Goal: Task Accomplishment & Management: Use online tool/utility

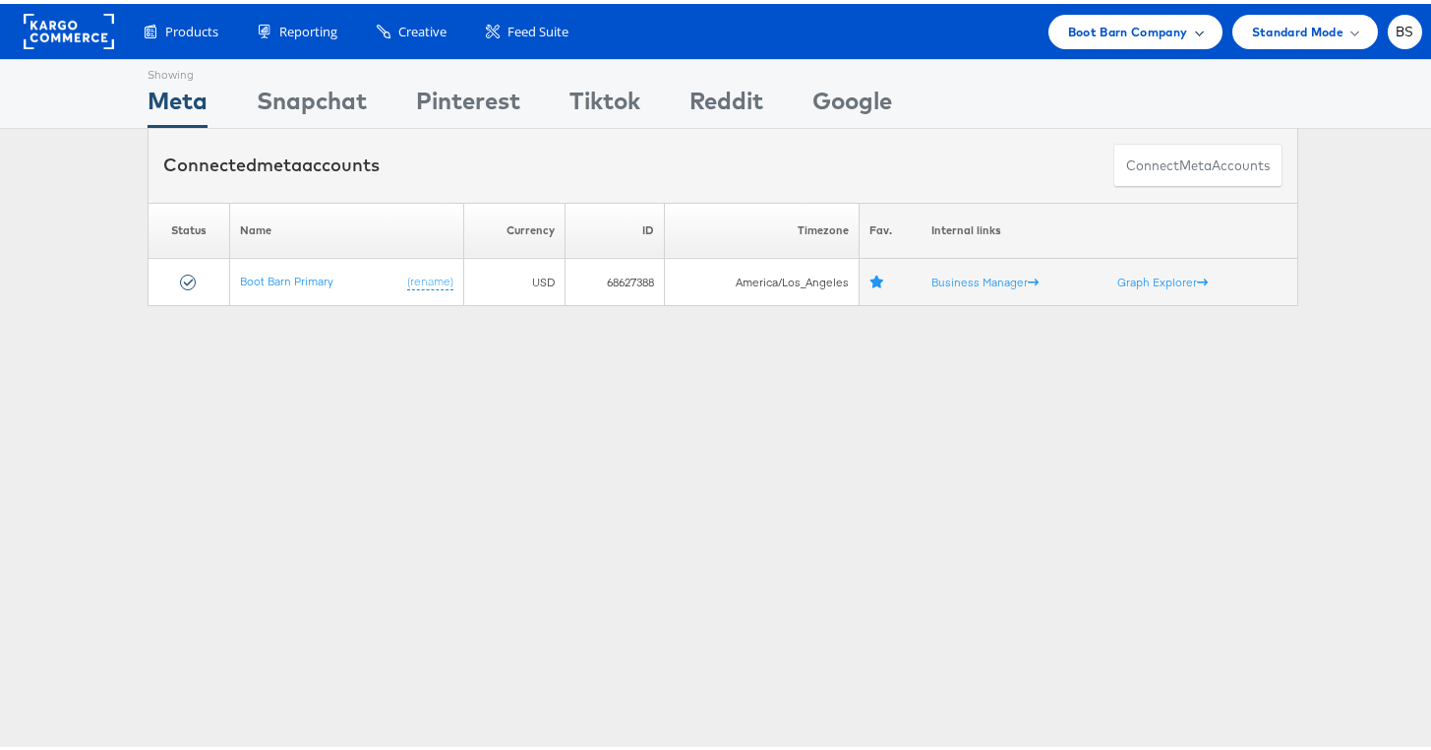
click at [1068, 30] on span "Boot Barn Company" at bounding box center [1128, 28] width 120 height 21
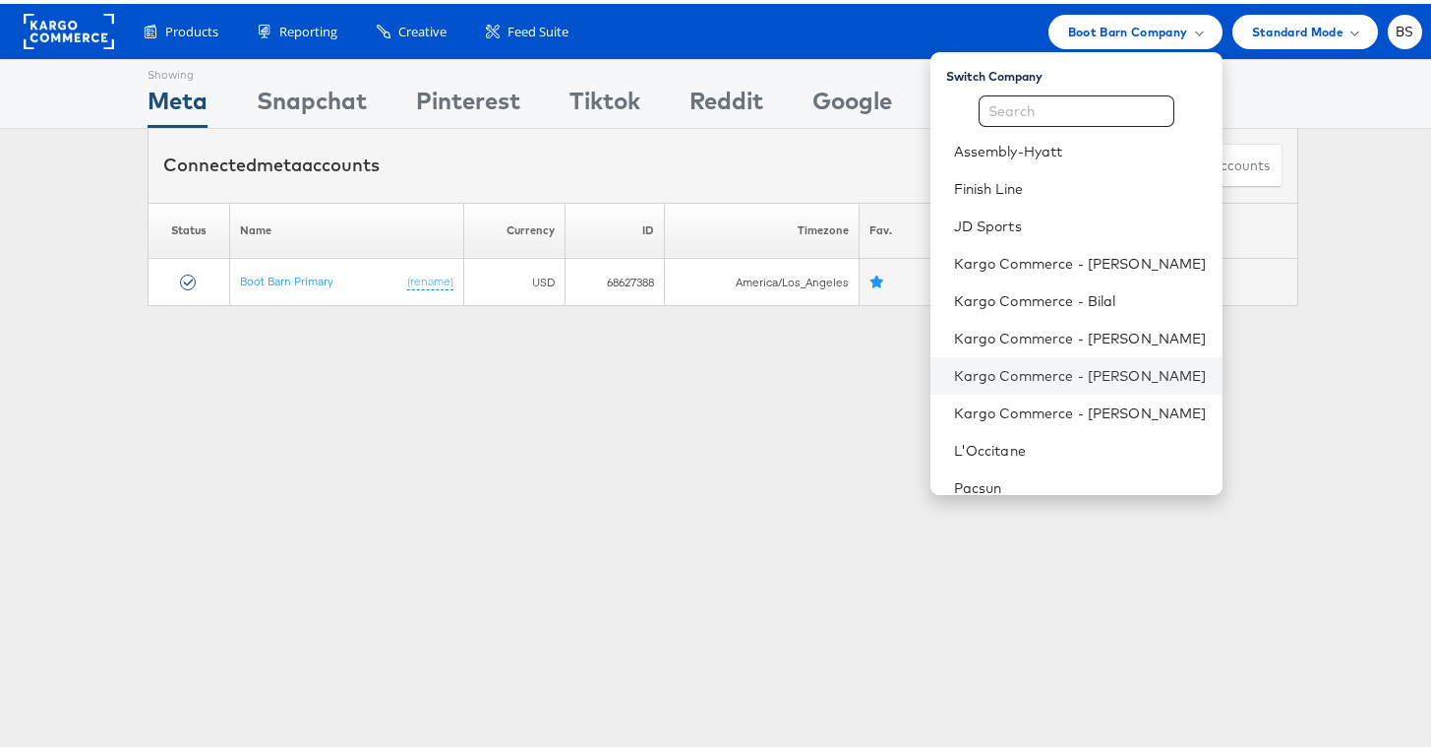
scroll to position [239, 0]
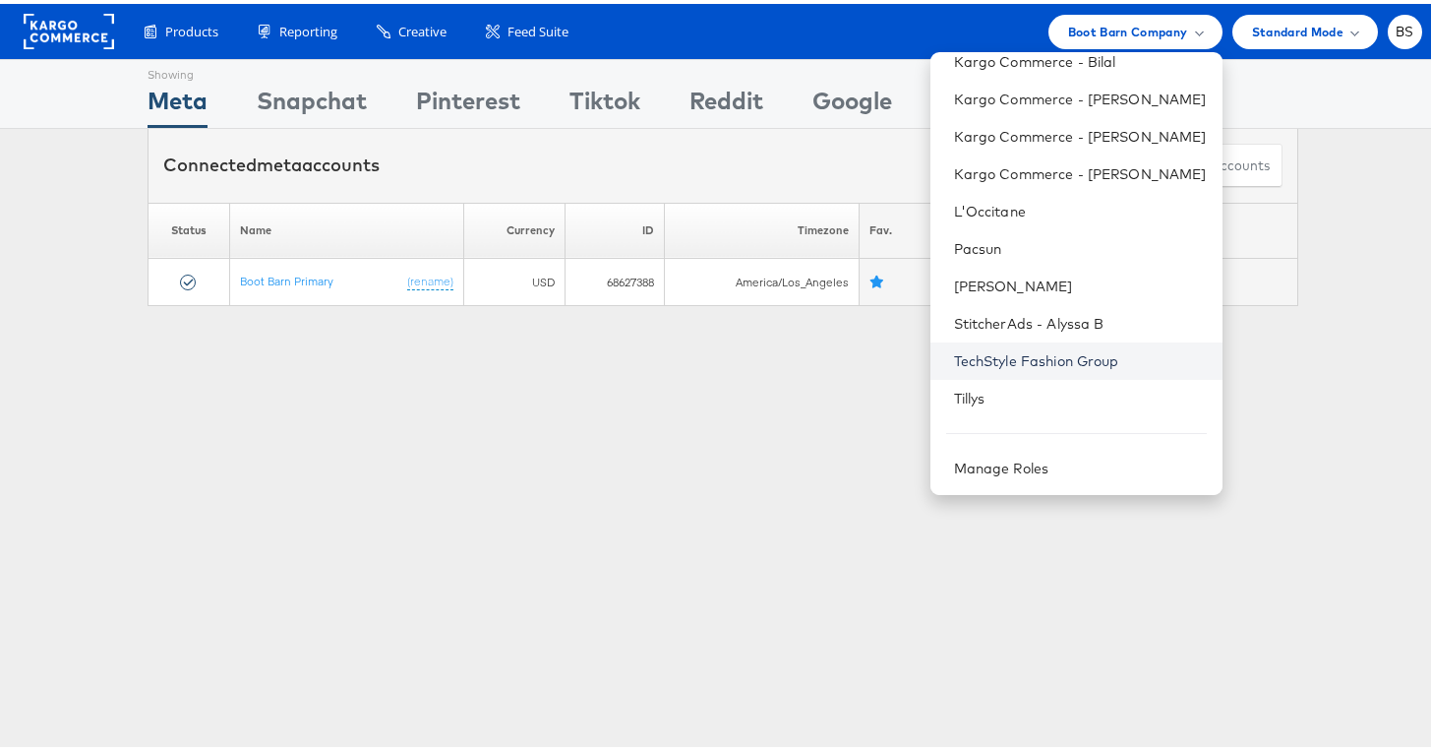
click at [969, 347] on link "TechStyle Fashion Group" at bounding box center [1080, 357] width 253 height 20
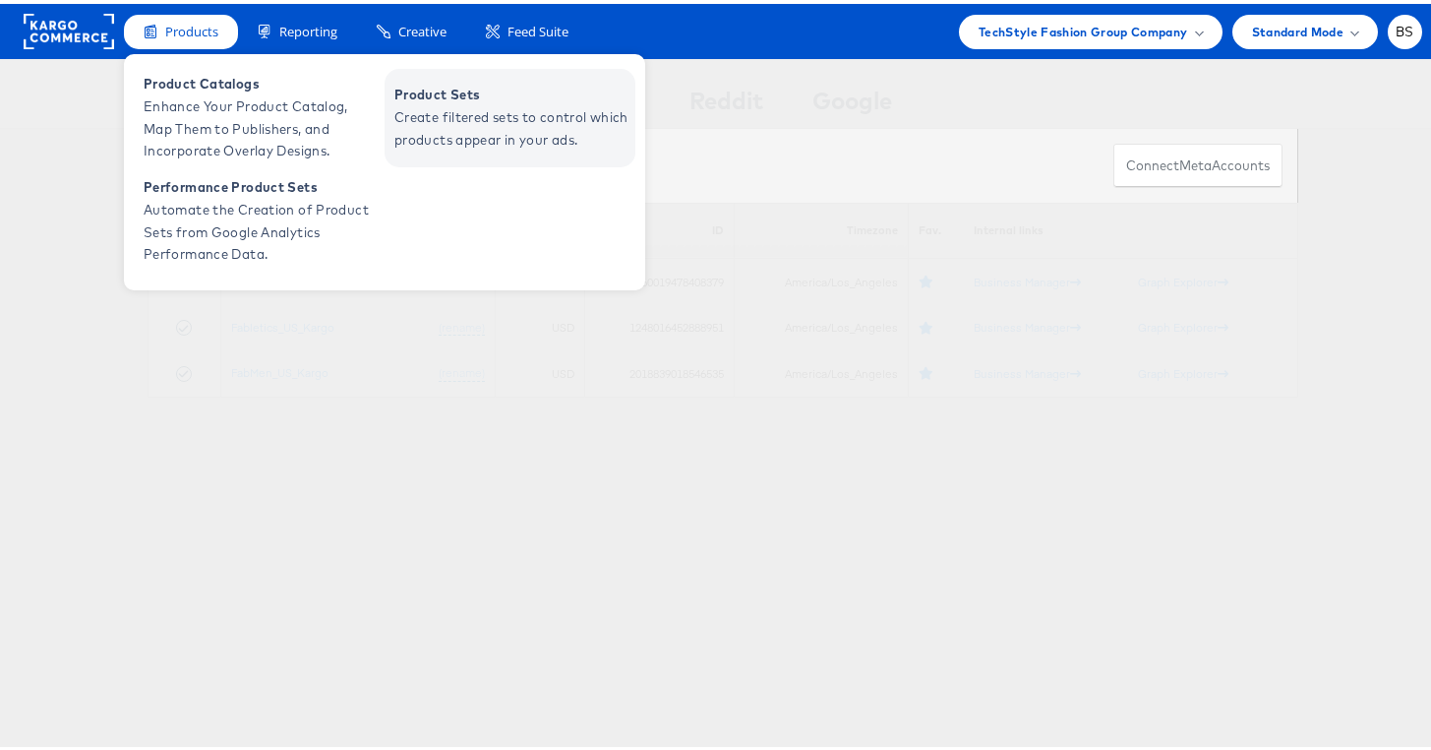
click at [425, 103] on span "Create filtered sets to control which products appear in your ads." at bounding box center [512, 124] width 236 height 45
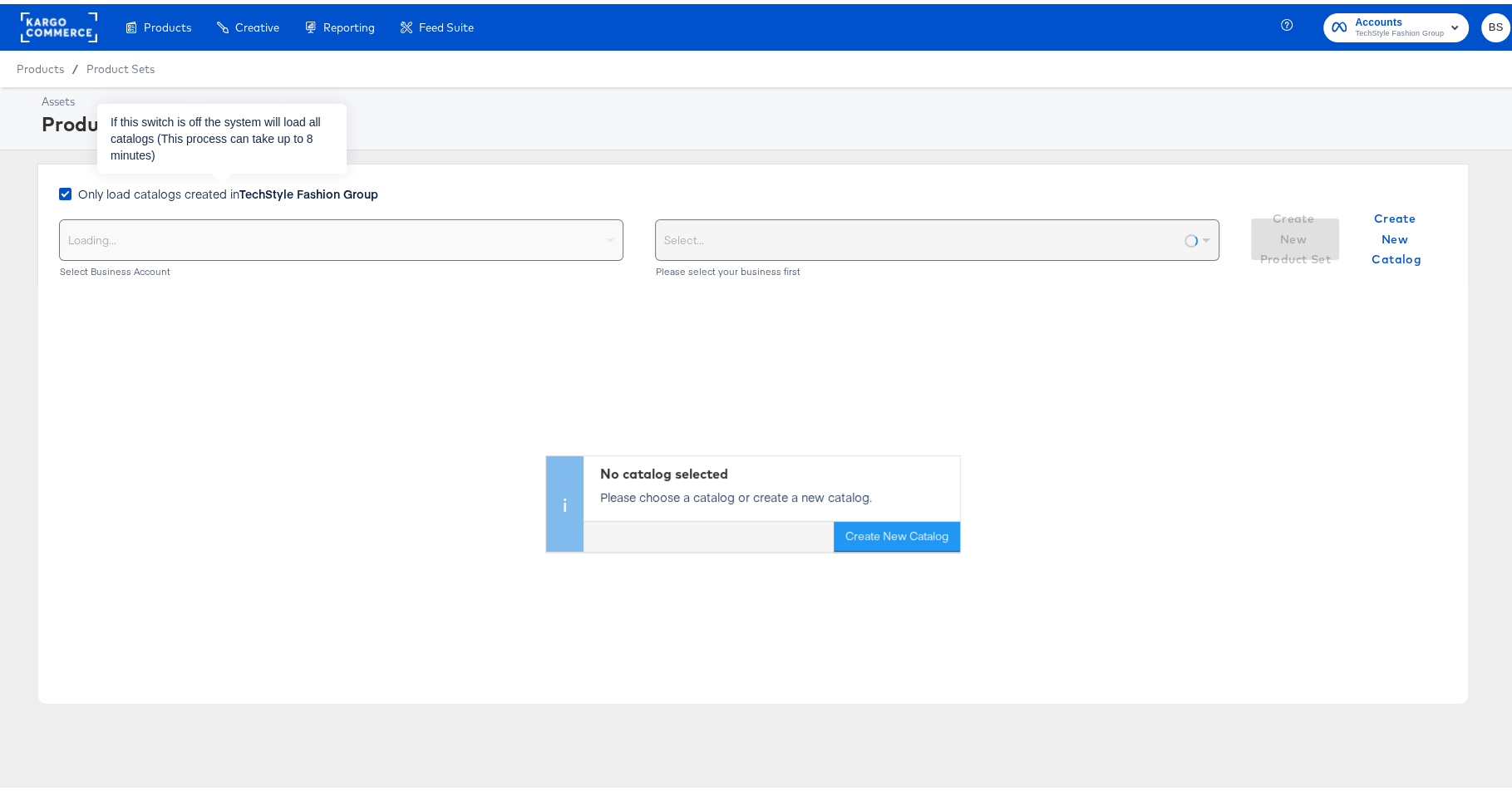
click at [230, 194] on span "Only load catalogs created in TechStyle Fashion Group" at bounding box center [227, 189] width 300 height 17
click at [0, 0] on input "Only load catalogs created in TechStyle Fashion Group" at bounding box center [0, 0] width 0 height 0
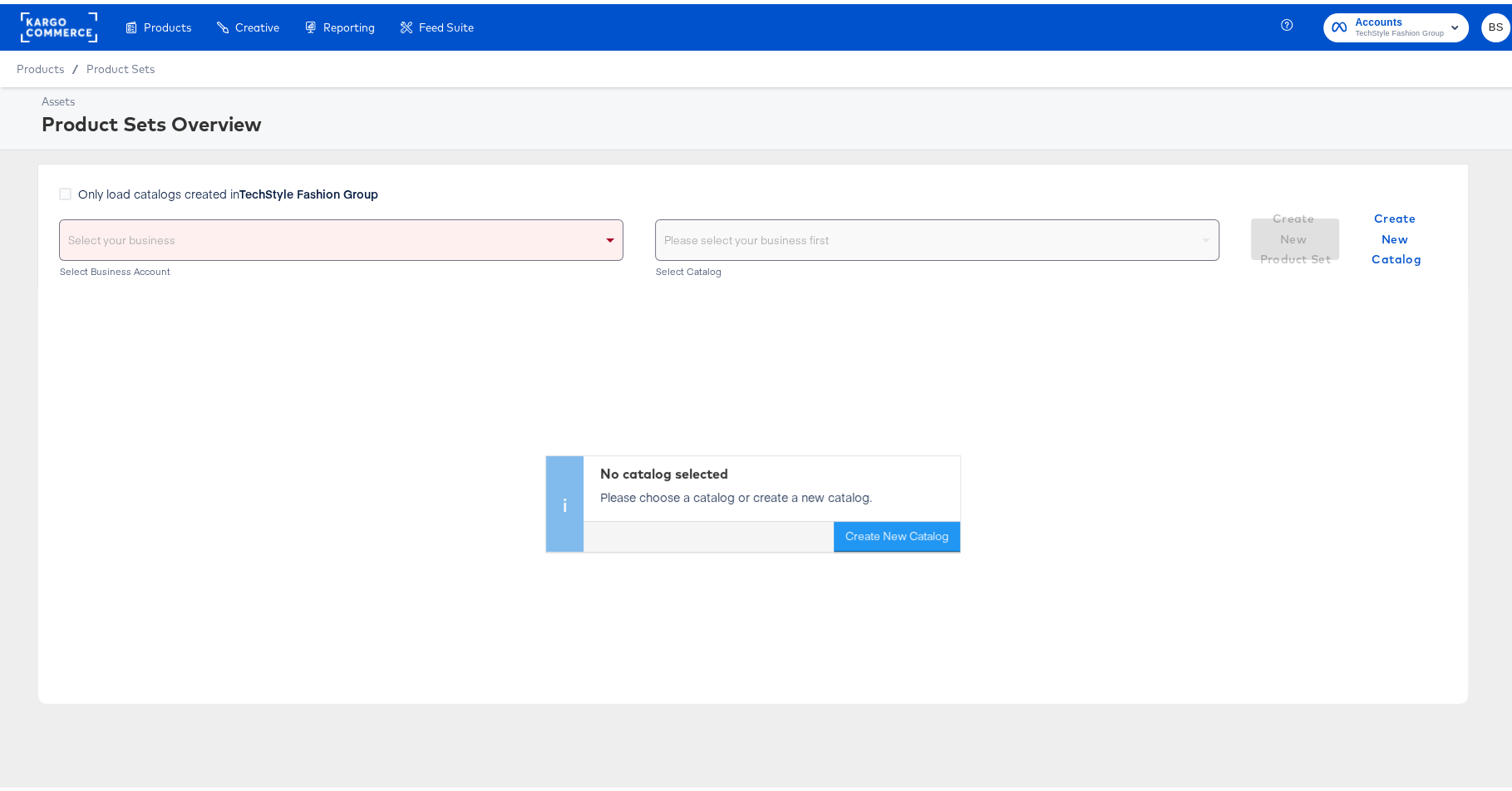
click at [228, 242] on div "Select your business" at bounding box center [341, 236] width 563 height 40
type input "fab"
click at [347, 160] on div "Only load catalogs created in TechStyle Fashion Group fab No results found can'…" at bounding box center [753, 222] width 1432 height 125
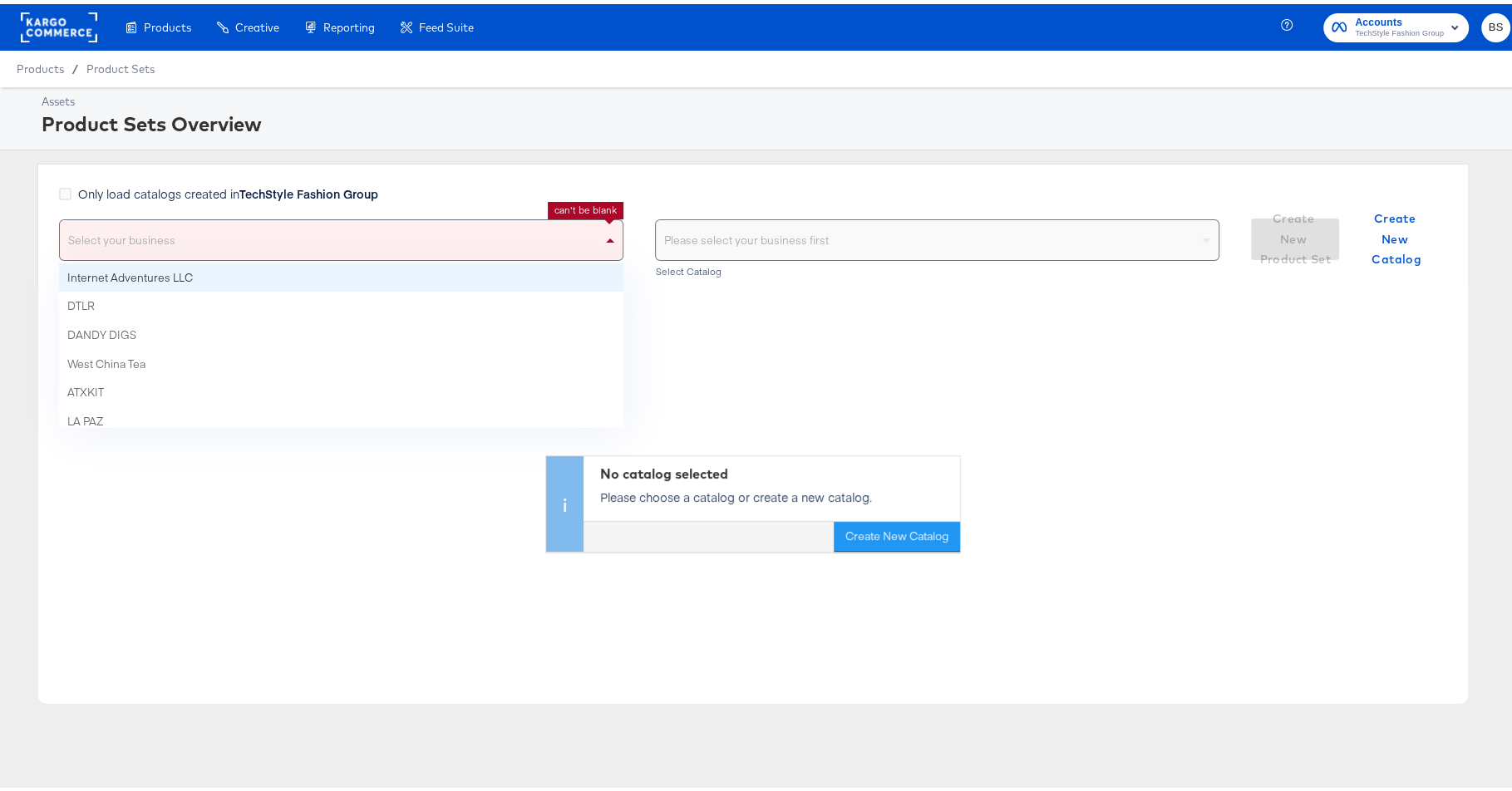
click at [351, 234] on div "Select your business" at bounding box center [341, 236] width 563 height 40
click at [334, 193] on strong "TechStyle Fashion Group" at bounding box center [308, 189] width 139 height 17
click at [0, 0] on input "Only load catalogs created in TechStyle Fashion Group" at bounding box center [0, 0] width 0 height 0
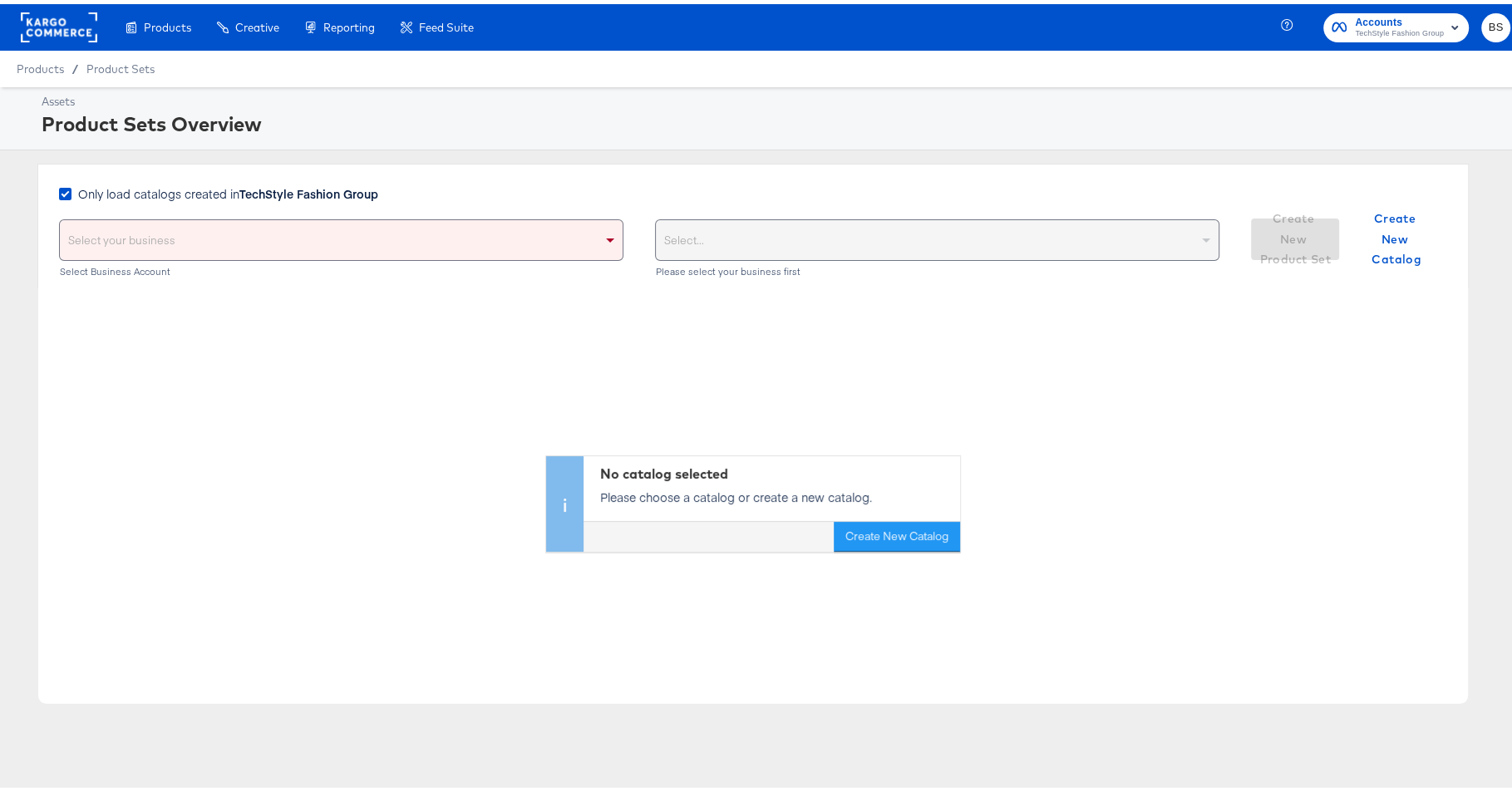
click at [331, 225] on div "Select your business" at bounding box center [341, 236] width 563 height 40
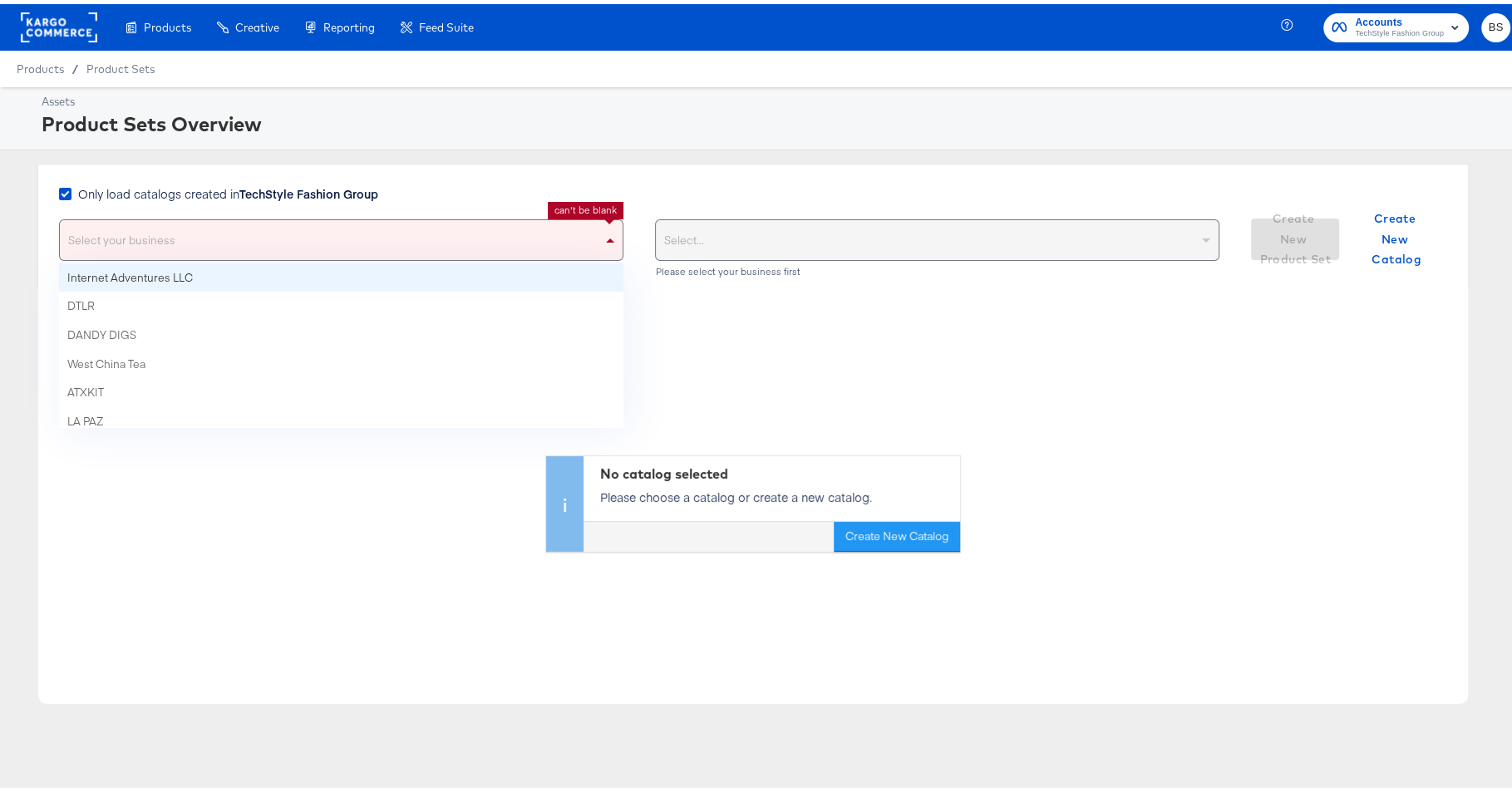
click at [331, 225] on div "Select your business" at bounding box center [341, 236] width 563 height 40
click at [334, 178] on div "Only load catalogs created in TechStyle Fashion Group Select your business Inte…" at bounding box center [753, 222] width 1432 height 125
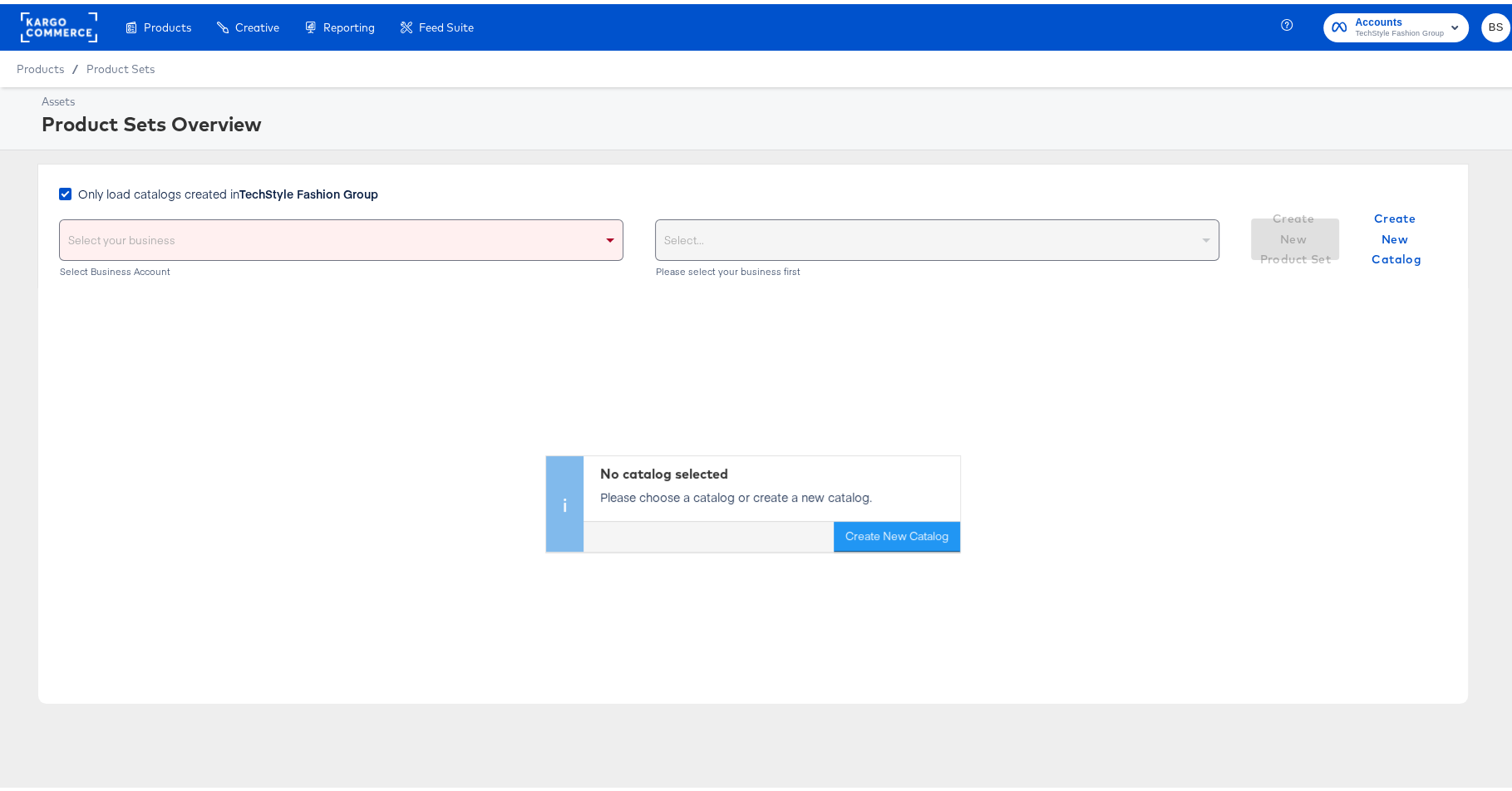
click at [322, 236] on div "Select your business" at bounding box center [341, 236] width 563 height 40
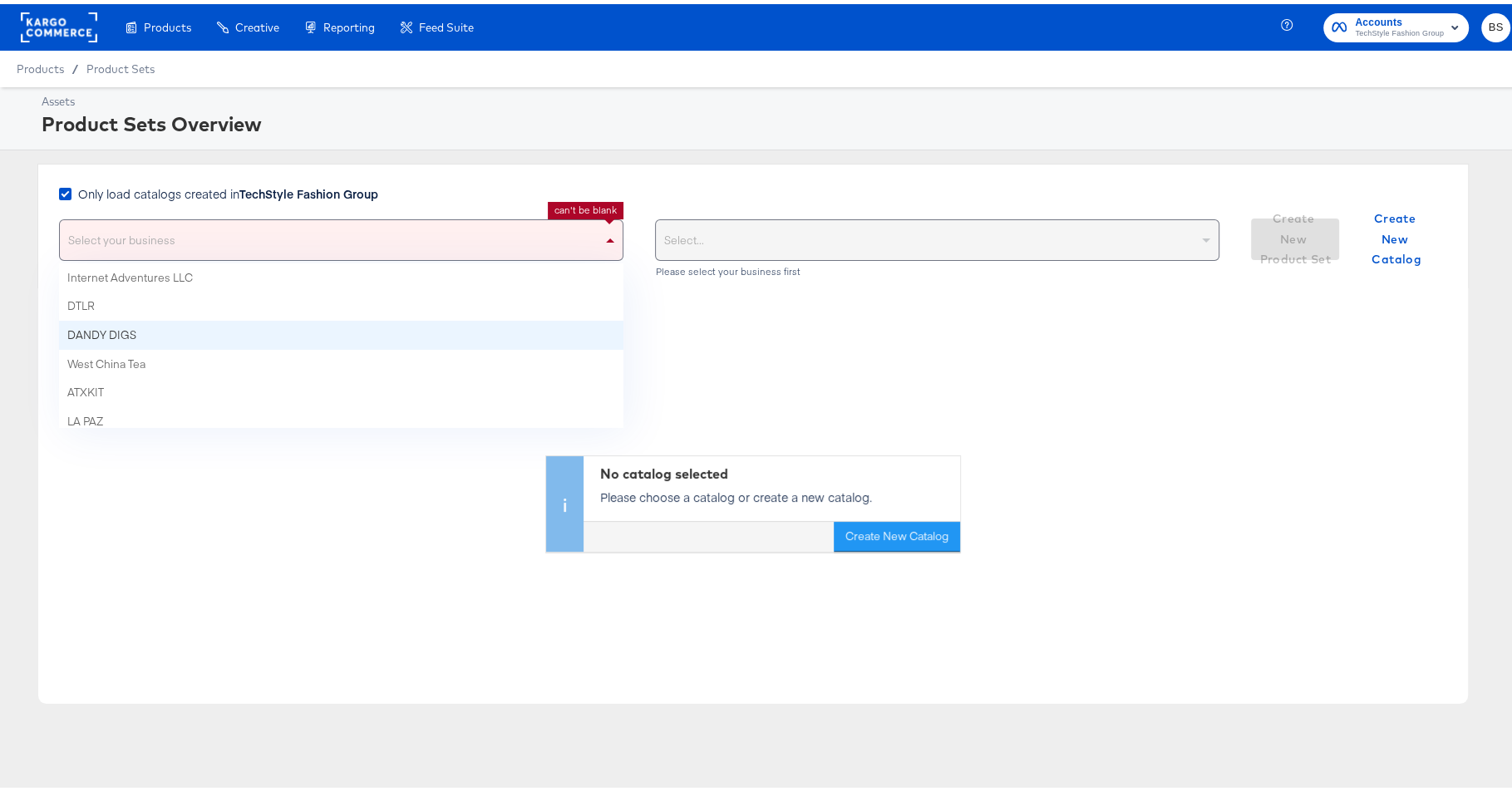
scroll to position [209, 0]
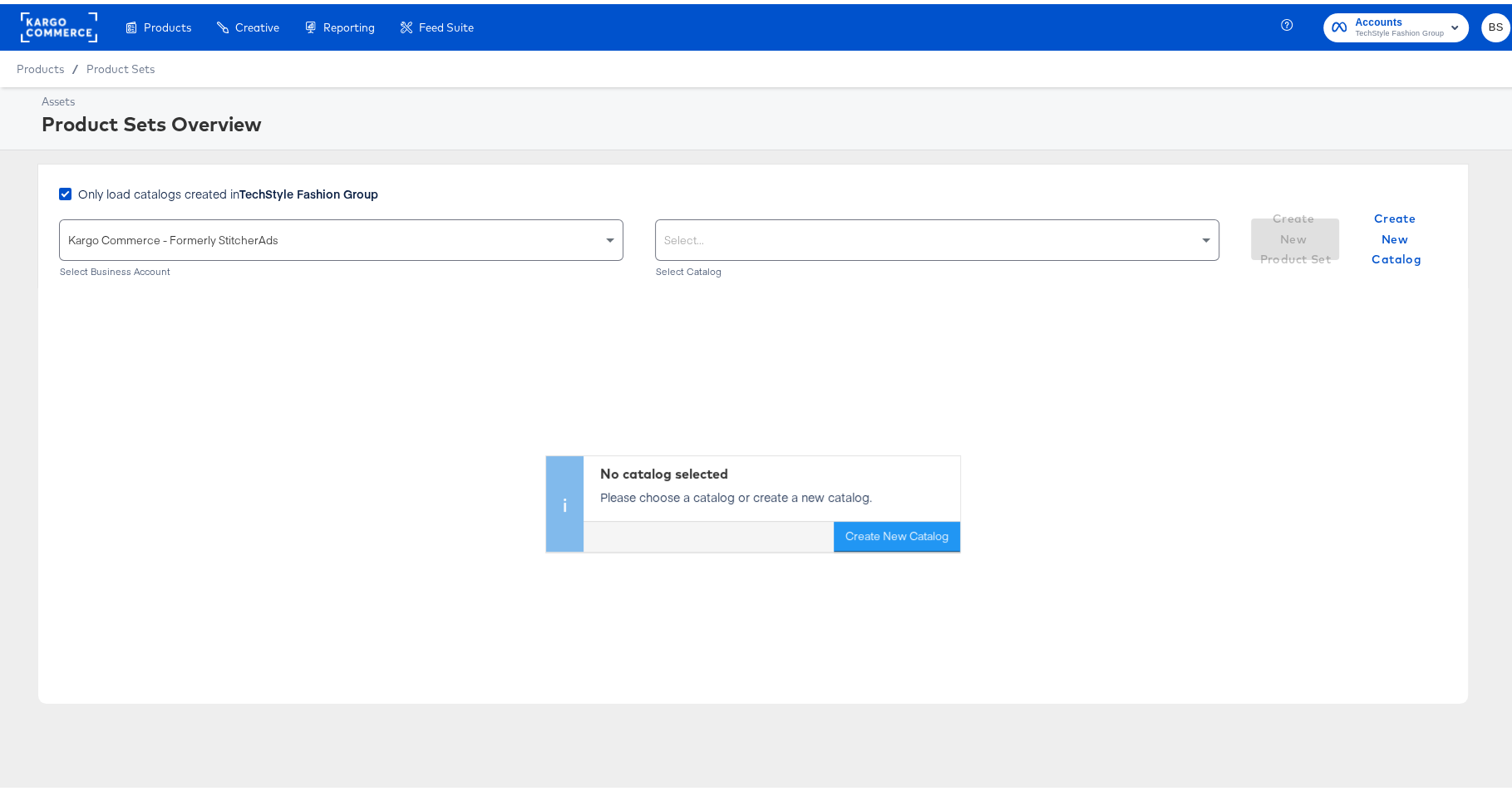
click at [790, 220] on div "Select..." at bounding box center [937, 236] width 563 height 40
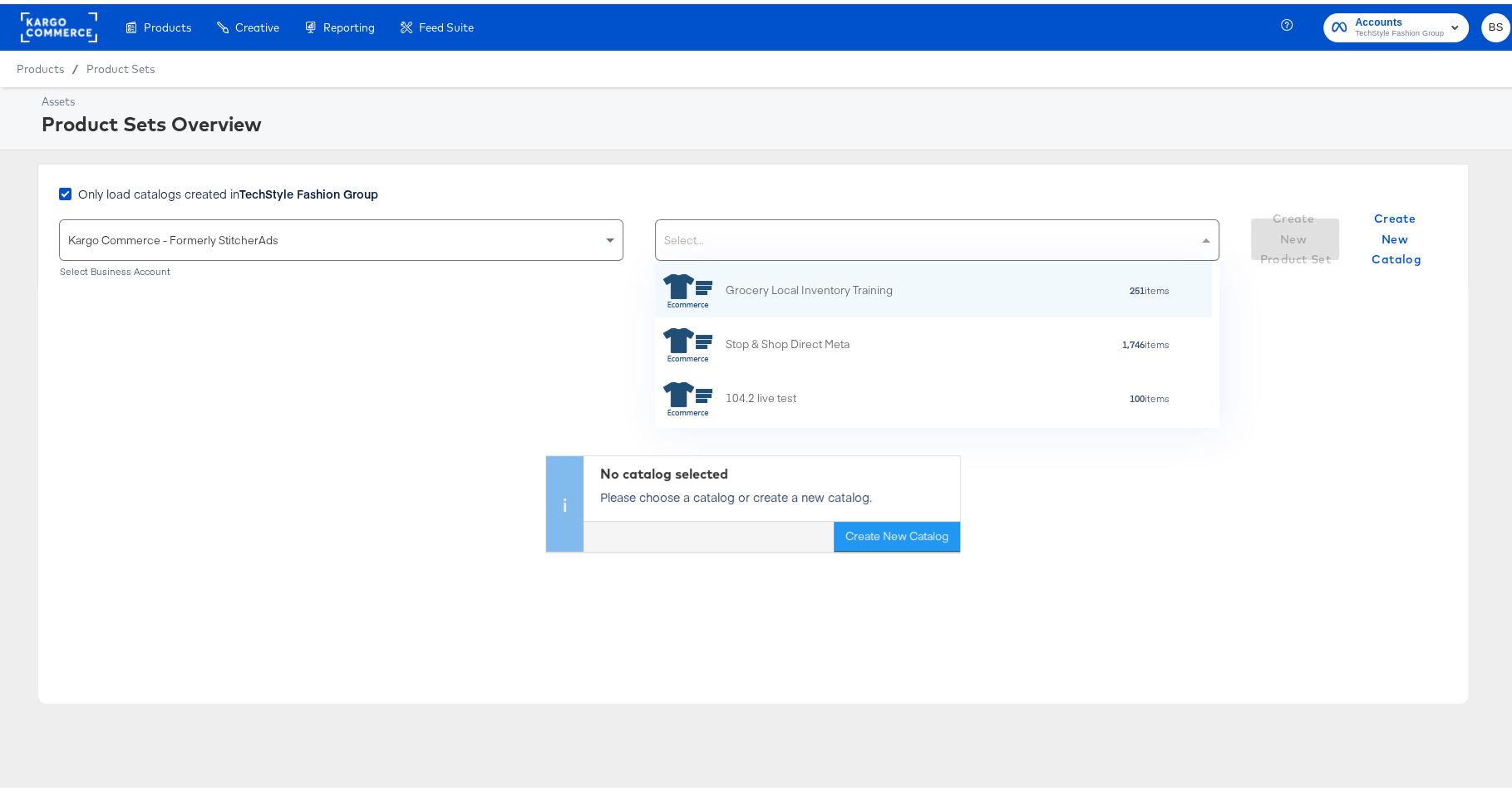
scroll to position [149, 541]
click at [790, 220] on div "Select..." at bounding box center [937, 236] width 563 height 40
type input "fab"
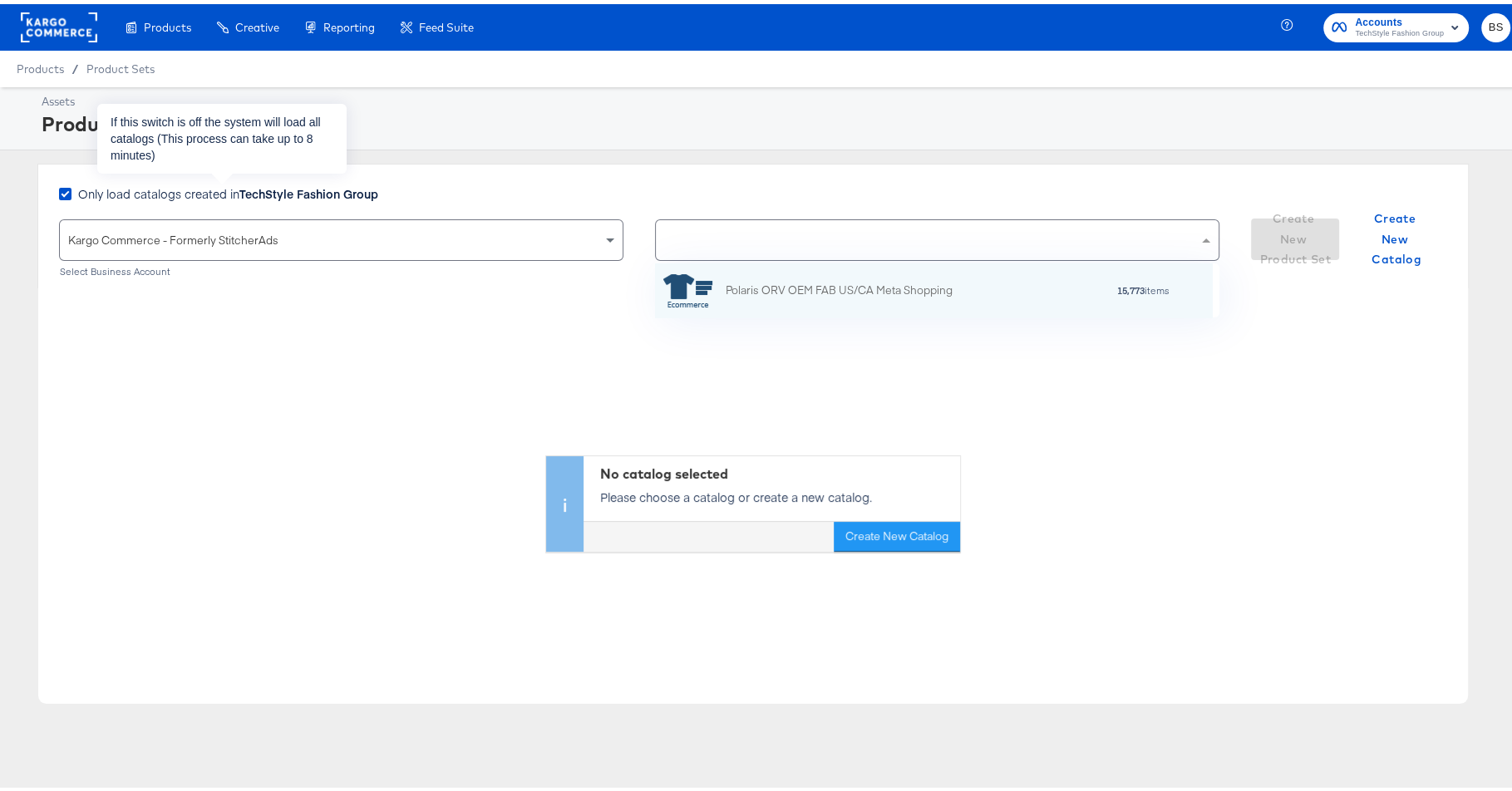
click at [297, 188] on strong "TechStyle Fashion Group" at bounding box center [308, 189] width 139 height 17
click at [0, 0] on input "Only load catalogs created in TechStyle Fashion Group" at bounding box center [0, 0] width 0 height 0
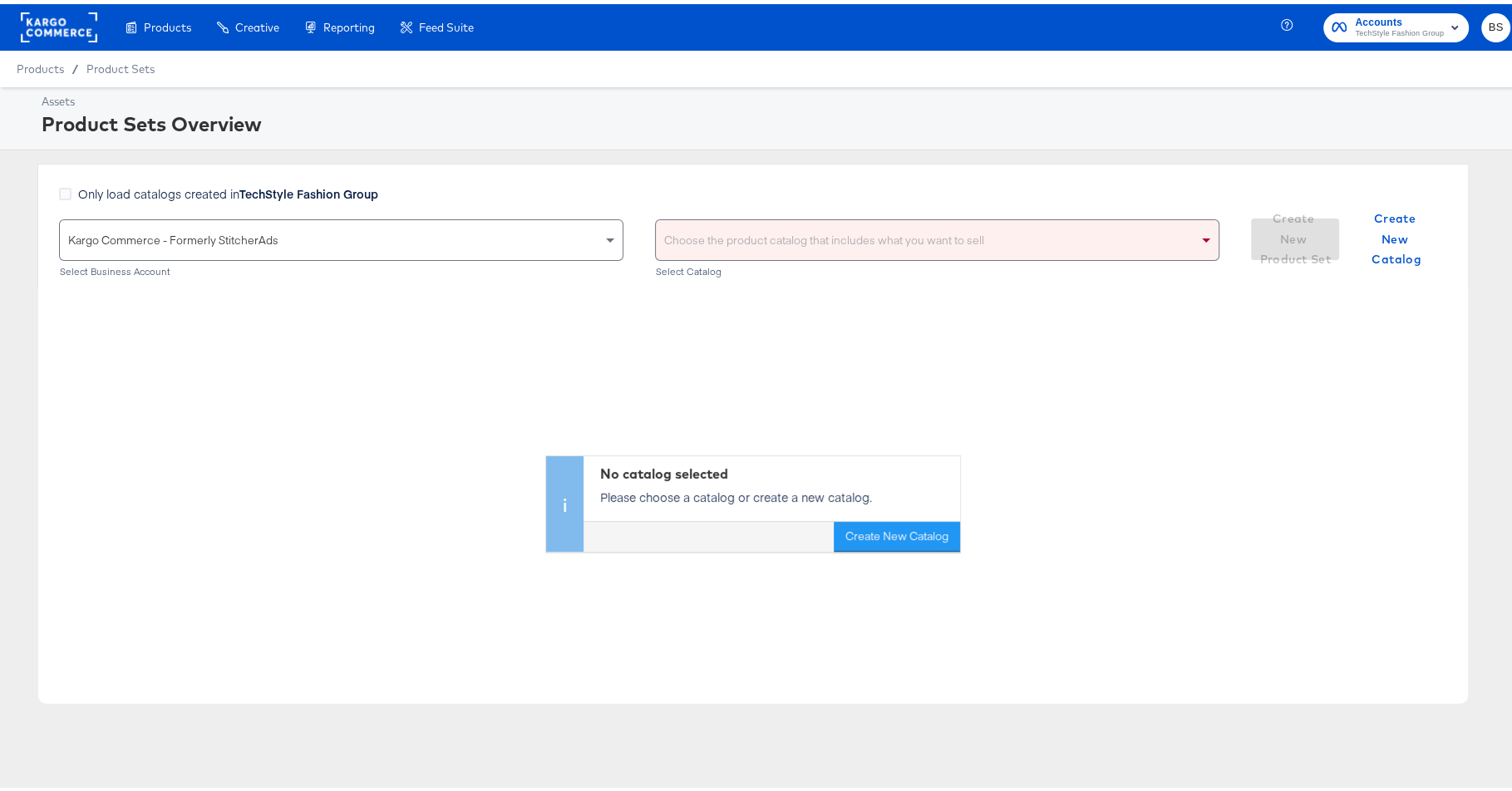
click at [763, 229] on div "Choose the product catalog that includes what you want to sell" at bounding box center [937, 236] width 563 height 40
type input "fab"
click at [786, 205] on div "Only load catalogs created in TechStyle Fashion Group" at bounding box center [639, 198] width 1160 height 34
click at [781, 223] on div "Choose the product catalog that includes what you want to sell" at bounding box center [937, 236] width 563 height 40
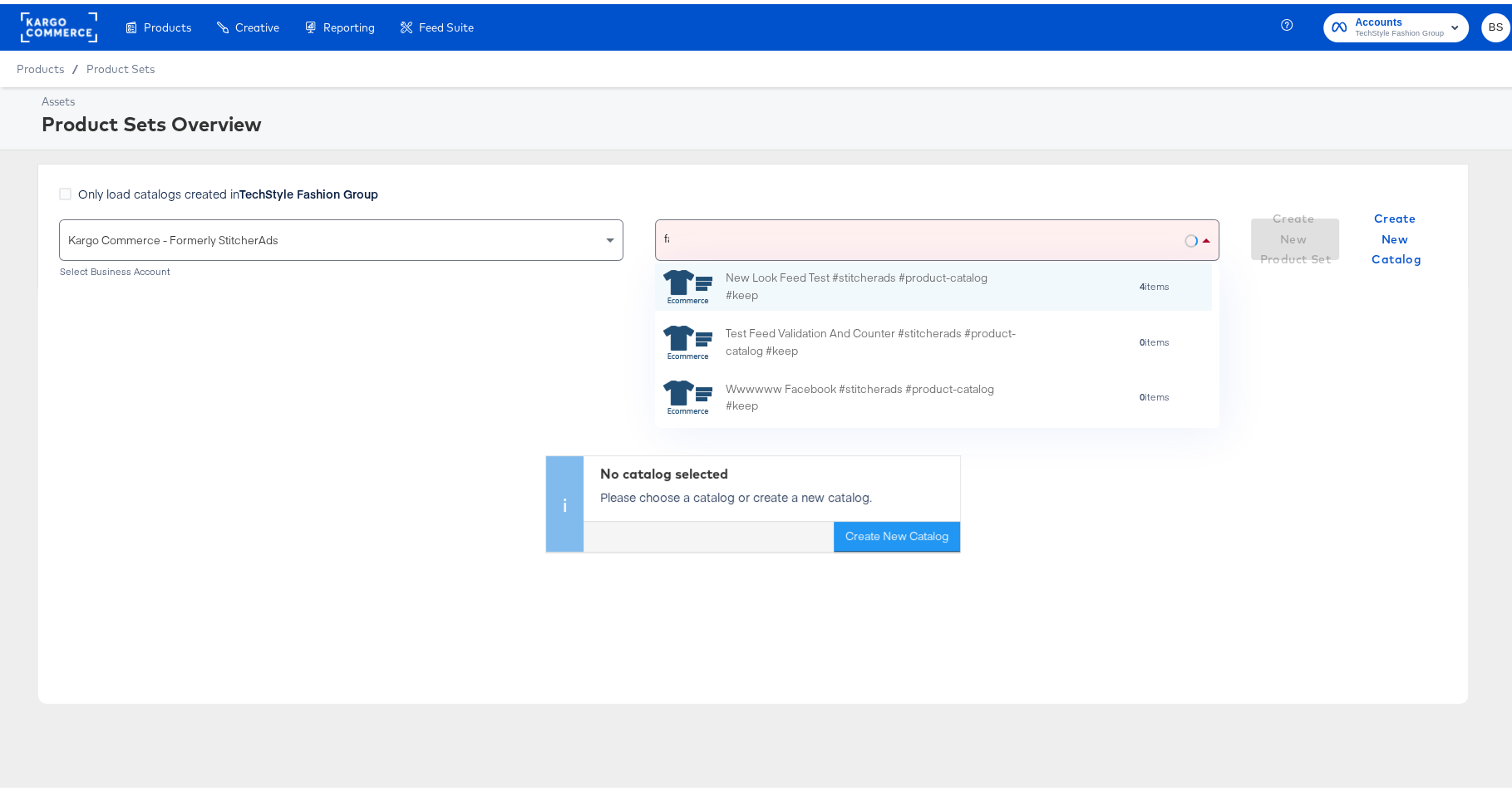
scroll to position [0, 0]
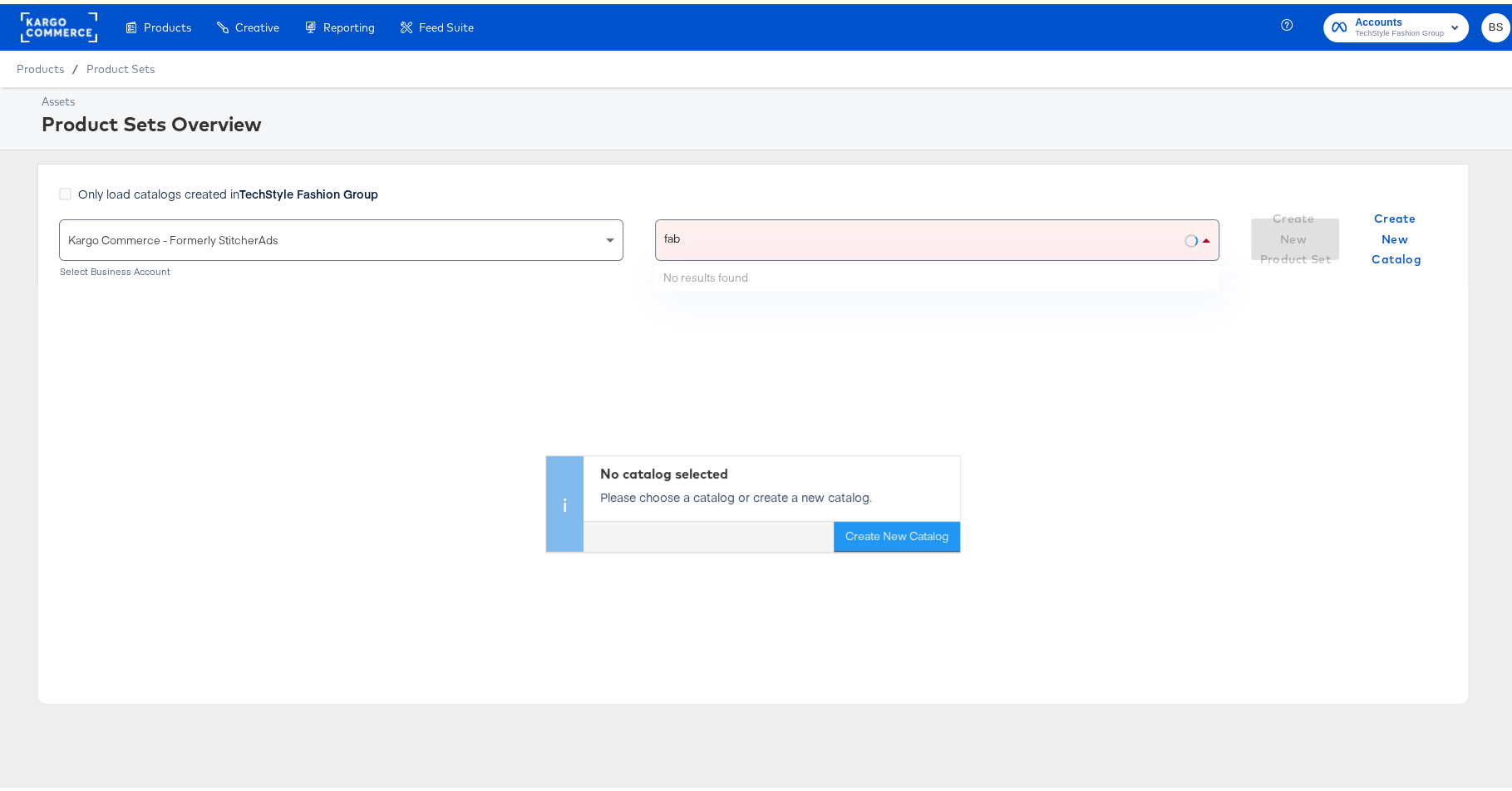
type input "fab"
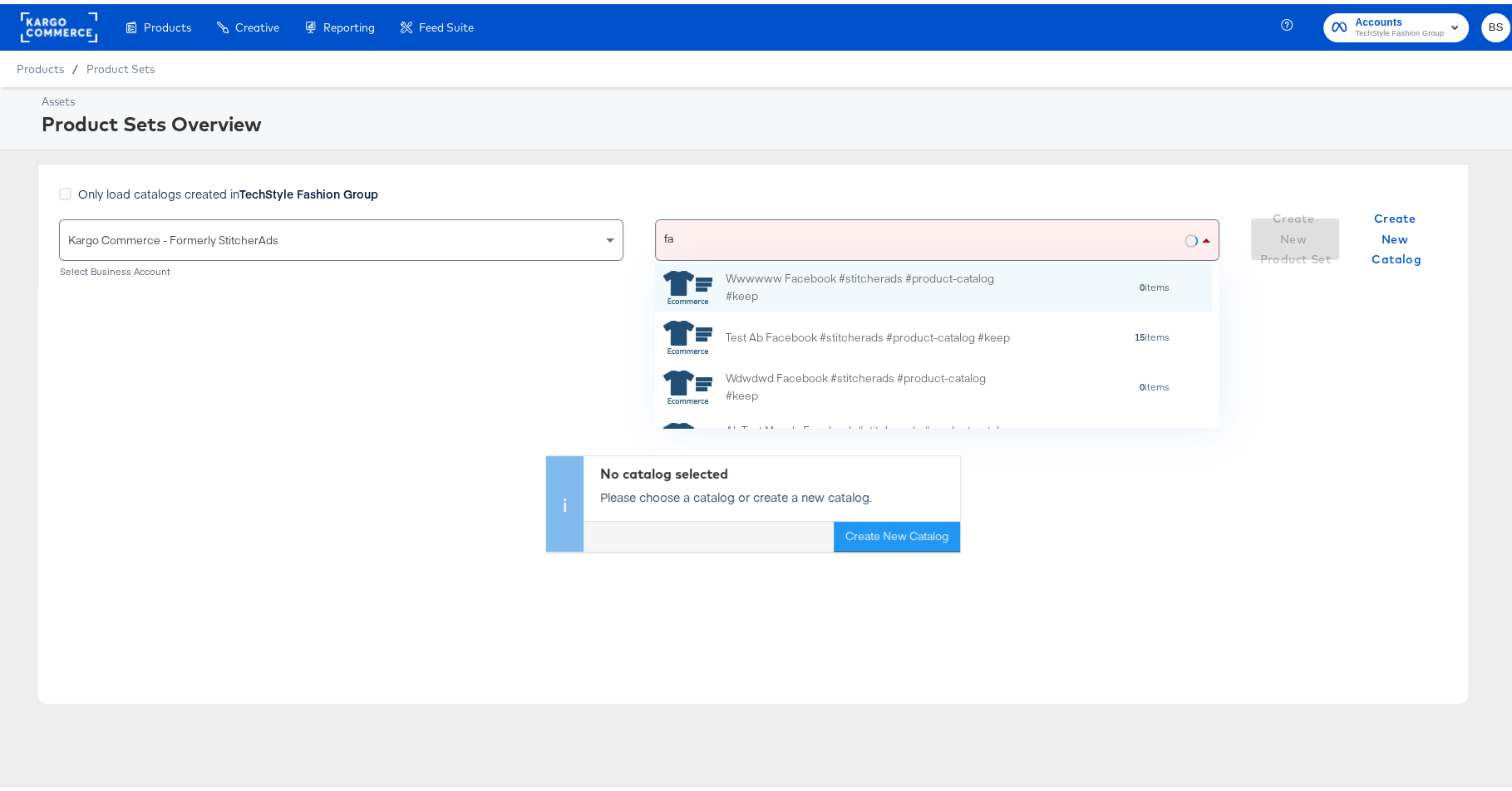
type input "fab"
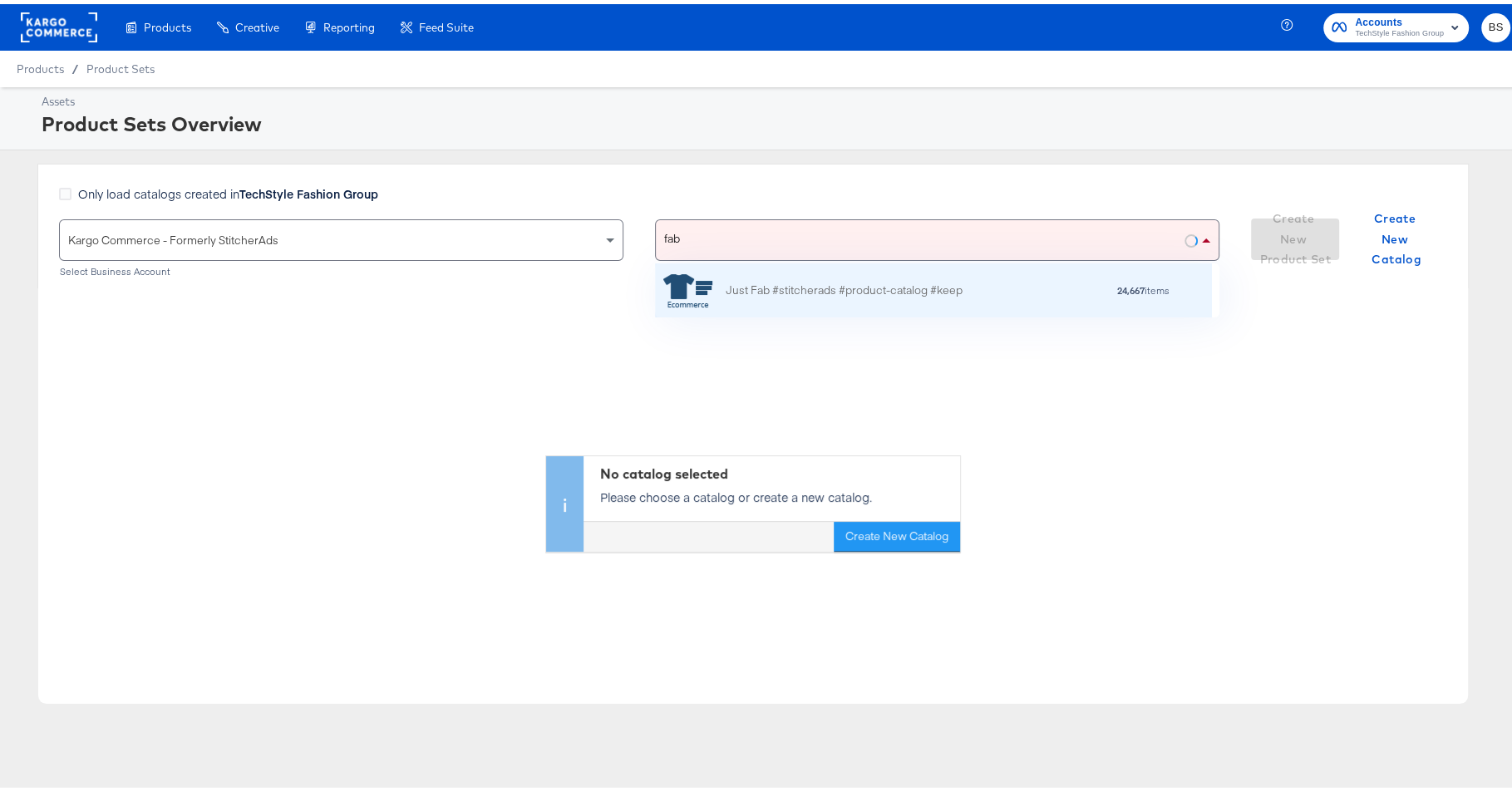
click at [856, 295] on div "Just Fab #stitcherads #product-catalog #keep" at bounding box center [813, 286] width 299 height 33
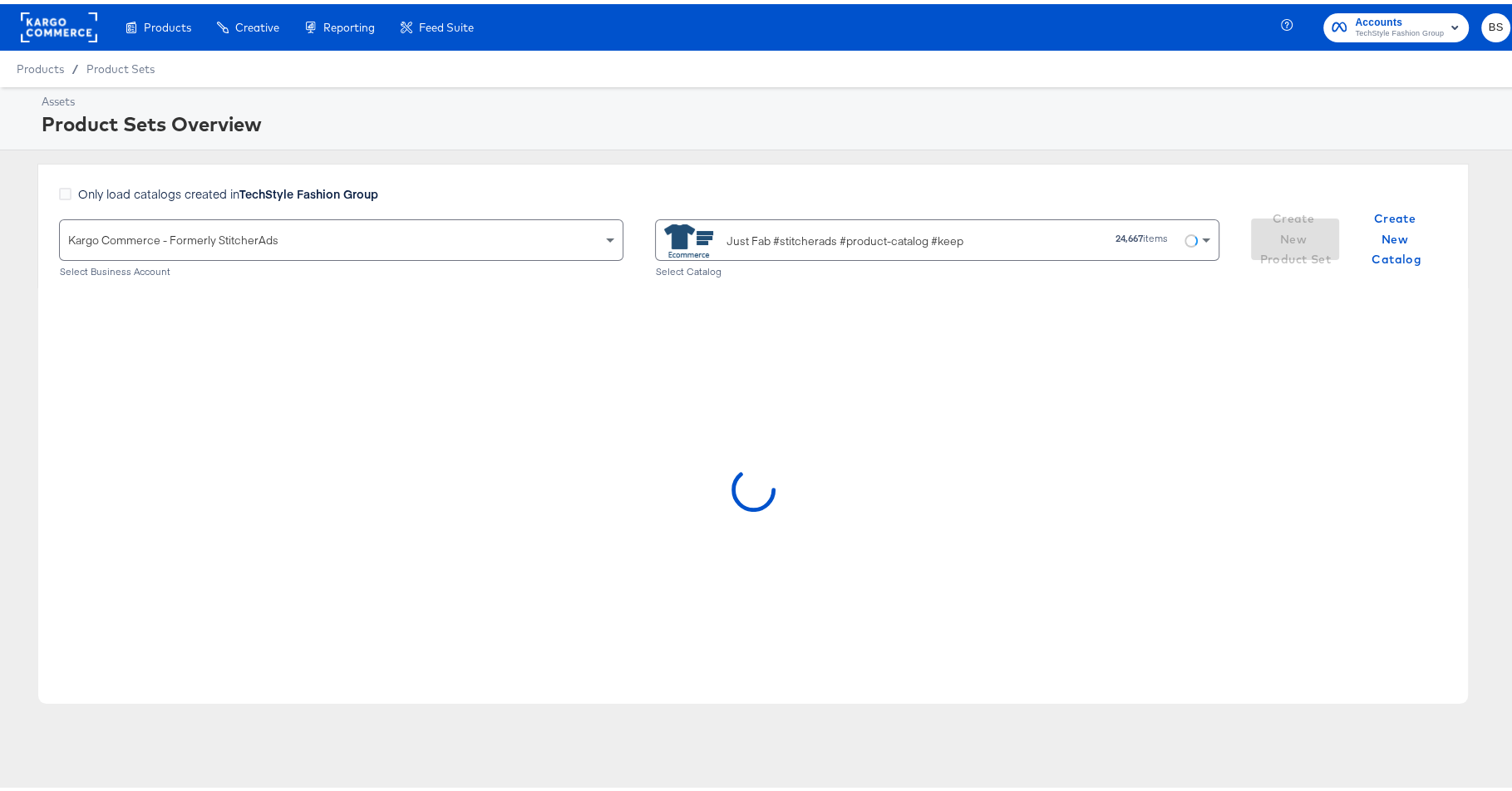
click at [892, 152] on div "Assets Product Sets Overview Only load catalogs created in TechStyle Fashion Gr…" at bounding box center [763, 410] width 1527 height 655
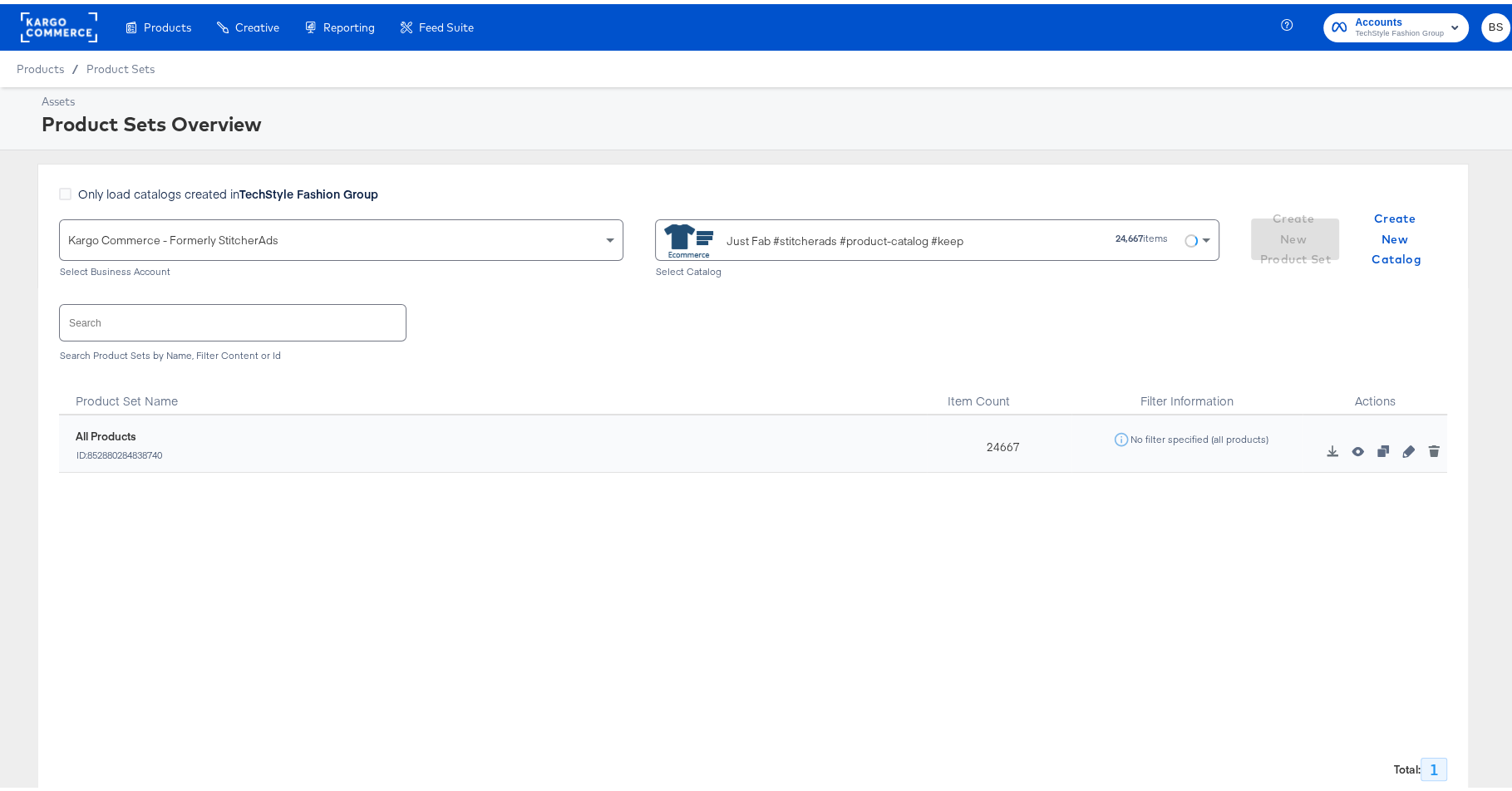
click at [822, 221] on div "Just Fab #stitcherads #product-catalog #keep" at bounding box center [849, 237] width 369 height 33
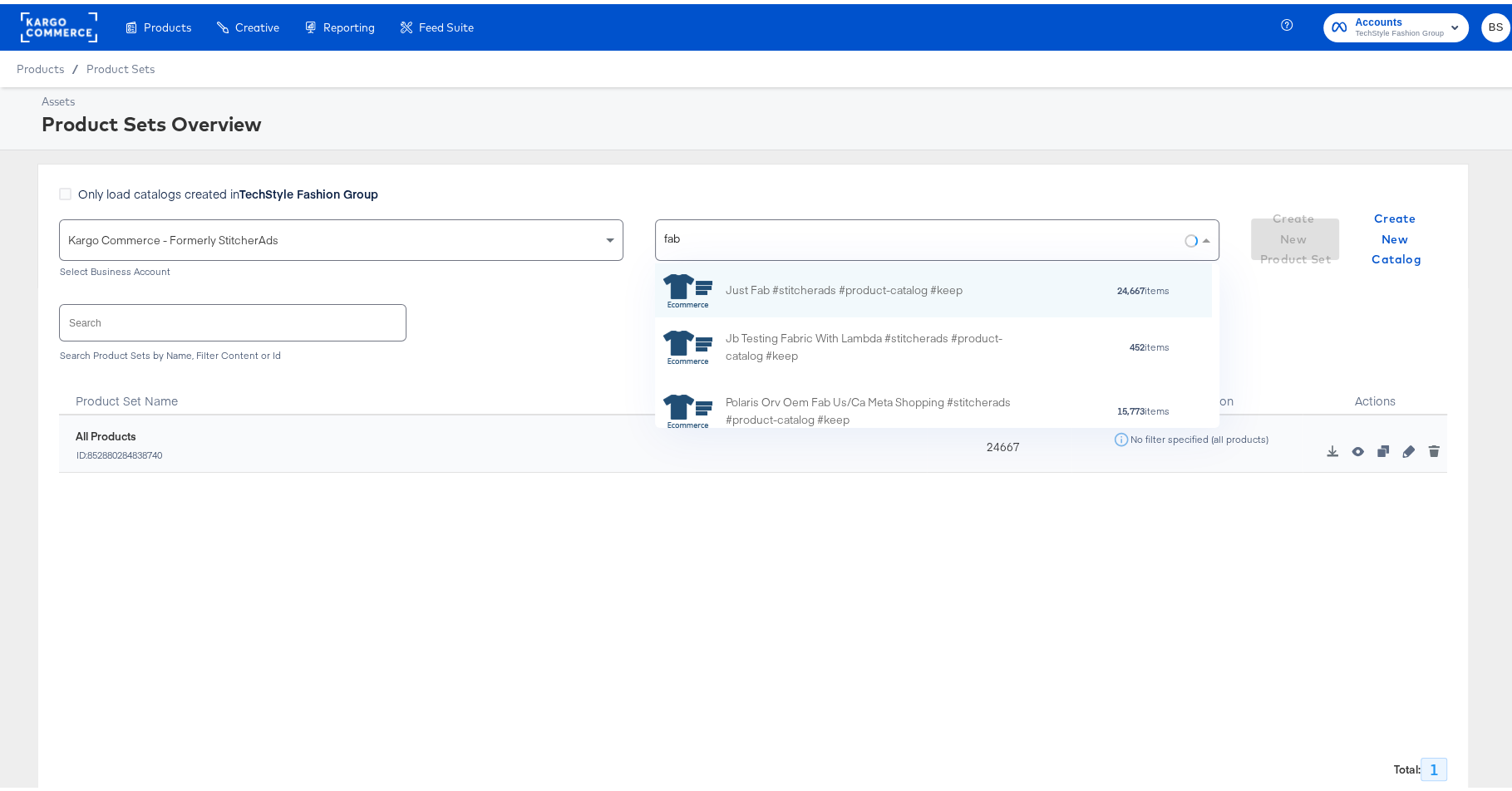
scroll to position [149, 541]
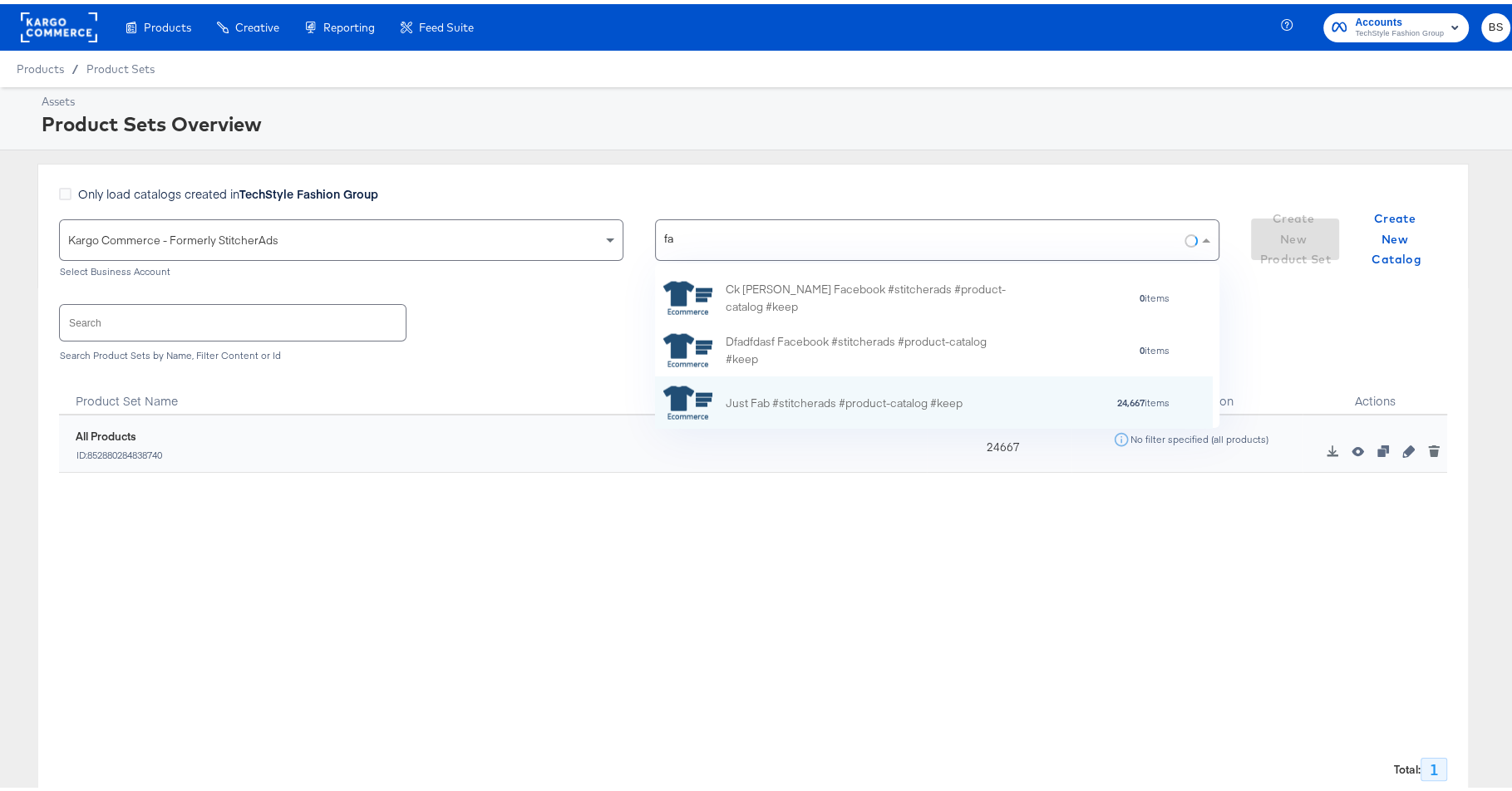
type input "f"
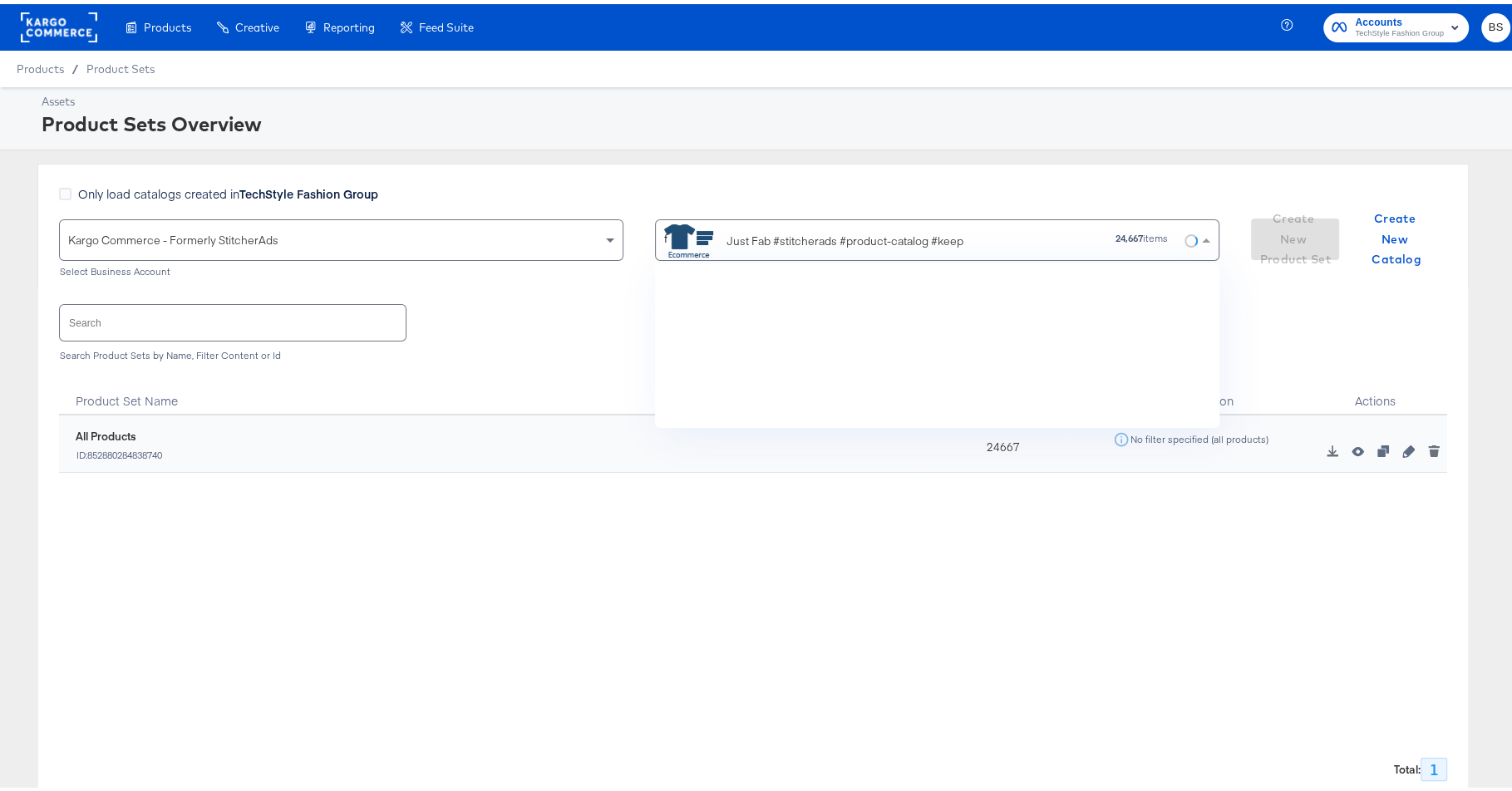
scroll to position [8262, 0]
click at [737, 242] on div "Just Fab #stitcherads #product-catalog #keep" at bounding box center [845, 237] width 237 height 18
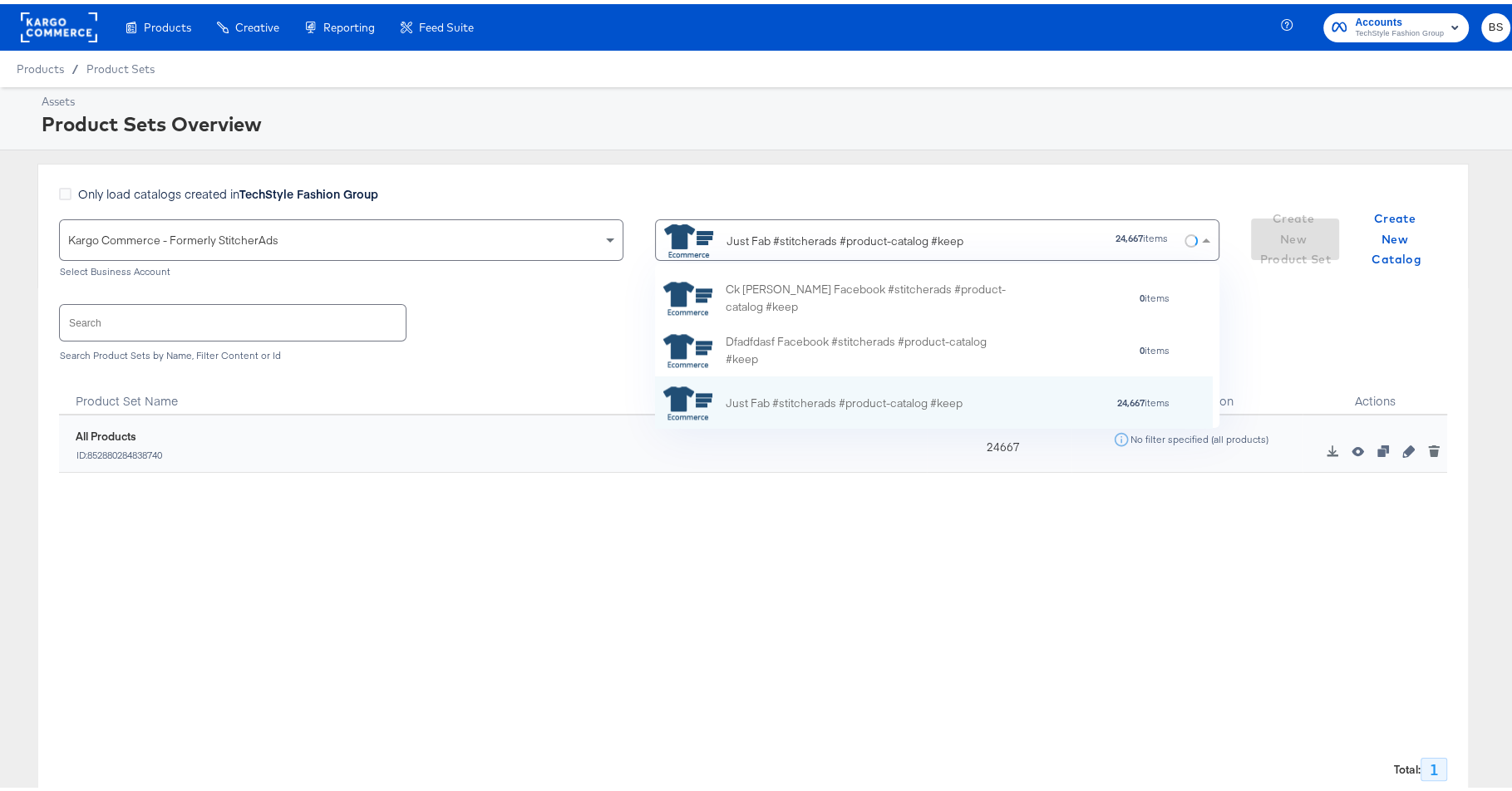
paste input "KargoTest_Meta_Paid_FL+SC_US"
type input "KargoTest_Meta_Paid_FL+SC_US"
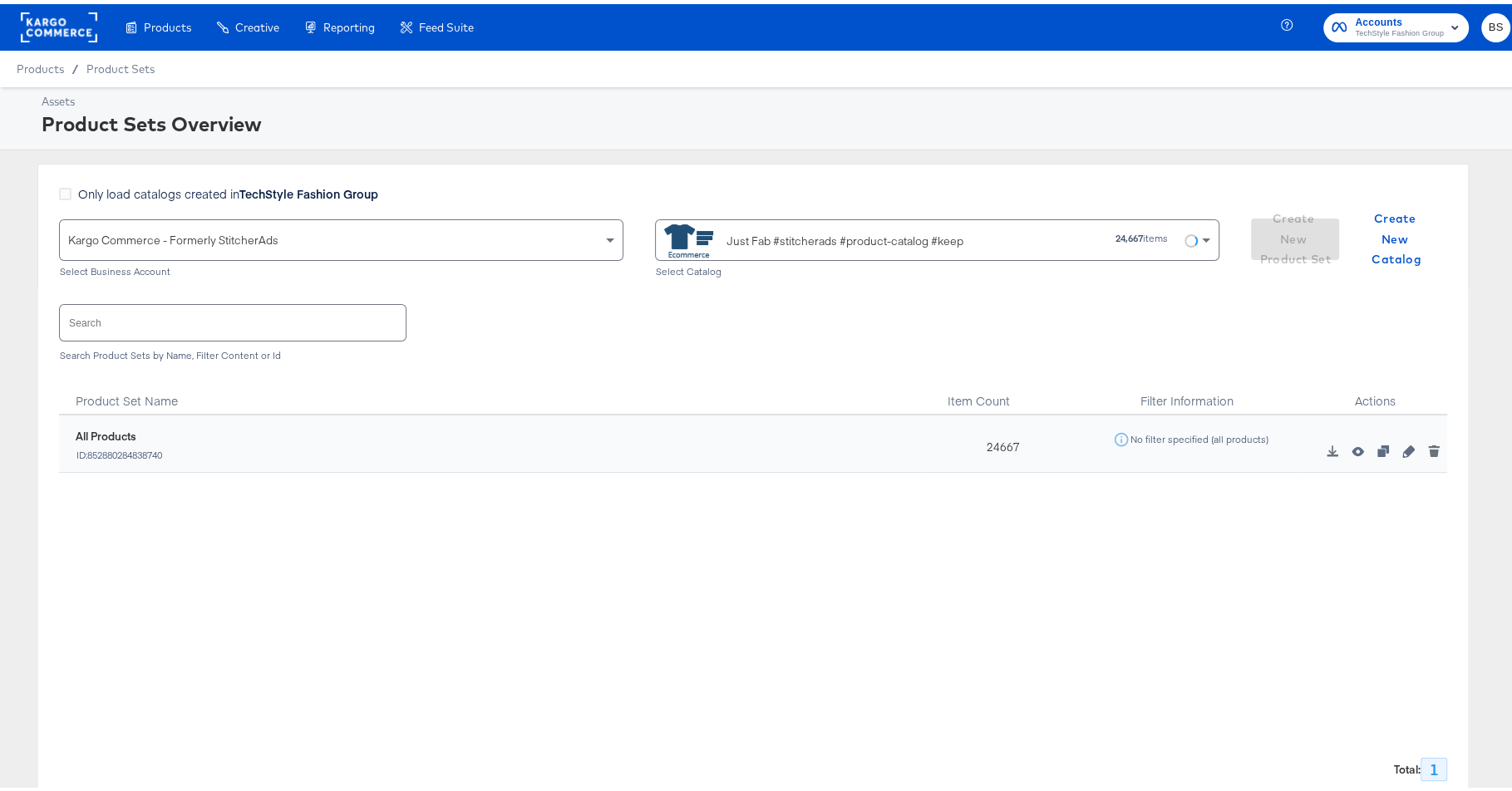
click at [863, 204] on div "Only load catalogs created in TechStyle Fashion Group" at bounding box center [639, 198] width 1160 height 34
click at [925, 212] on div "Only load catalogs created in TechStyle Fashion Group" at bounding box center [639, 198] width 1160 height 34
click at [919, 242] on div "Just Fab #stitcherads #product-catalog #keep" at bounding box center [845, 237] width 237 height 18
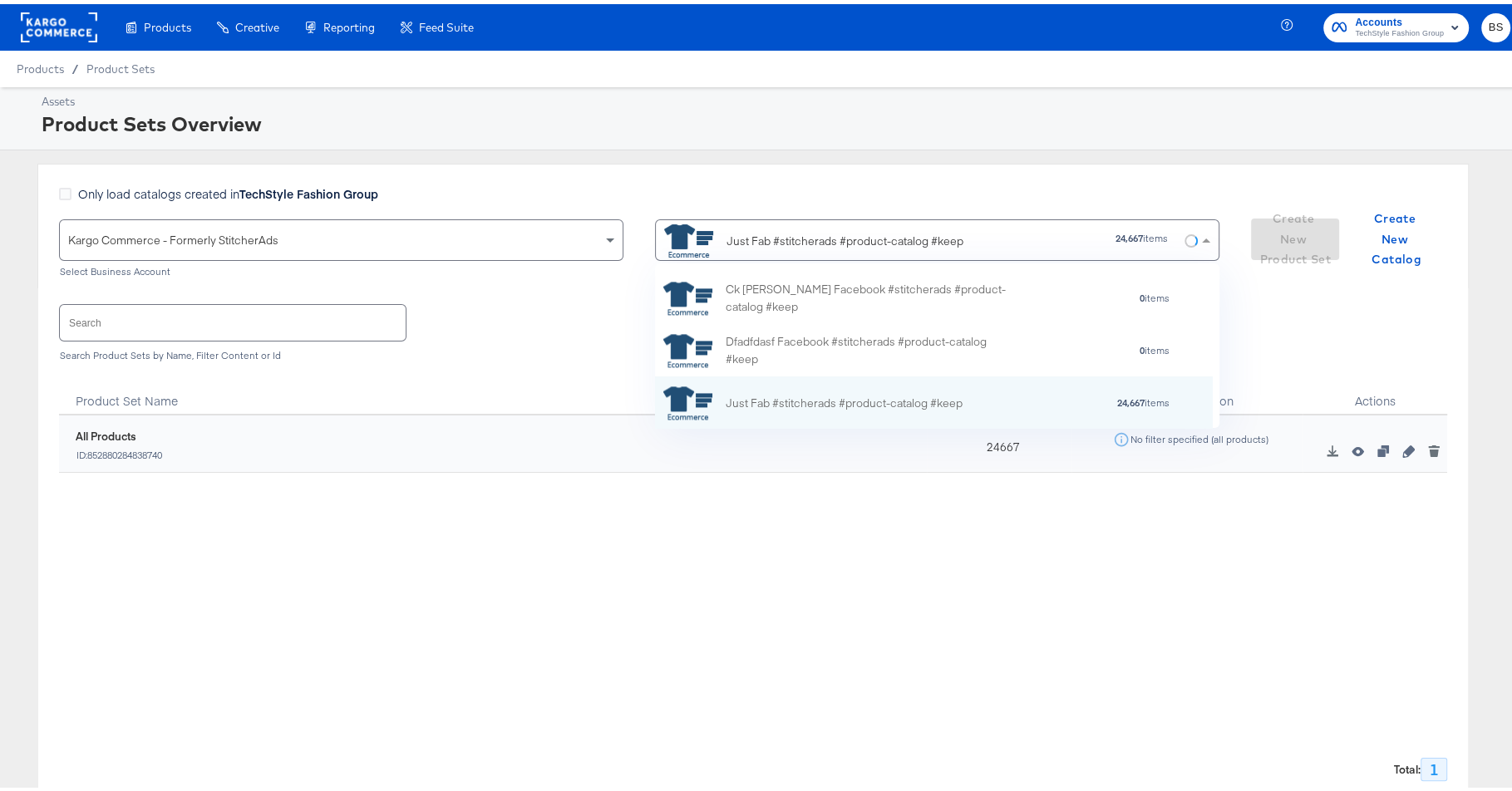
paste input "KargoTest_Meta_Paid_FL+SC_US"
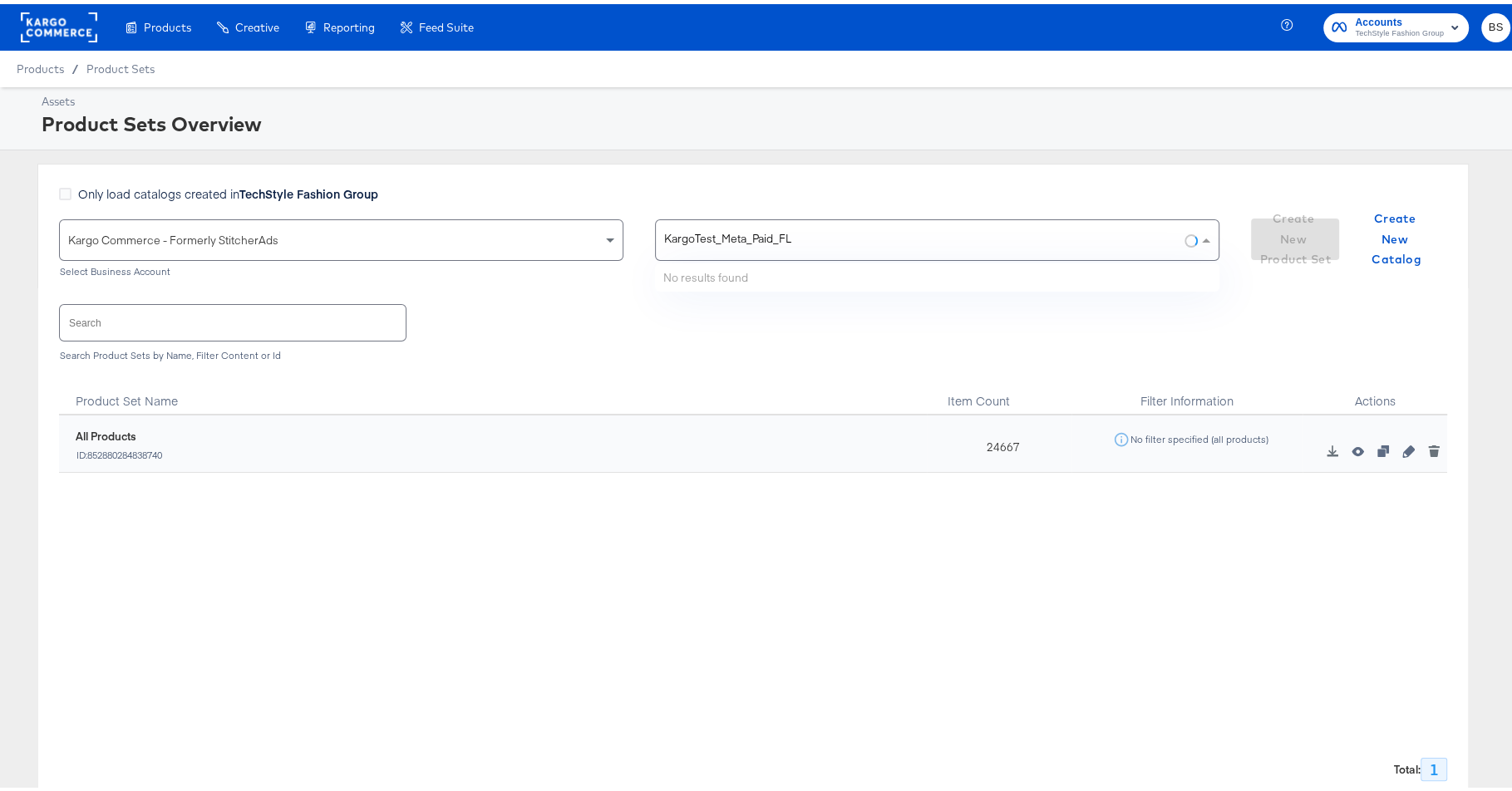
type input "KargoTest_Meta_Paid_FL"
click at [964, 245] on div "Just Fab #stitcherads #product-catalog #keep" at bounding box center [849, 237] width 369 height 33
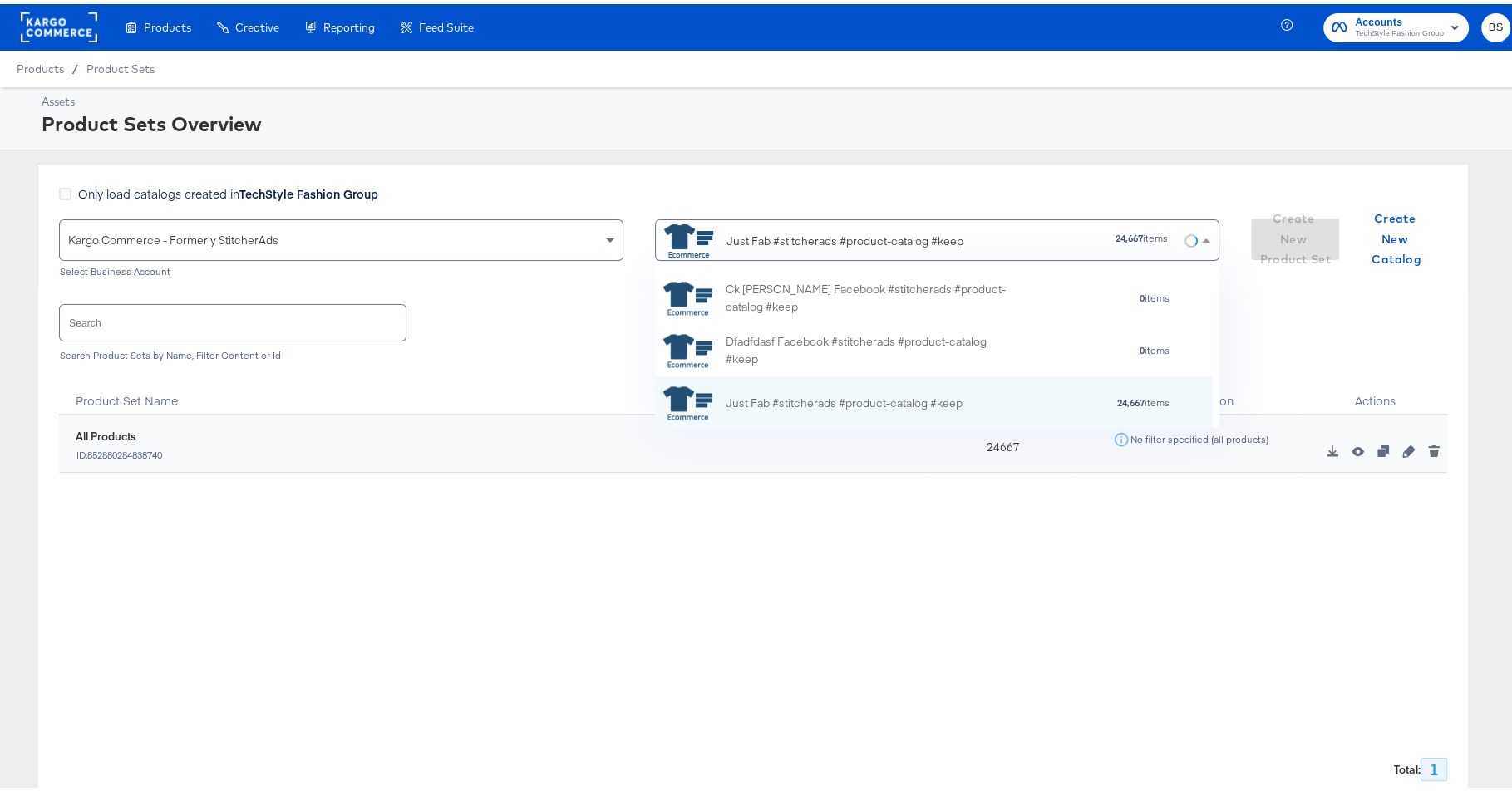
paste input "KargoTest_Meta_Paid_FL+SC_US"
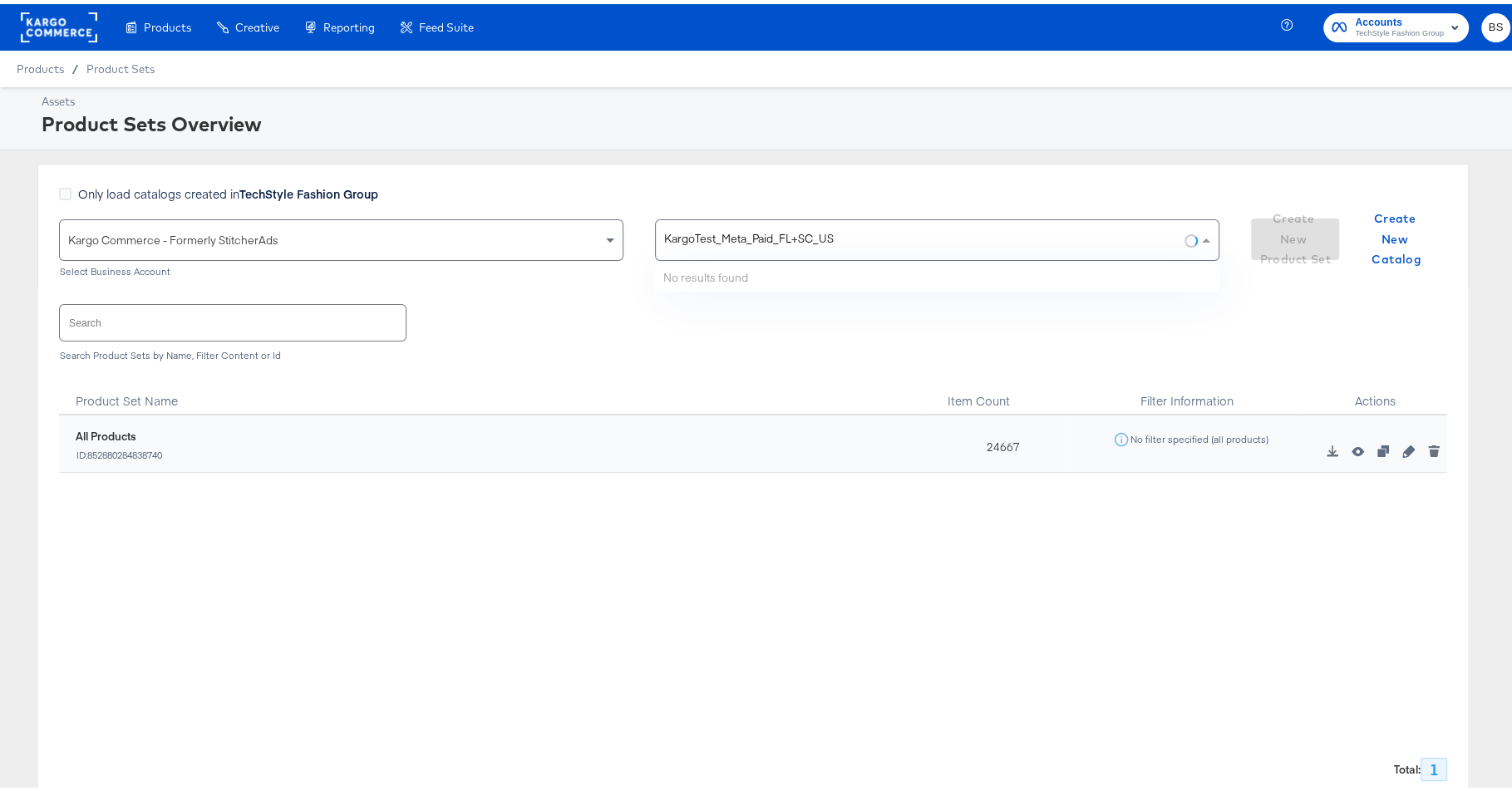
type input "KargoTest_Meta_Paid_FL+SC_US"
click at [776, 233] on div "Just Fab #stitcherads #product-catalog #keep" at bounding box center [845, 237] width 237 height 18
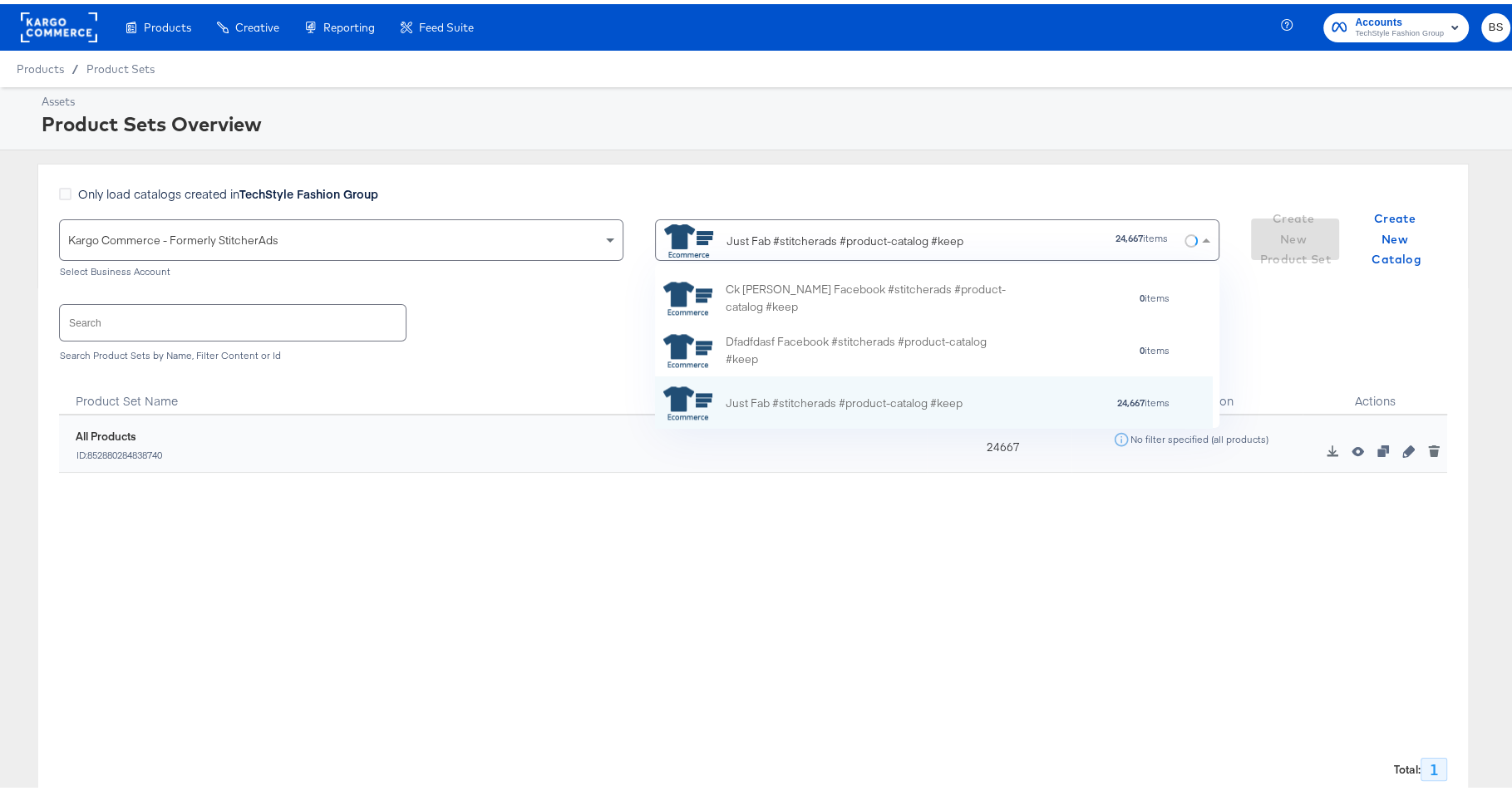
paste input "KargoTest_Meta_Paid_FL+SC_US"
type input "KargoTest_Meta_Paid_FL+SC_US"
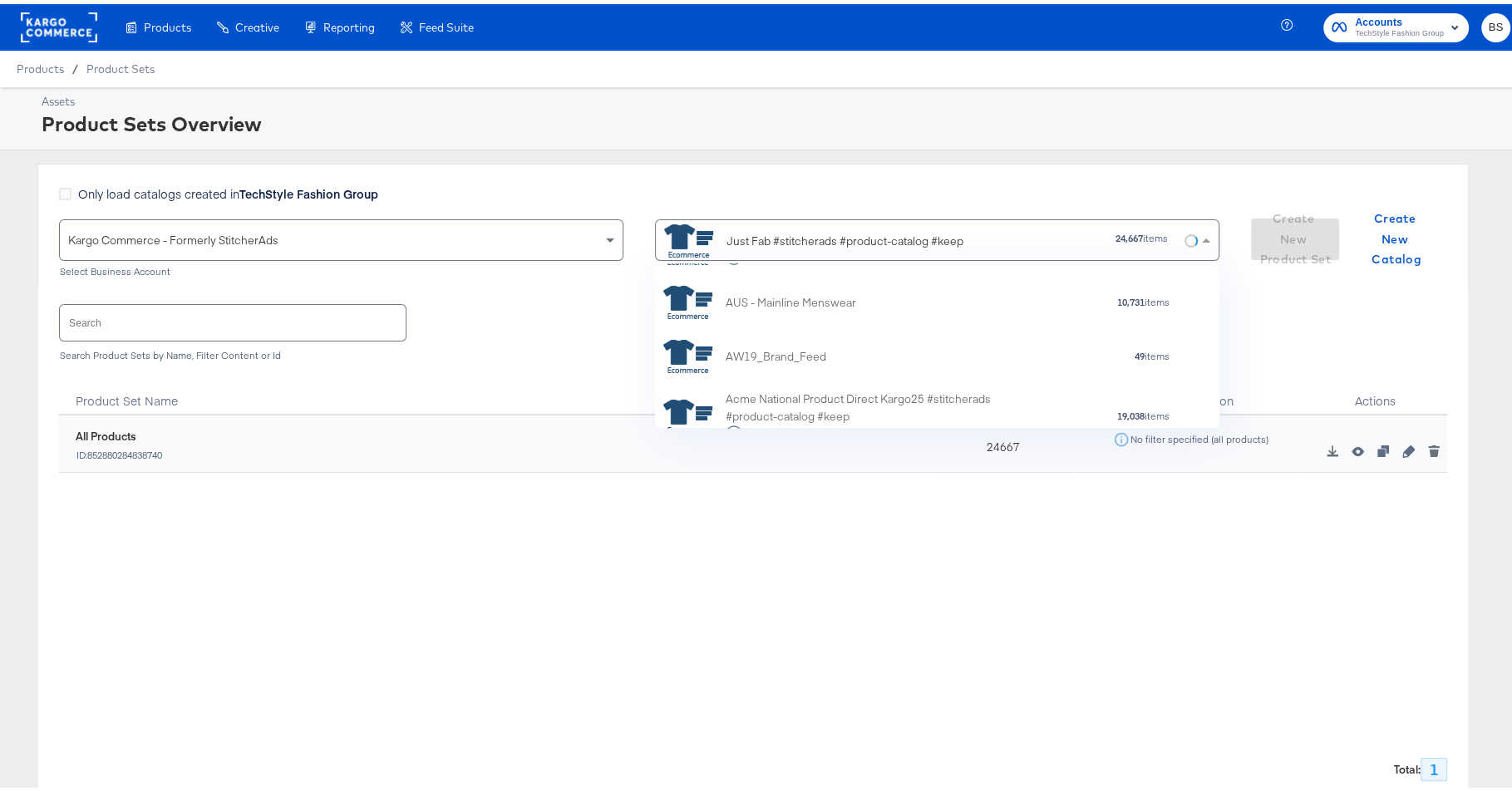
scroll to position [17787, 0]
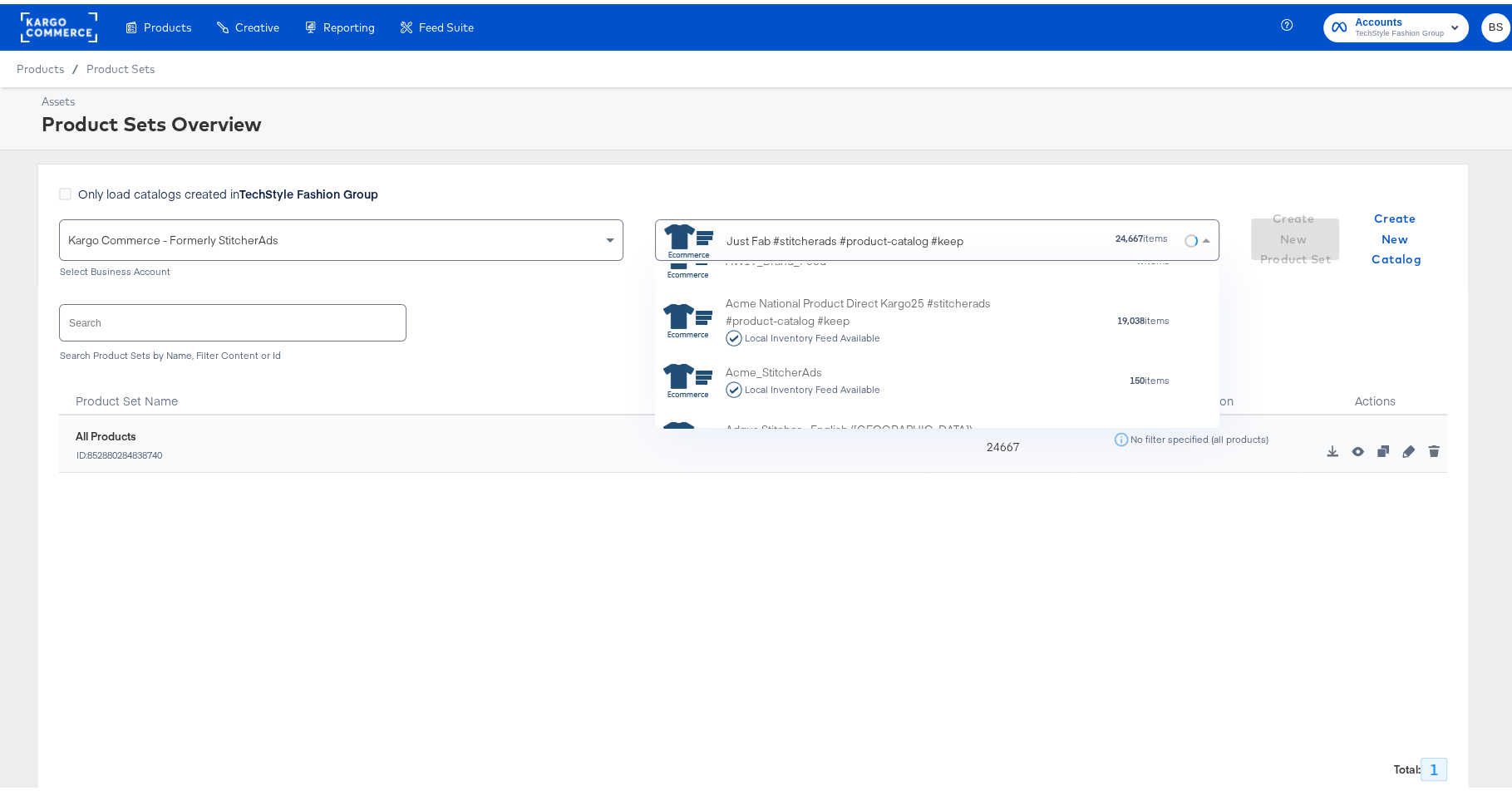
paste input "KargoTest_Meta_Paid_FL+SC_US"
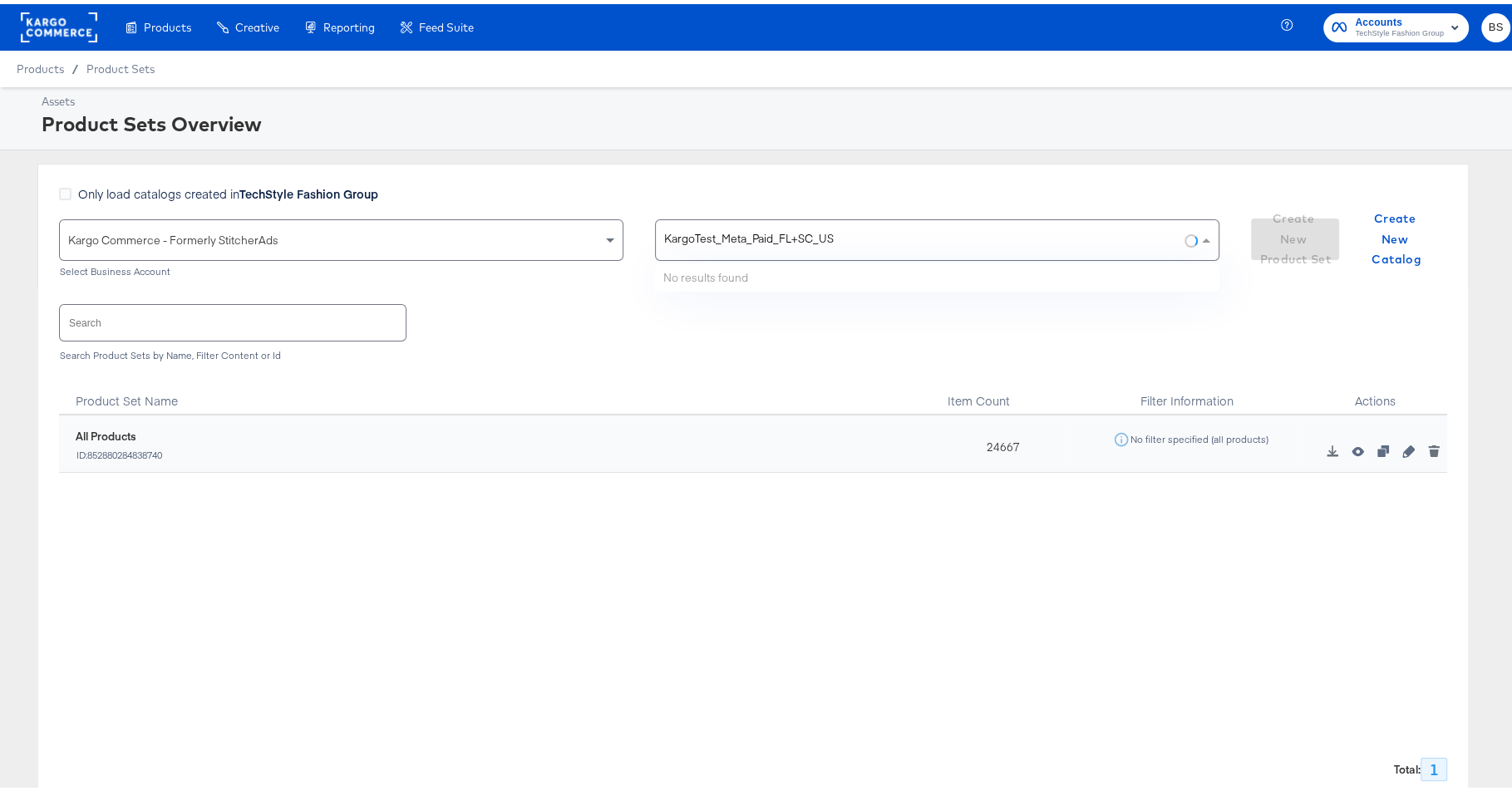
type input "KargoTest_Meta_Paid_FL+SC_US"
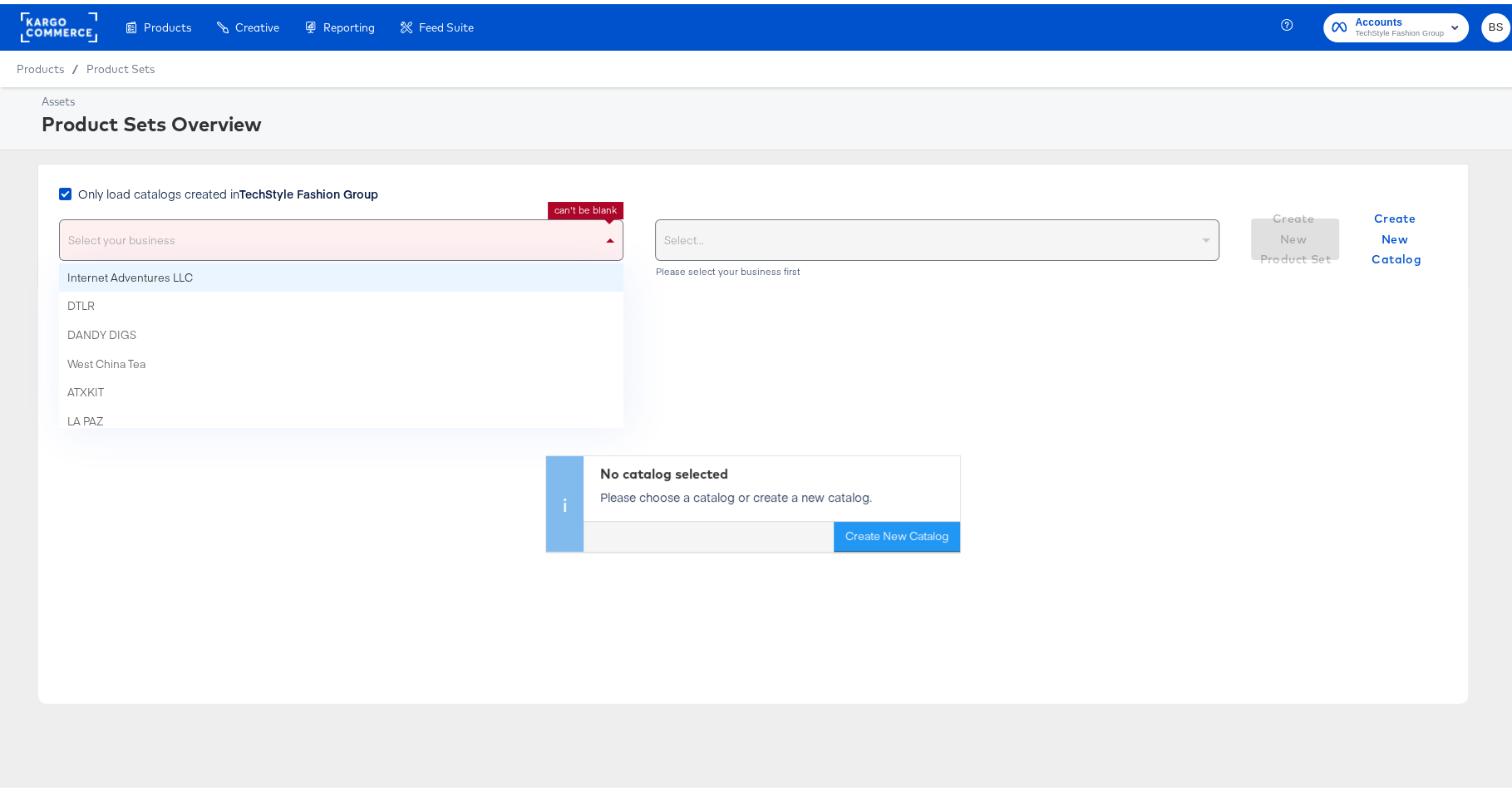
click at [243, 236] on div "Select your business" at bounding box center [341, 236] width 563 height 40
type input "k"
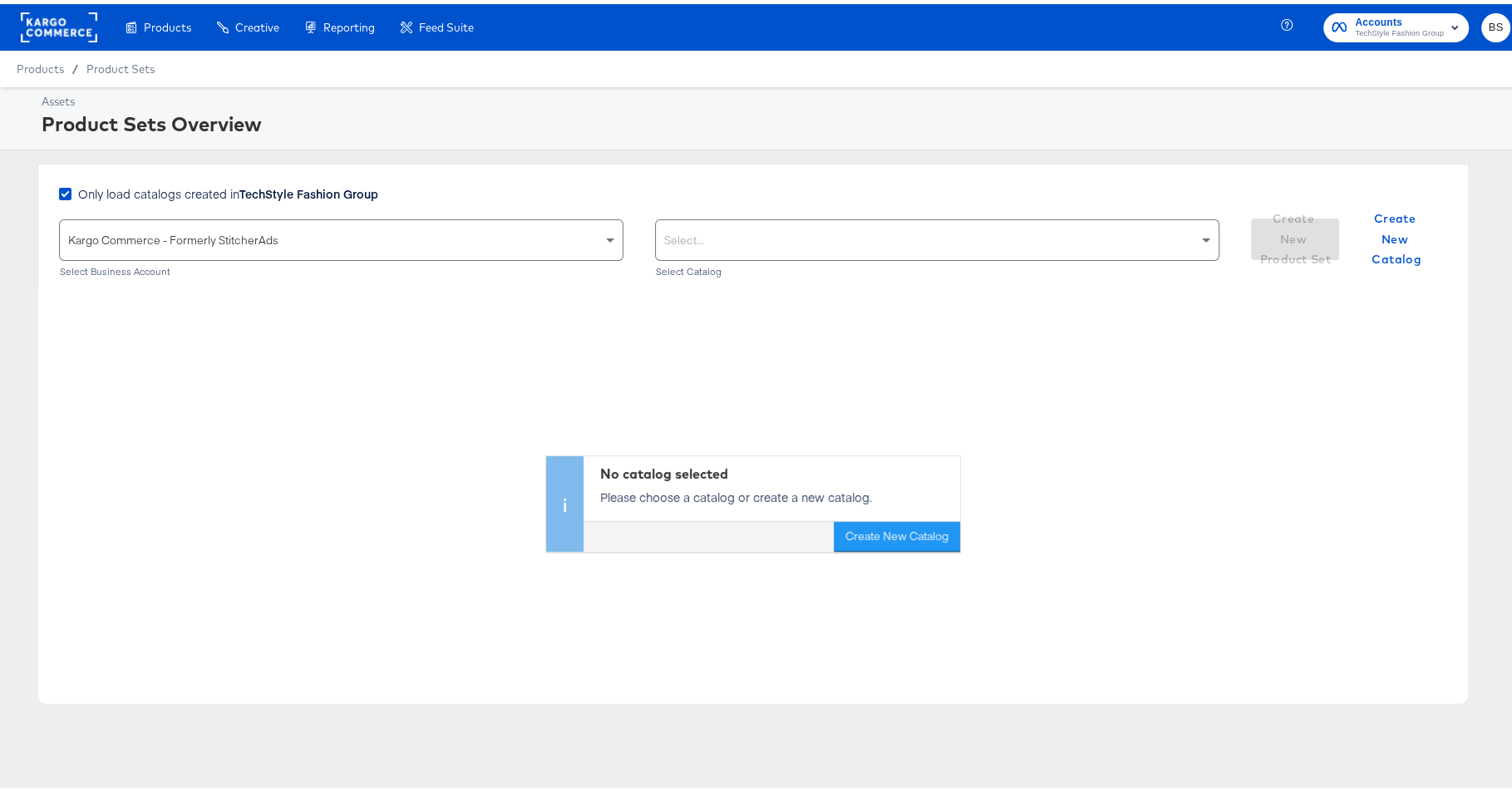
click at [751, 226] on div "Select..." at bounding box center [937, 236] width 563 height 40
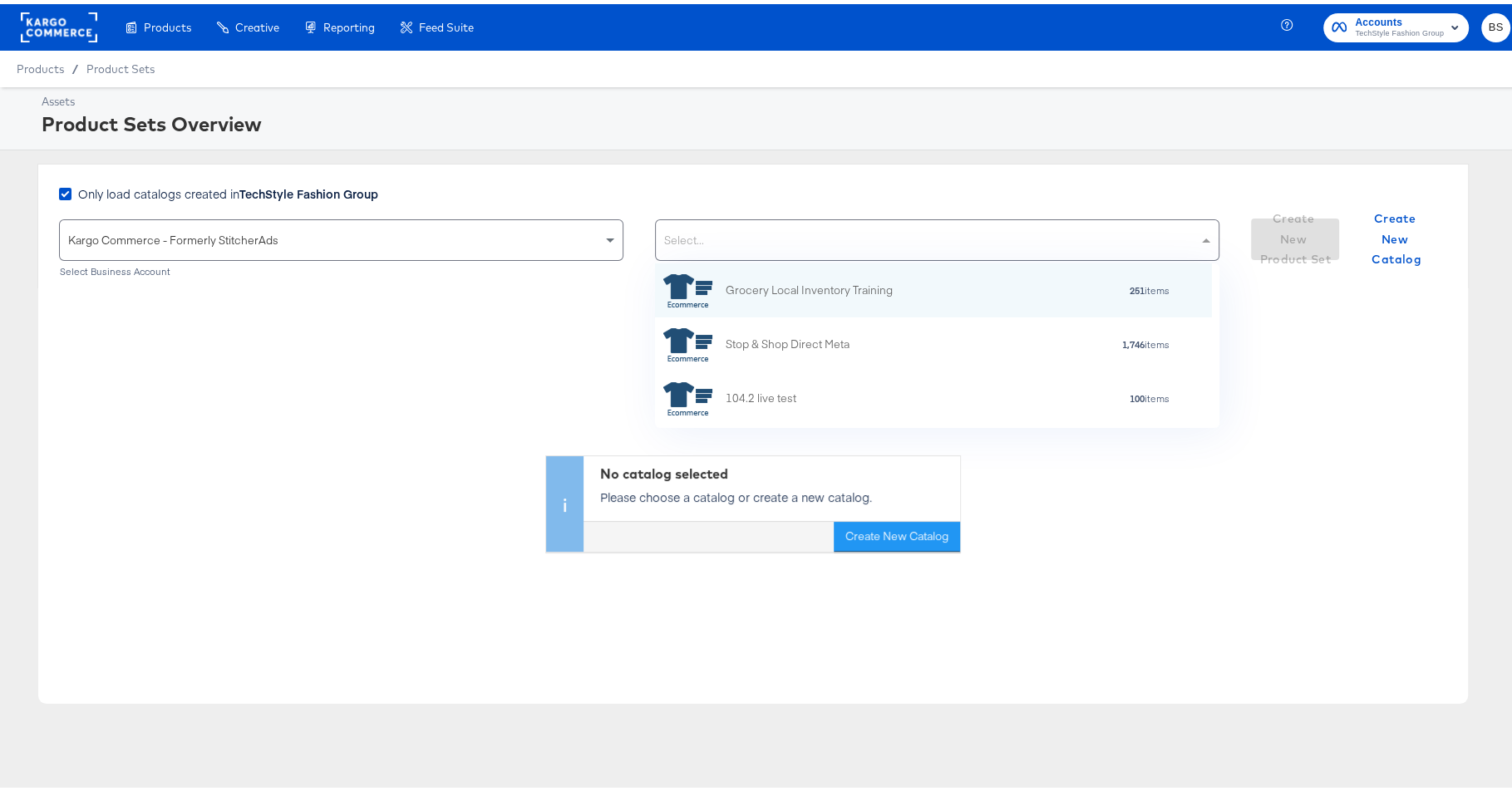
scroll to position [149, 541]
paste input "KargoTest_Meta_Paid_FL+SC_US"
type input "KargoTest_Meta_Paid_FL+SC_US"
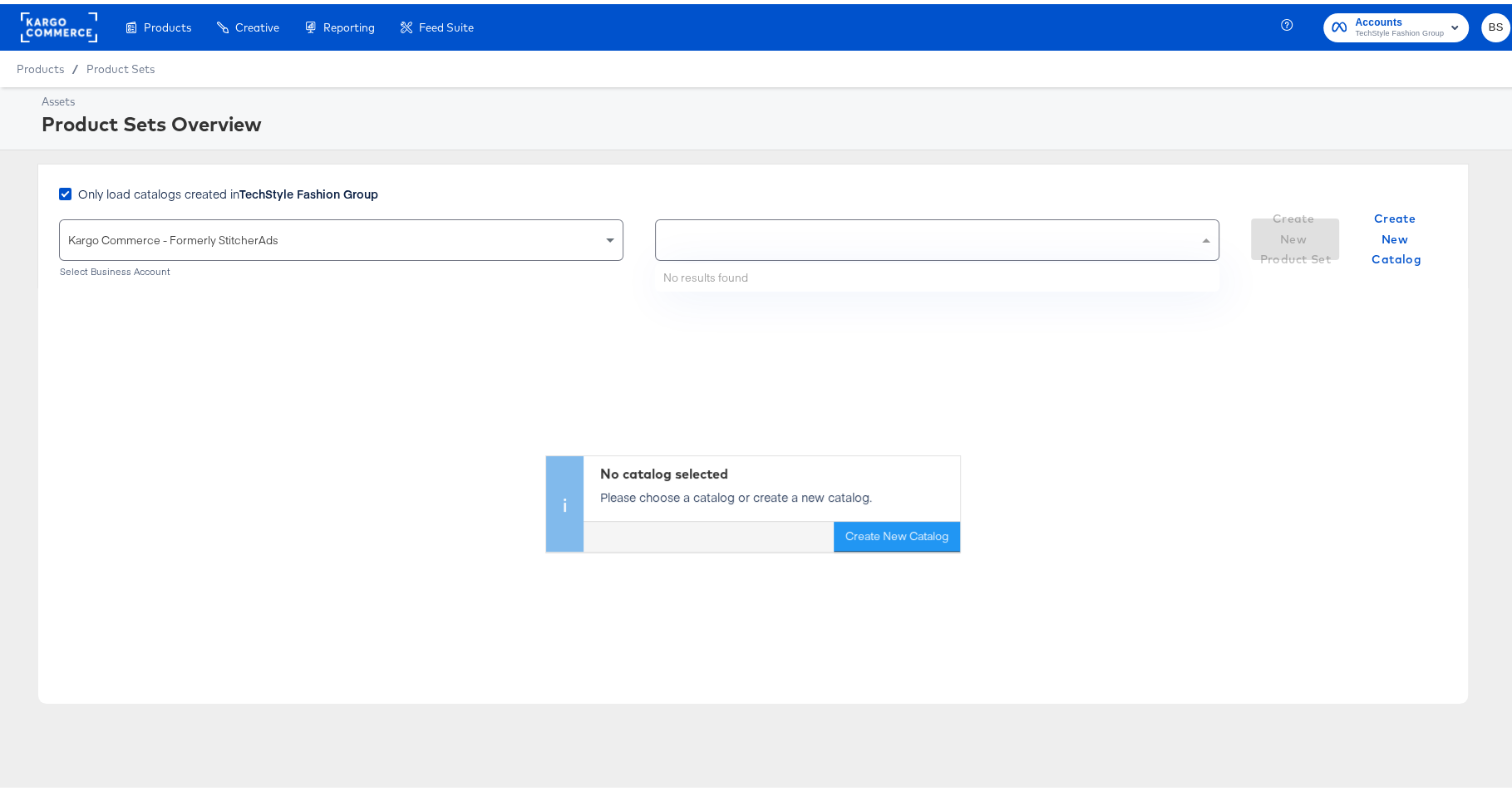
click at [767, 193] on div "Only load catalogs created in TechStyle Fashion Group" at bounding box center [639, 198] width 1160 height 34
click at [558, 237] on div "Kargo Commerce - Formerly StitcherAds" at bounding box center [341, 236] width 563 height 40
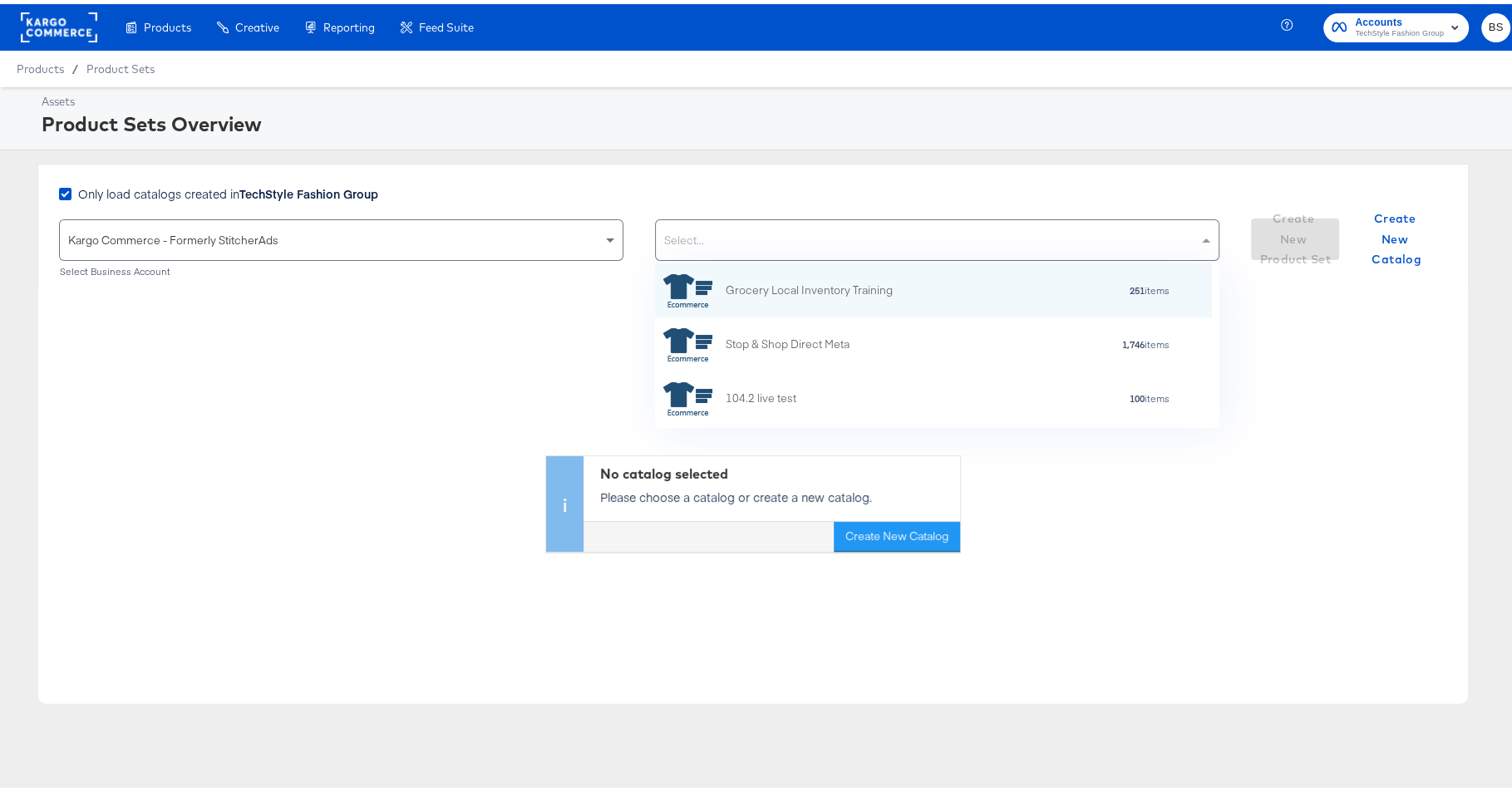
click at [722, 248] on div "Select..." at bounding box center [937, 236] width 563 height 40
paste input "KargoTest_Meta_Paid_FL+SC_US"
type input "KargoTest_Meta_Paid_FL+SC_US"
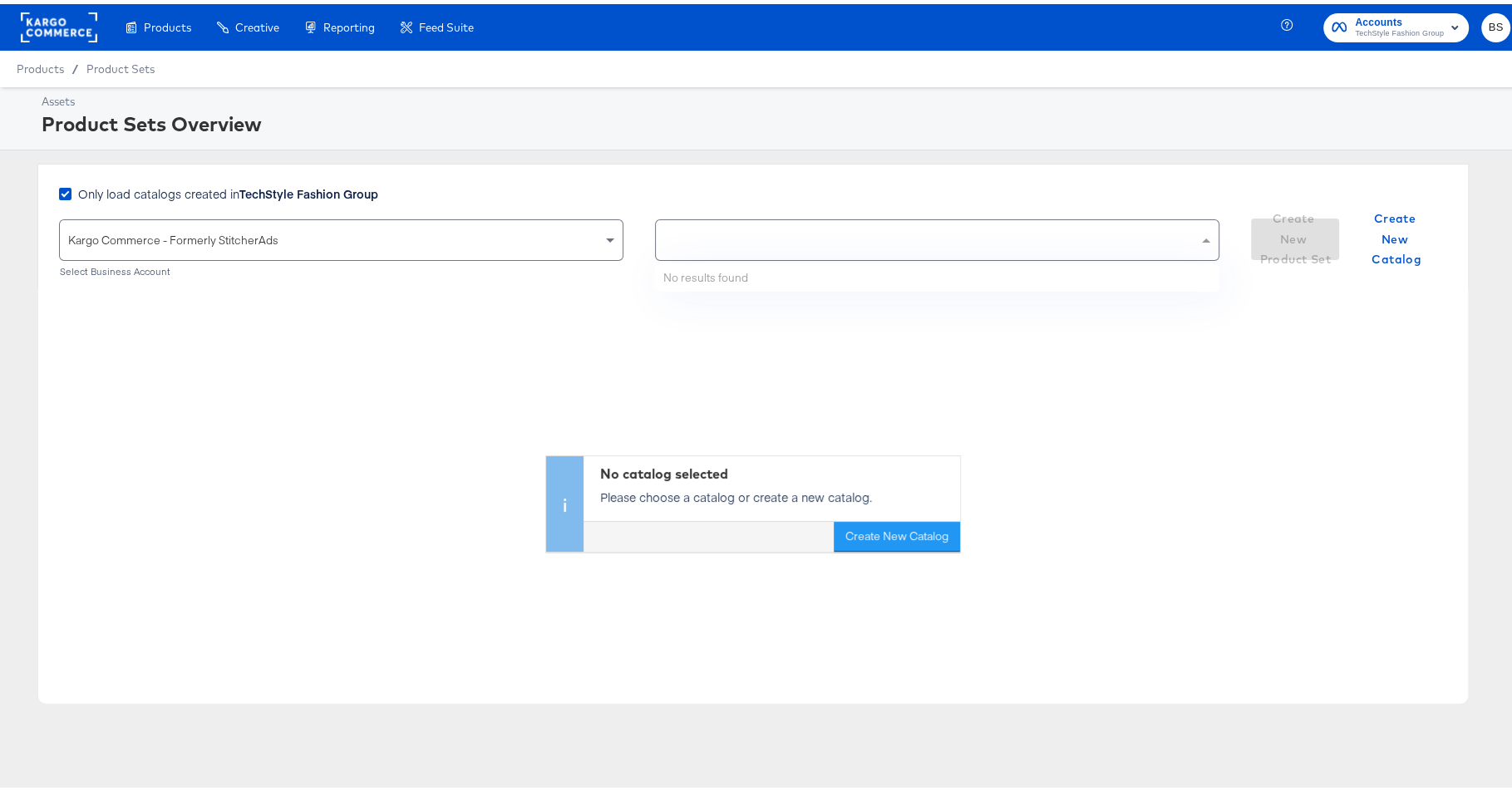
click at [297, 184] on strong "TechStyle Fashion Group" at bounding box center [308, 189] width 139 height 17
click at [0, 0] on input "Only load catalogs created in TechStyle Fashion Group" at bounding box center [0, 0] width 0 height 0
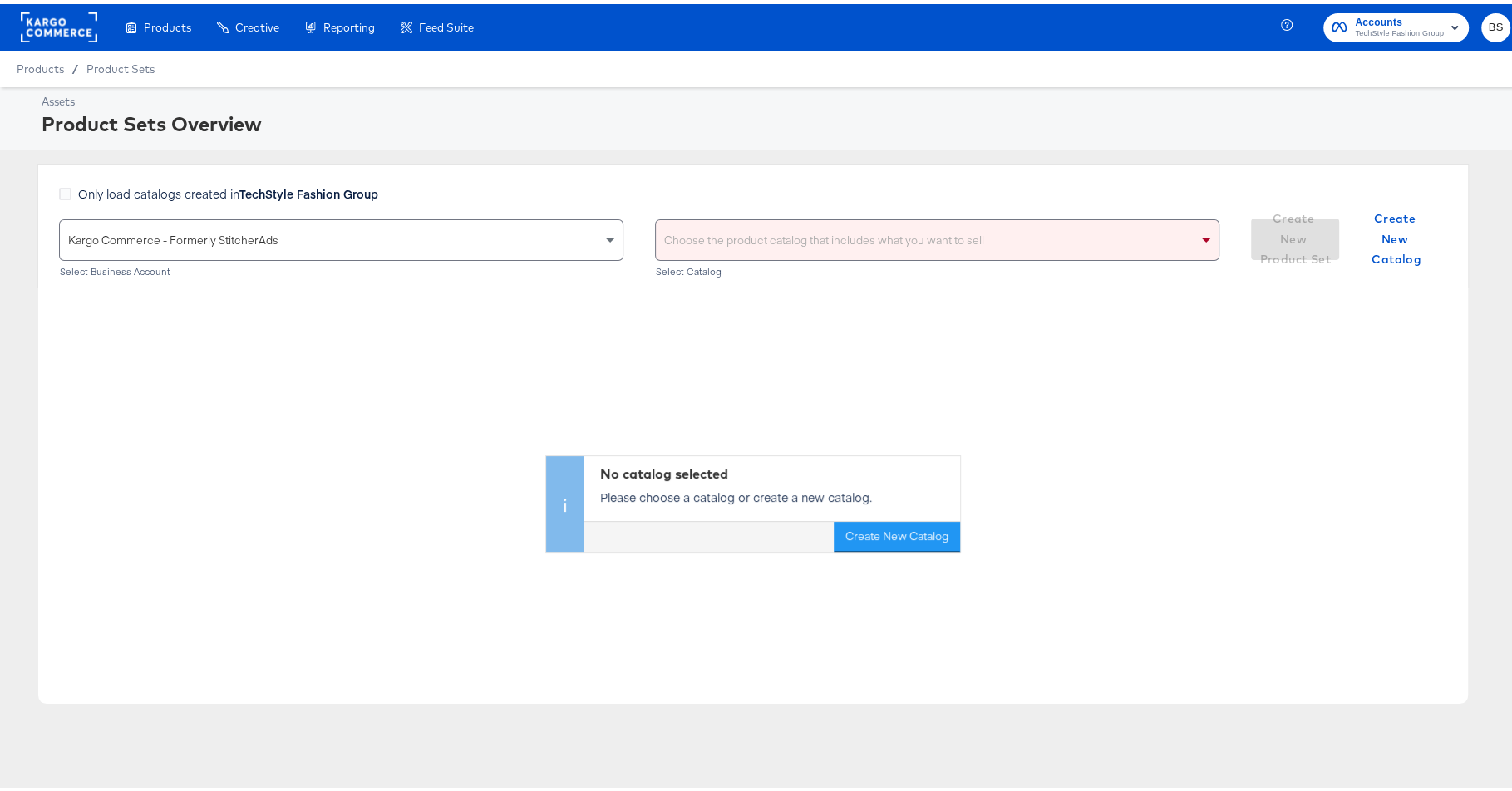
click at [707, 232] on div "Choose the product catalog that includes what you want to sell" at bounding box center [937, 236] width 563 height 40
paste input "KargoTest_Meta_Paid_FL+SC_US"
type input "KargoTest_Meta_Paid_FL+SC_US"
click at [734, 200] on div "Only load catalogs created in TechStyle Fashion Group" at bounding box center [639, 198] width 1160 height 34
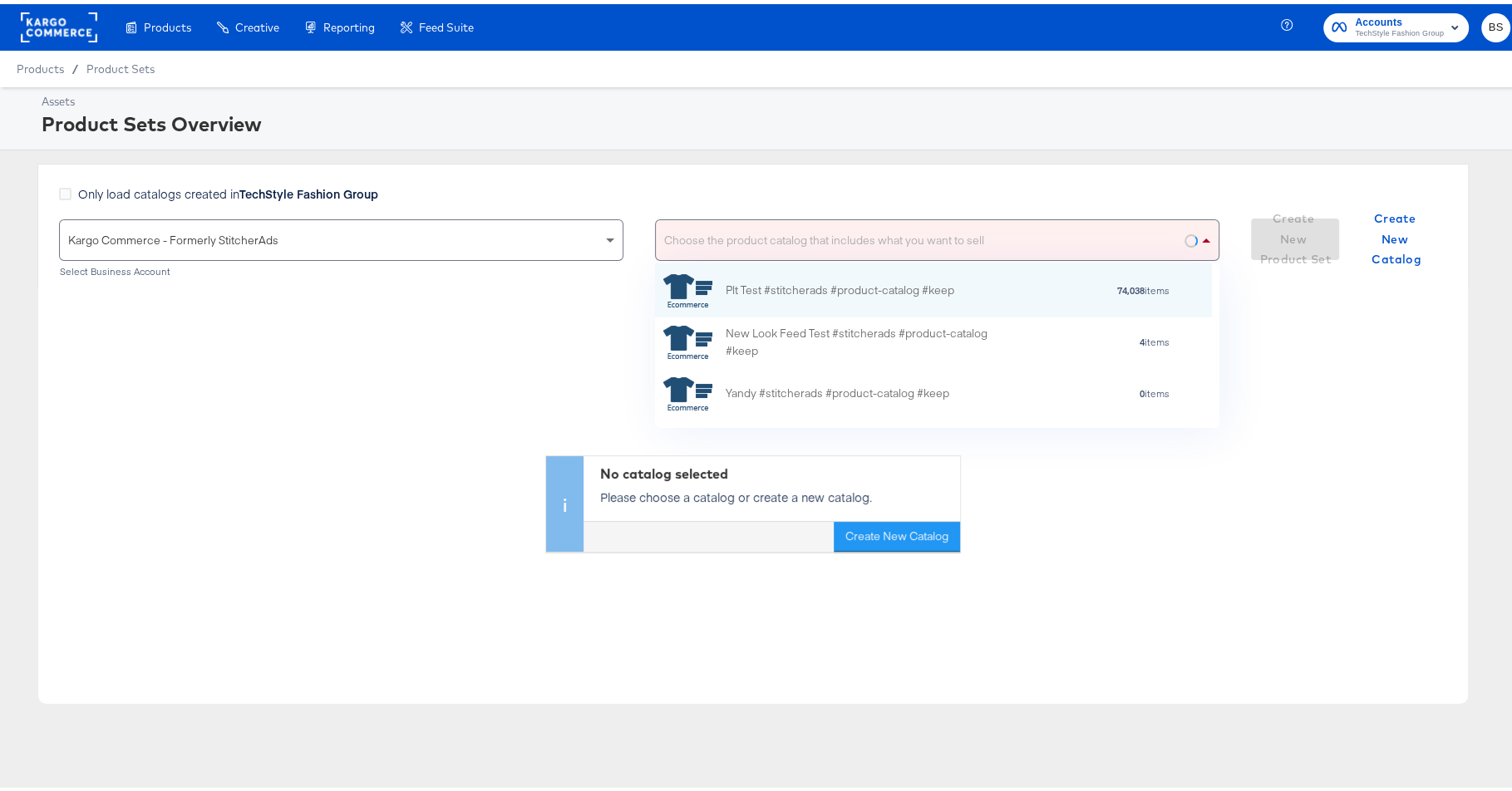
click at [734, 226] on div "Choose the product catalog that includes what you want to sell" at bounding box center [937, 236] width 563 height 40
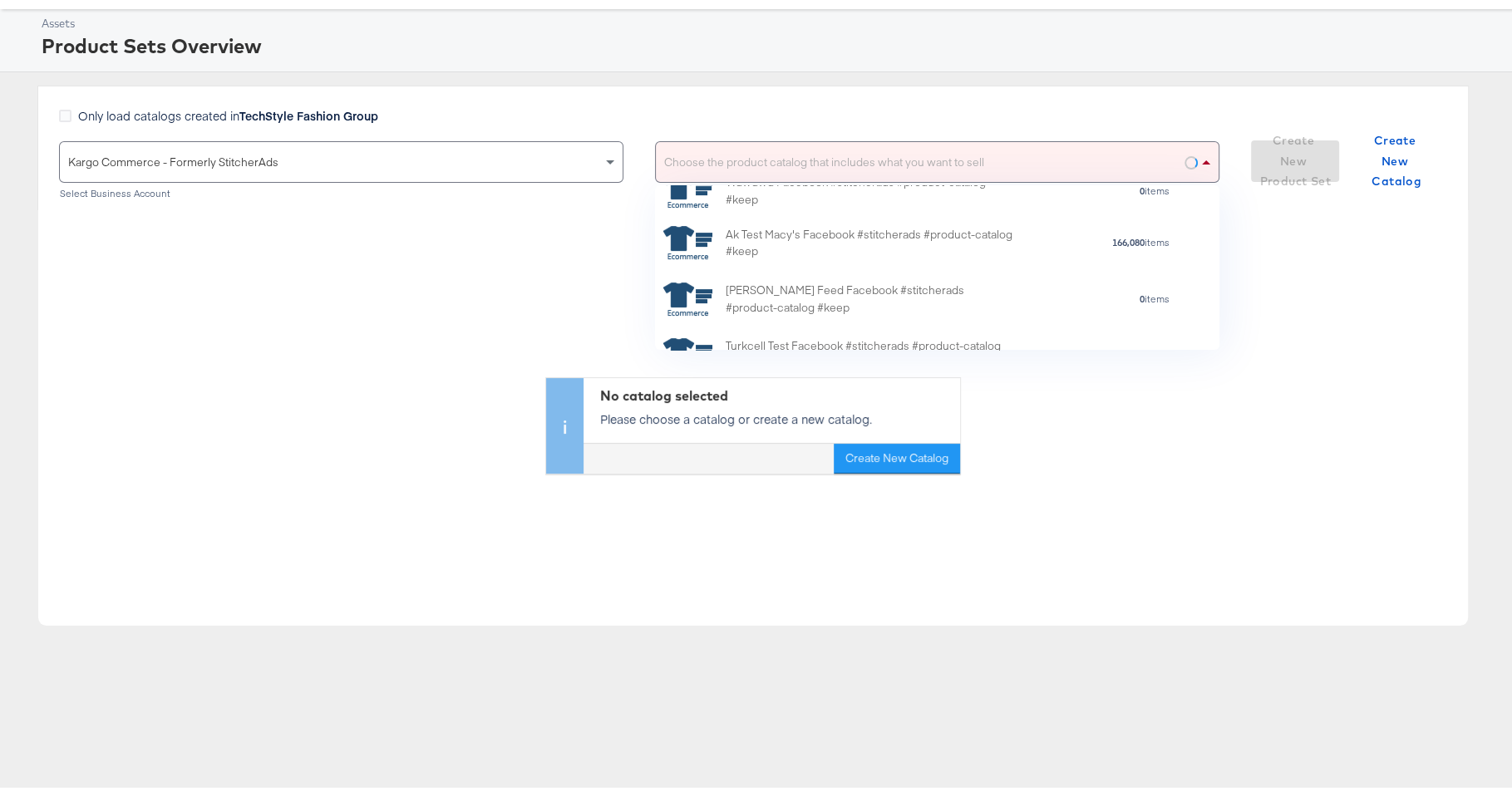
scroll to position [625, 0]
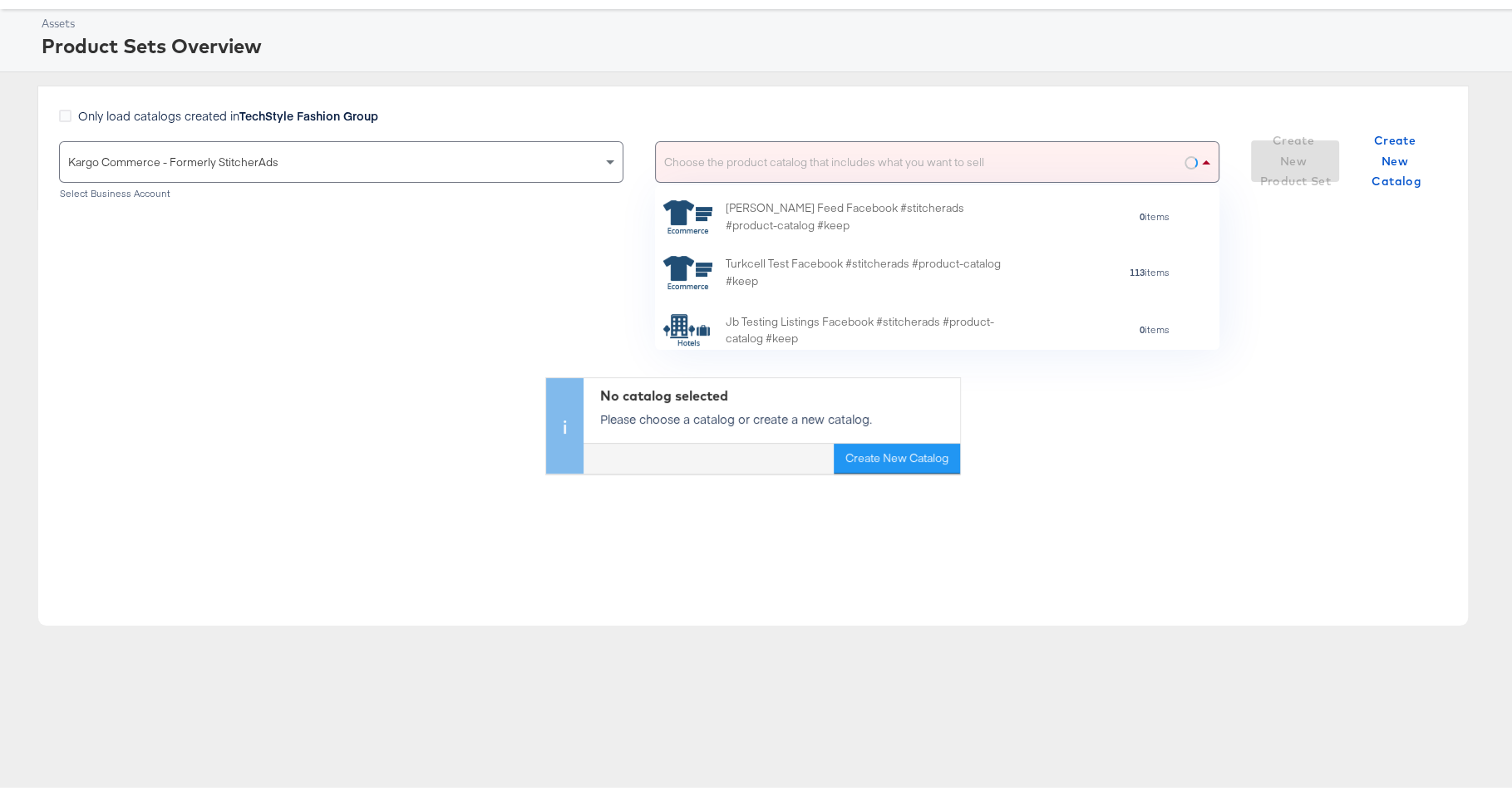
paste input "KargoTest_Meta_Paid_FL+SC_US"
type input "KargoTest_Meta_Paid_FL+SC_US"
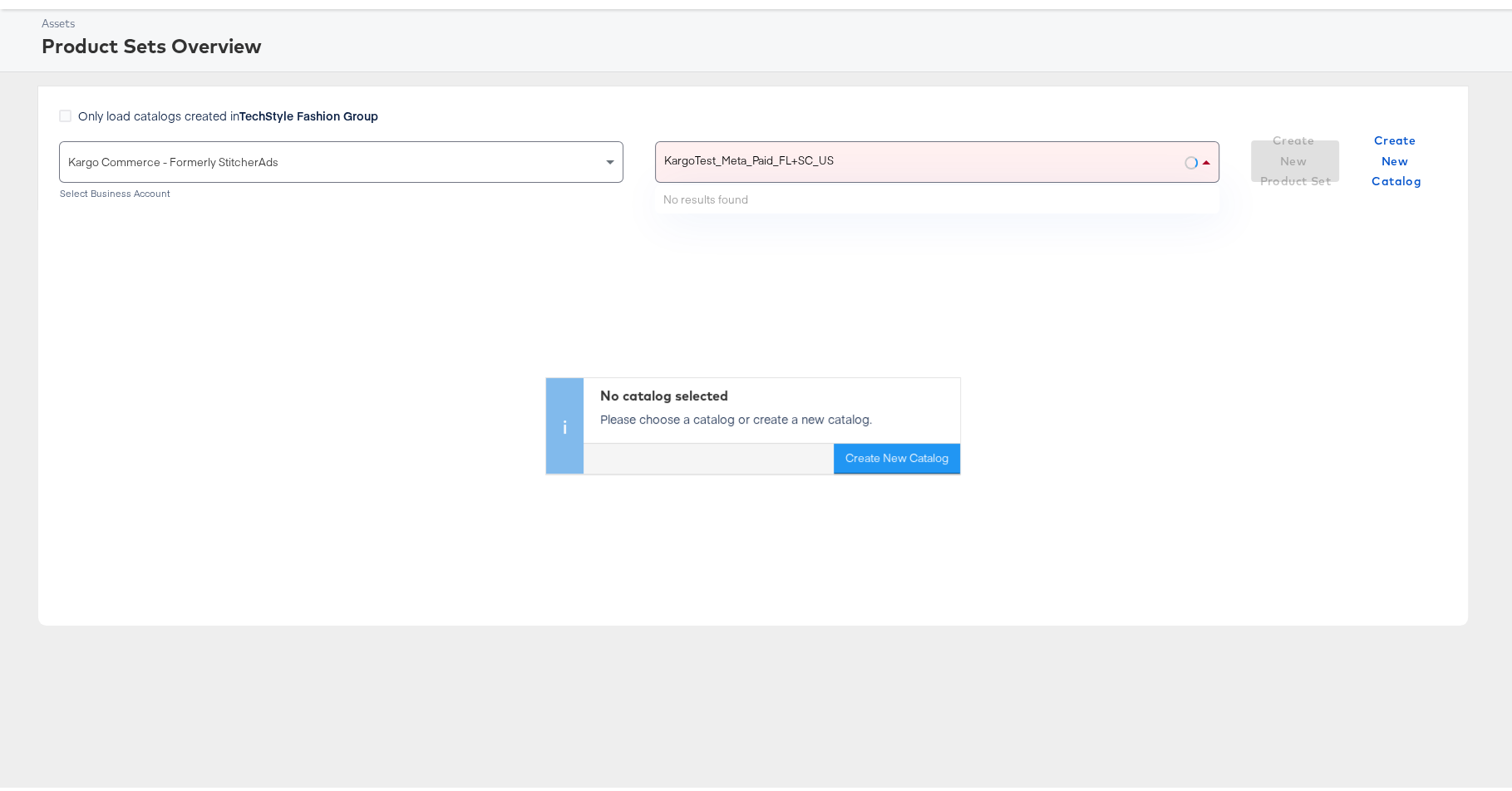
click at [754, 158] on input "KargoTest_Meta_Paid_FL+SC_US" at bounding box center [750, 157] width 171 height 40
click at [794, 150] on input "KargoTest_Meta_Paid_FL+SC_US" at bounding box center [750, 157] width 171 height 40
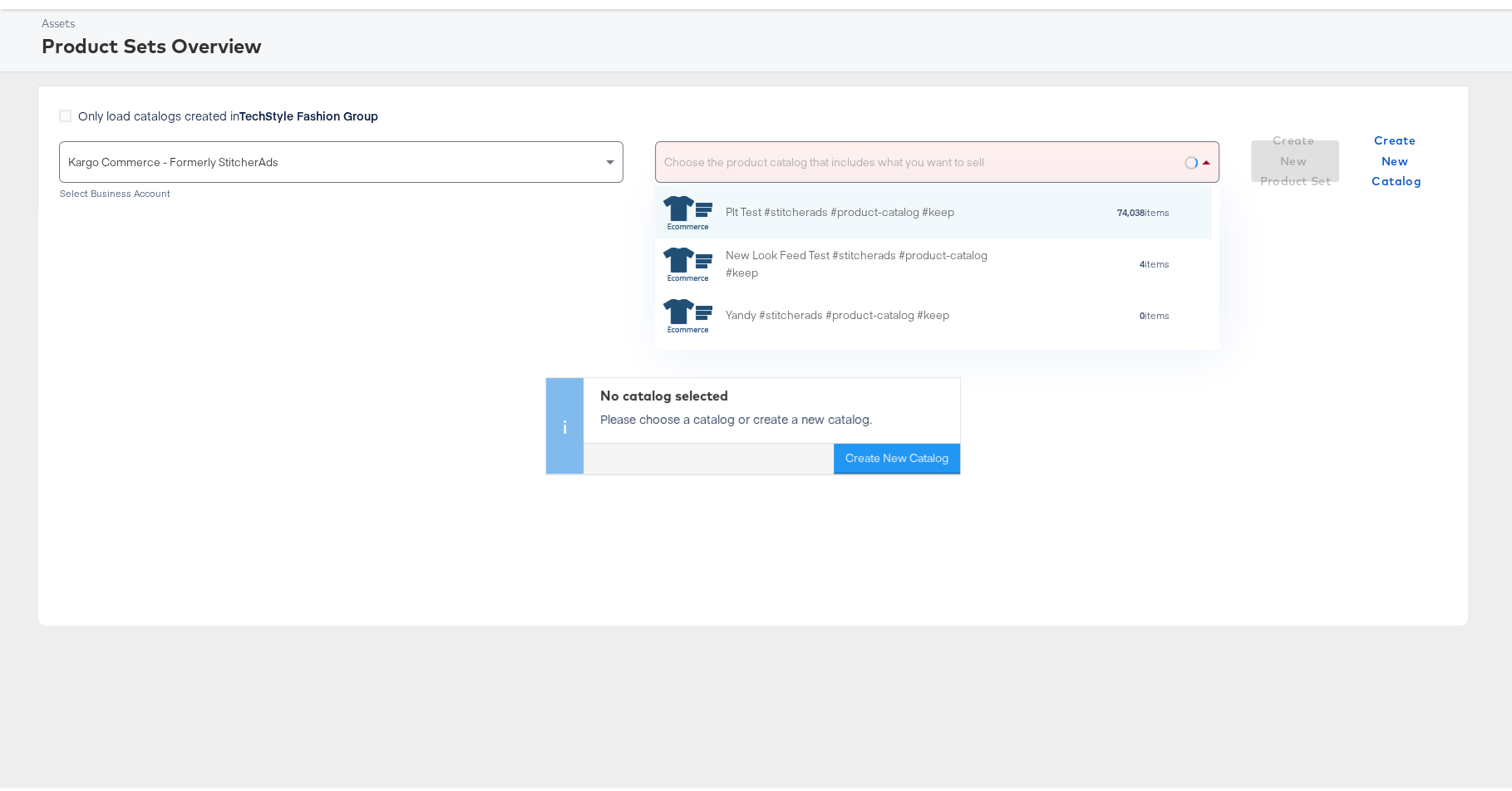
scroll to position [149, 541]
paste input "KargoTest_Meta_Paid_FL+SC_US"
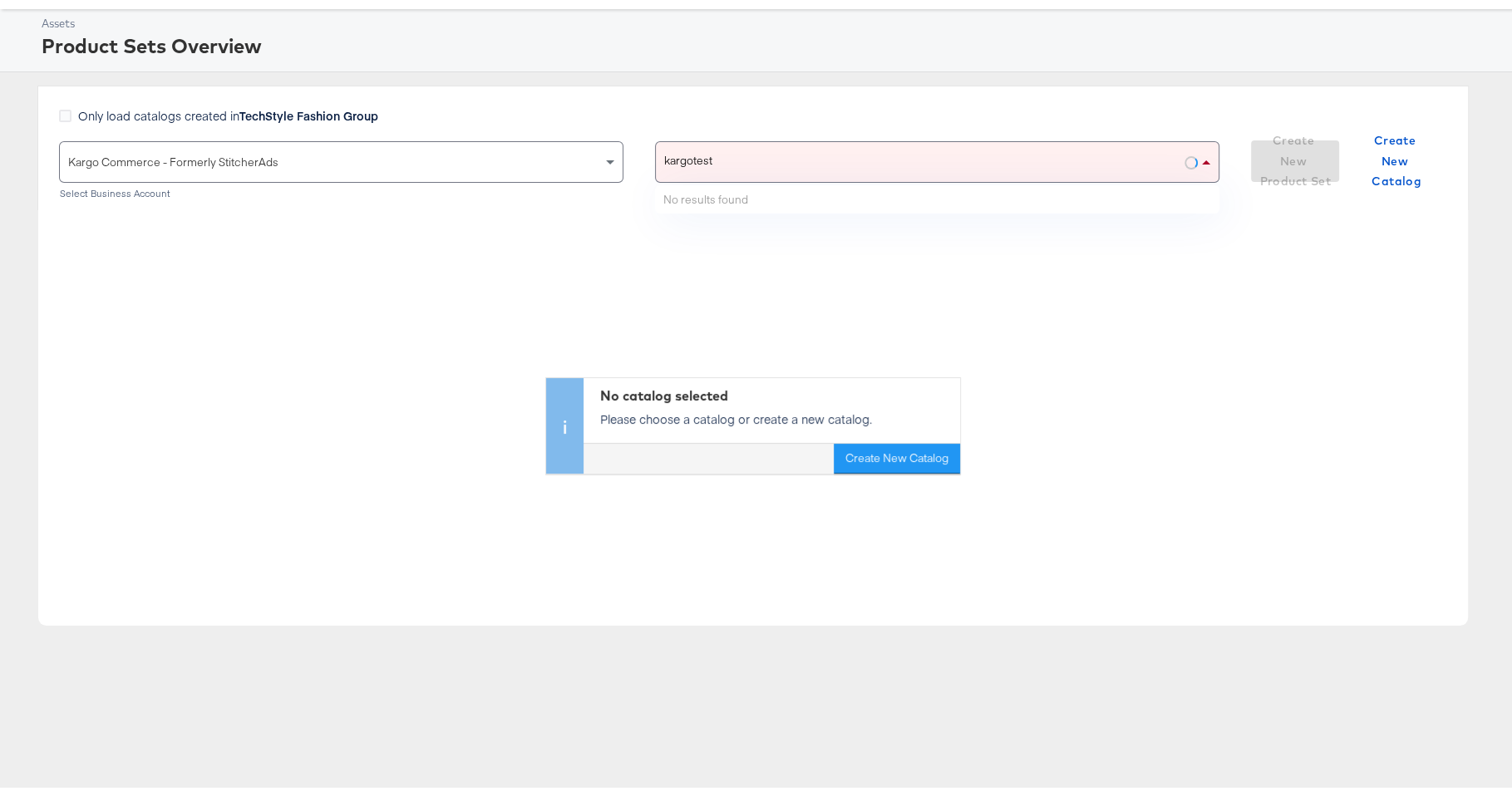
type input "kargotest"
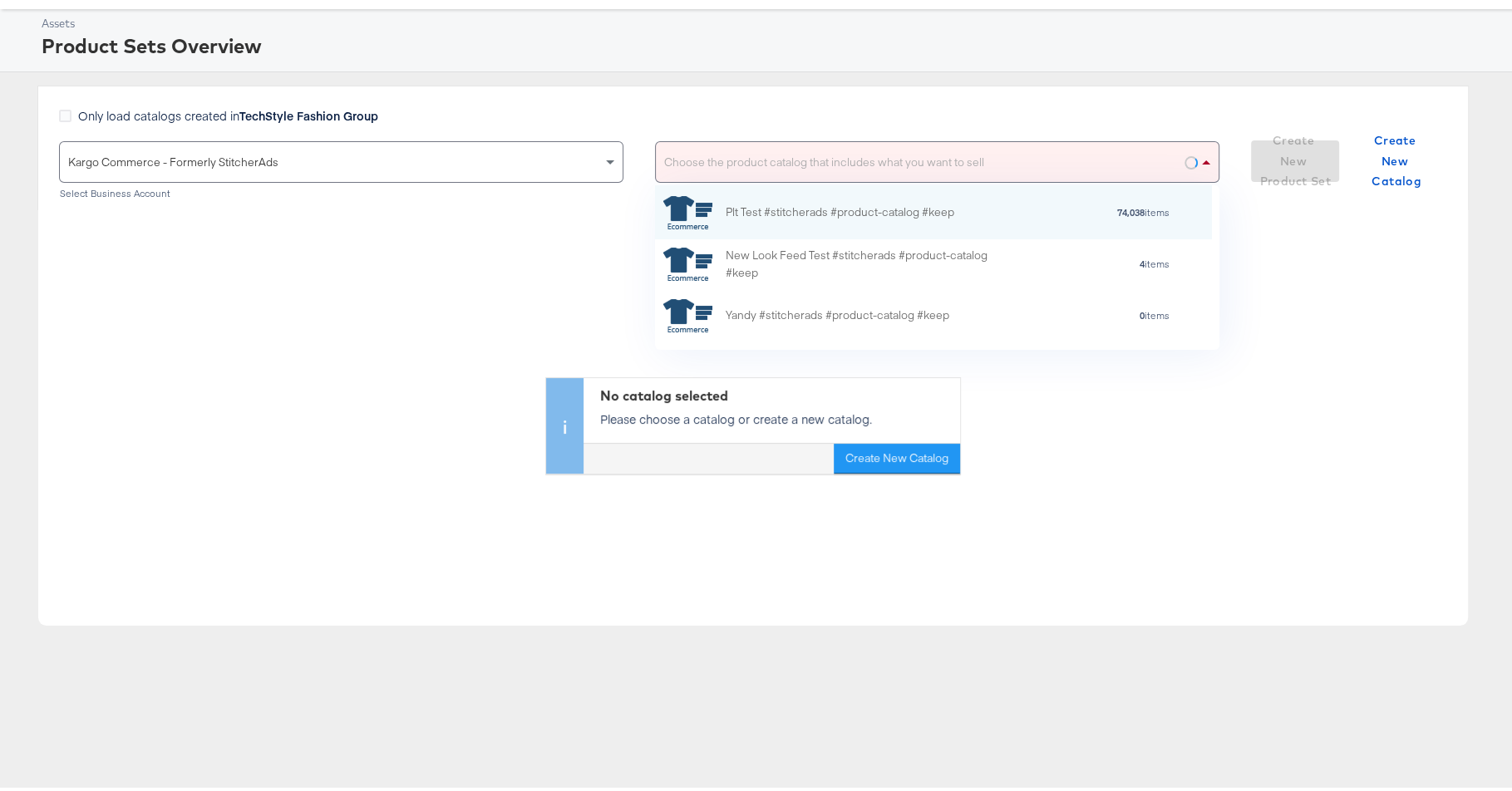
click at [761, 166] on div "Choose the product catalog that includes what you want to sell" at bounding box center [937, 157] width 563 height 40
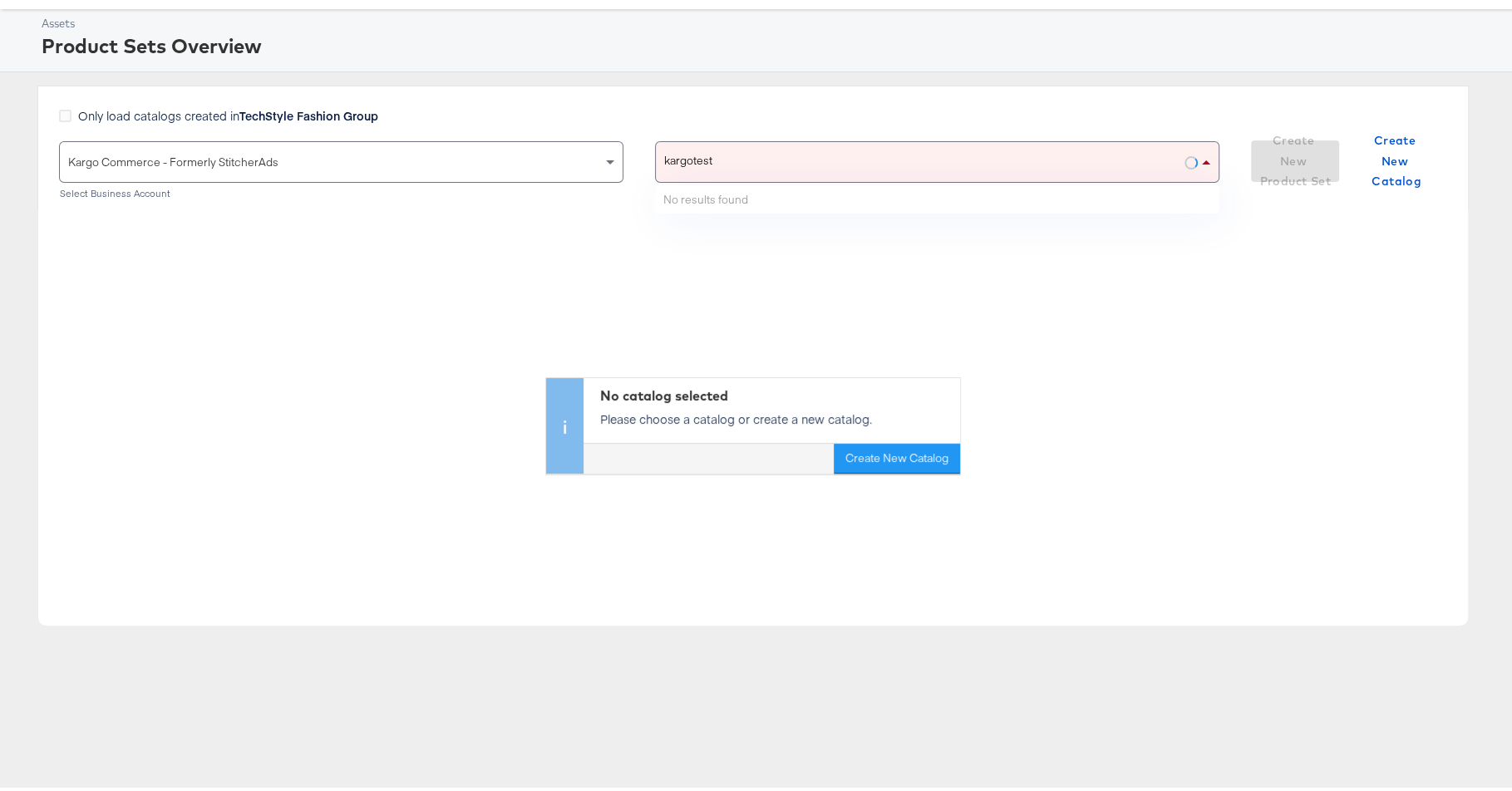
type input "kargotest"
click at [448, 167] on div "Kargo Commerce - Formerly StitcherAds" at bounding box center [341, 157] width 563 height 40
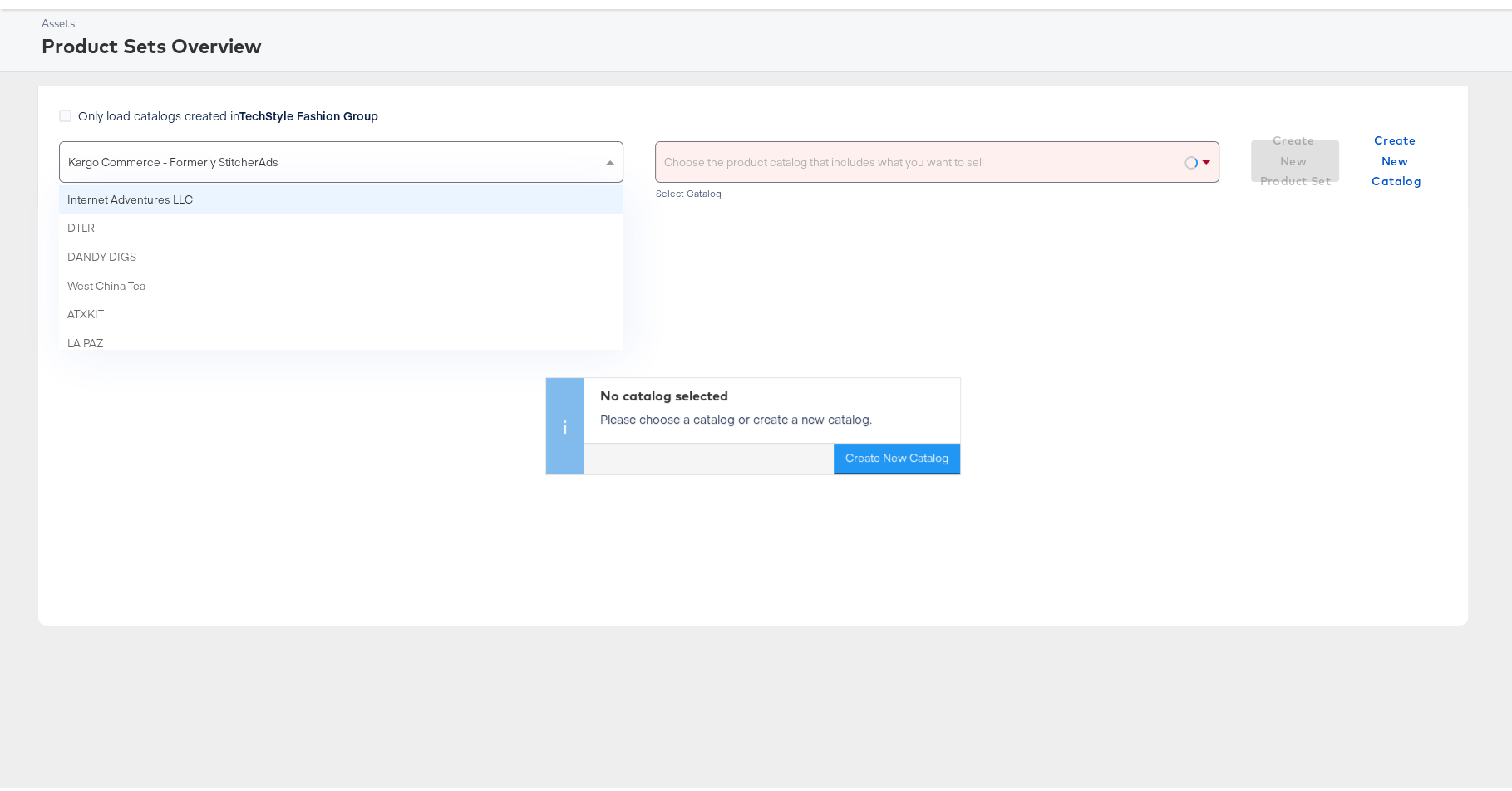
click at [324, 118] on strong "TechStyle Fashion Group" at bounding box center [308, 112] width 139 height 17
click at [0, 0] on input "Only load catalogs created in TechStyle Fashion Group" at bounding box center [0, 0] width 0 height 0
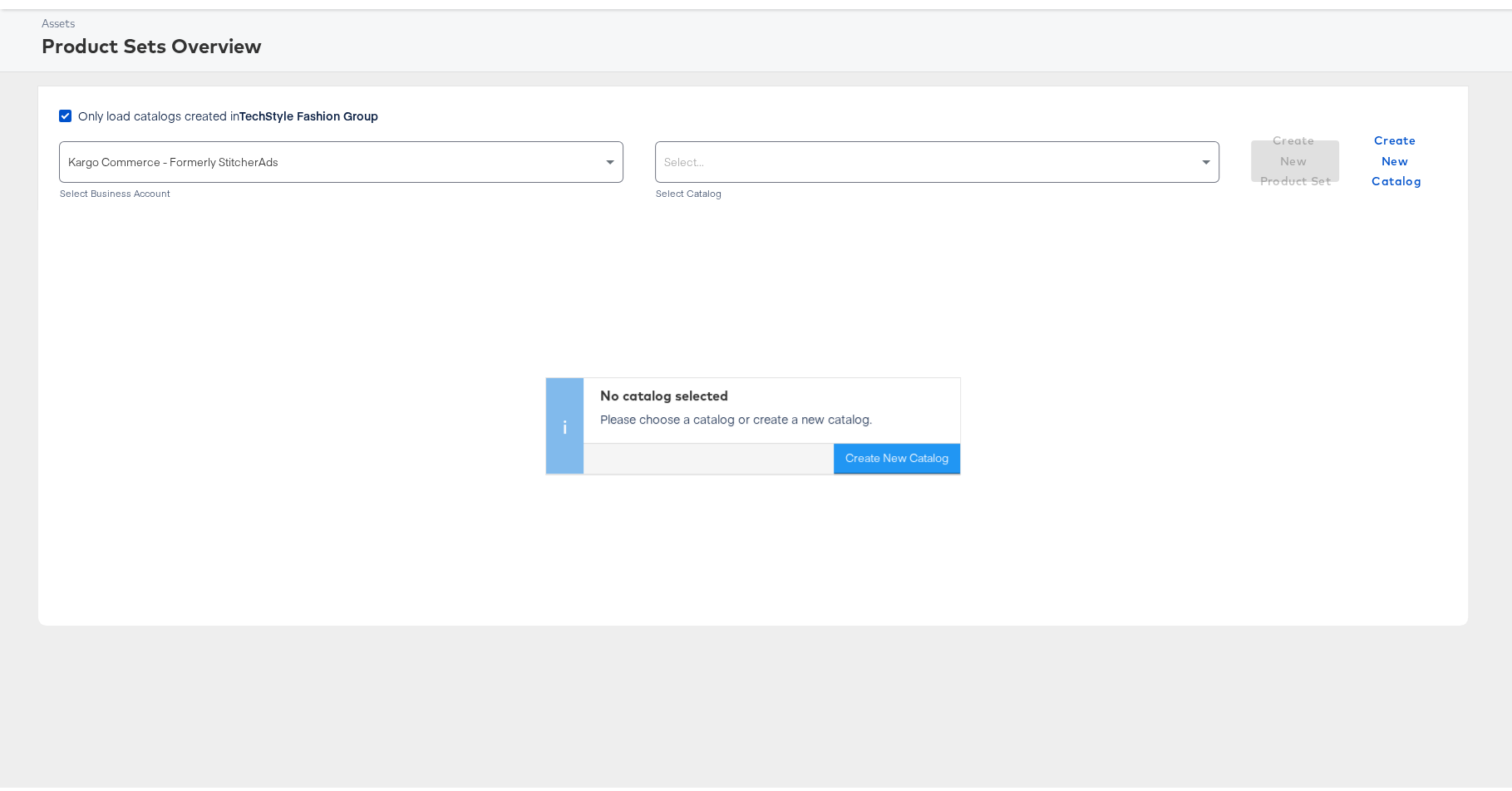
click at [753, 165] on div "Select..." at bounding box center [937, 157] width 563 height 40
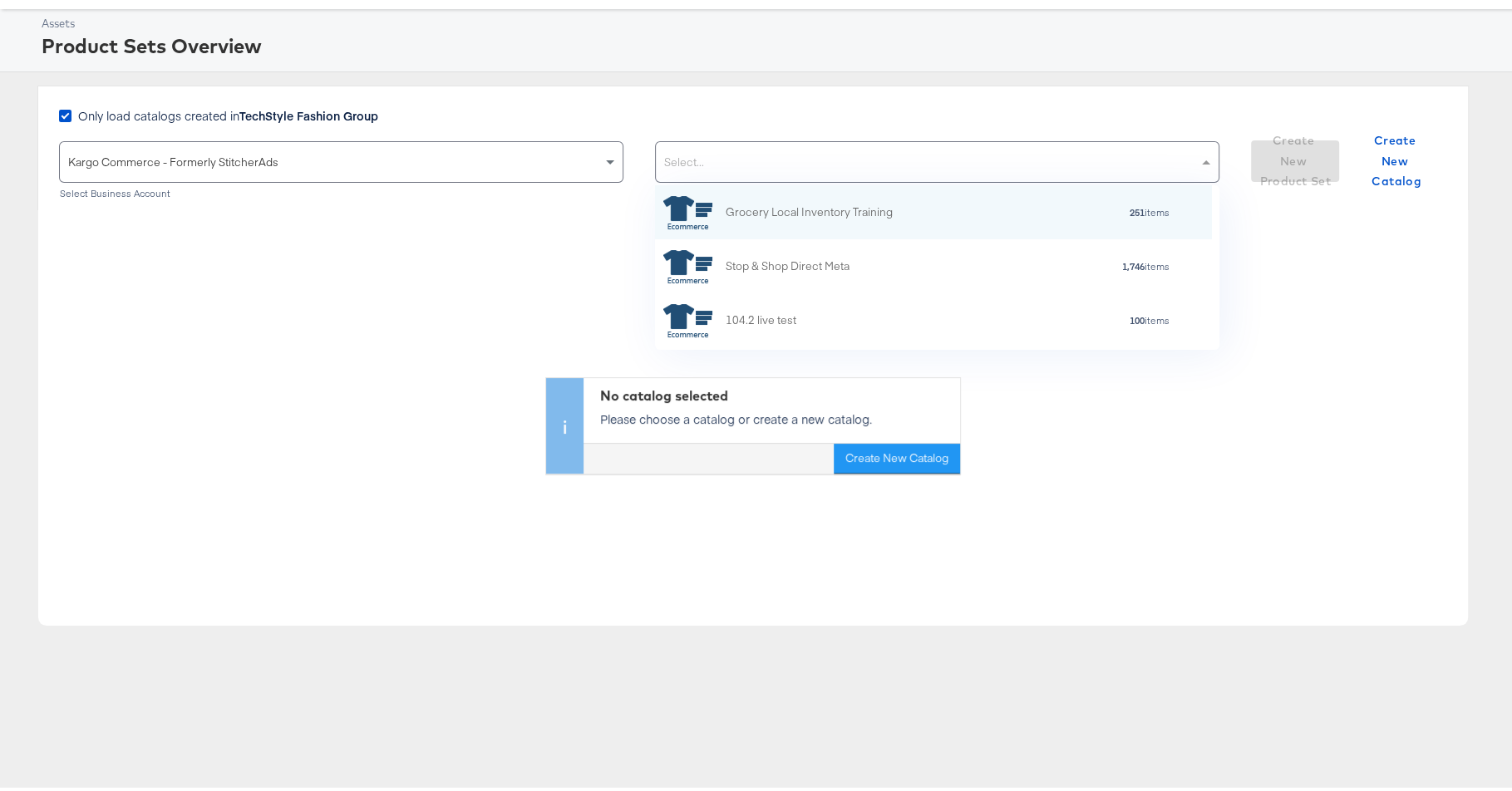
scroll to position [149, 541]
paste input "KargoTest_Meta_Paid_FL+SC_US"
type input "KargoTest_Meta_Paid_FL+SC_US"
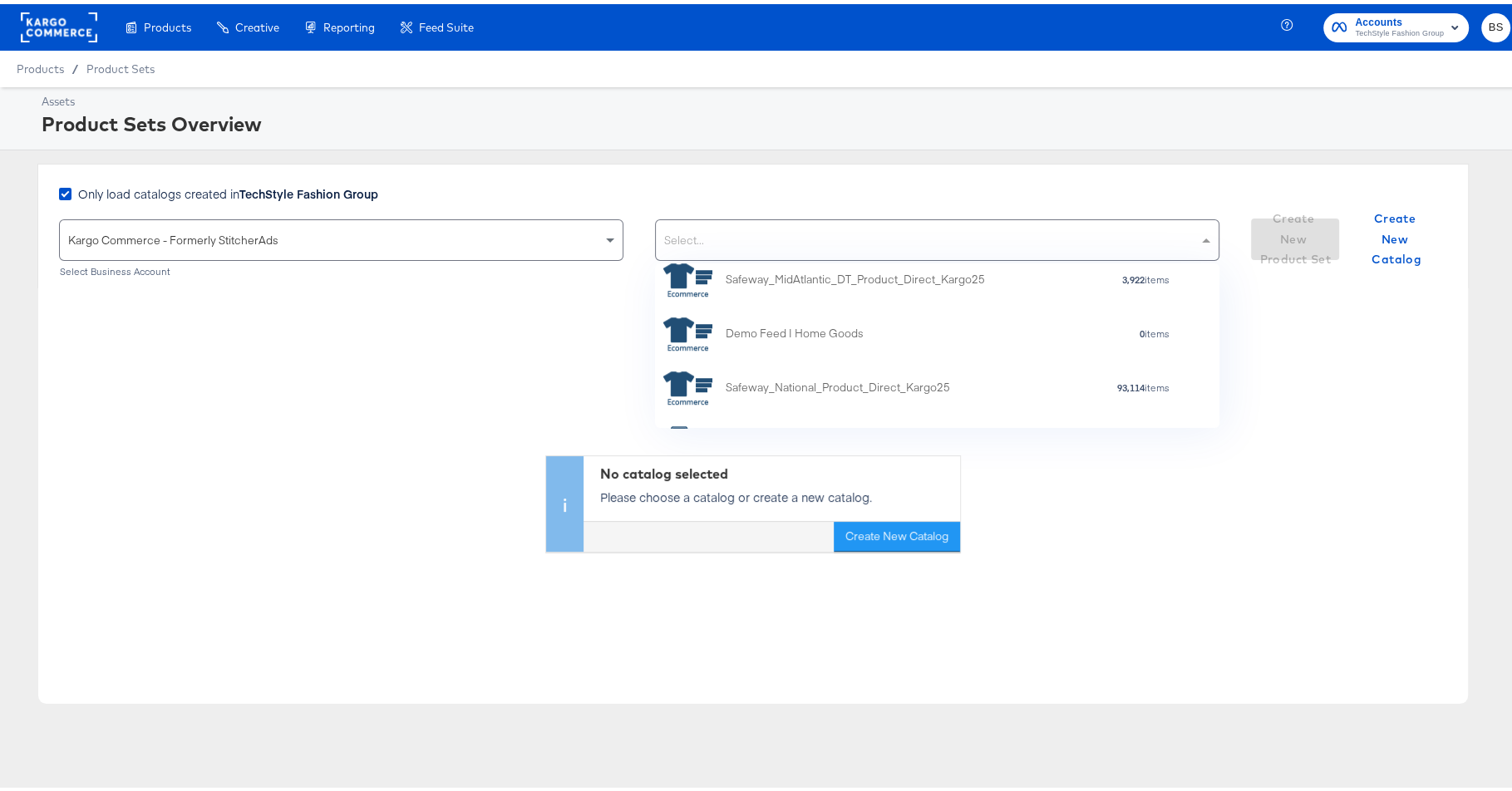
scroll to position [0, 0]
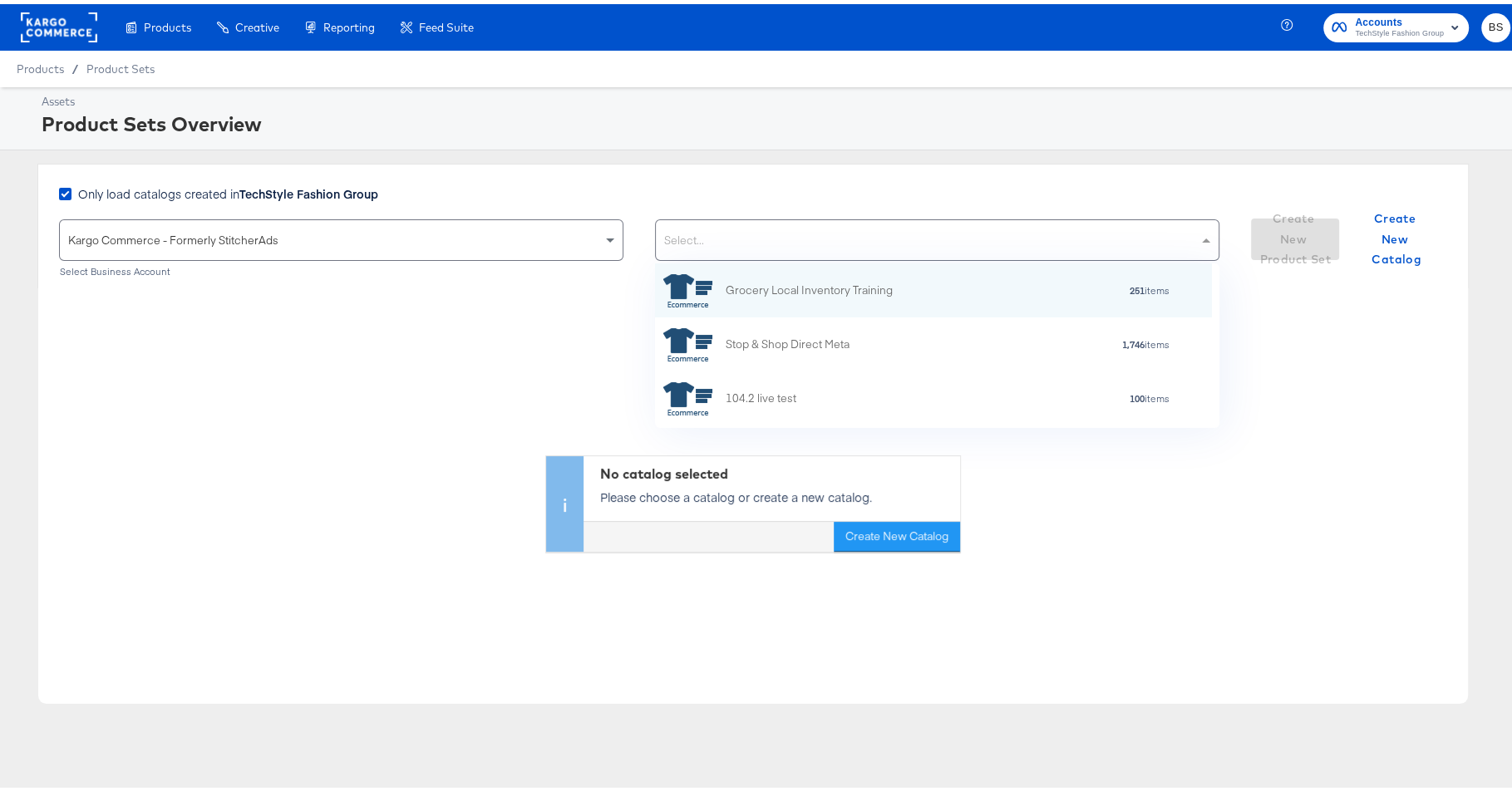
click at [183, 177] on div "Only load catalogs created in TechStyle Fashion Group Kargo Commerce - Formerly…" at bounding box center [753, 222] width 1432 height 125
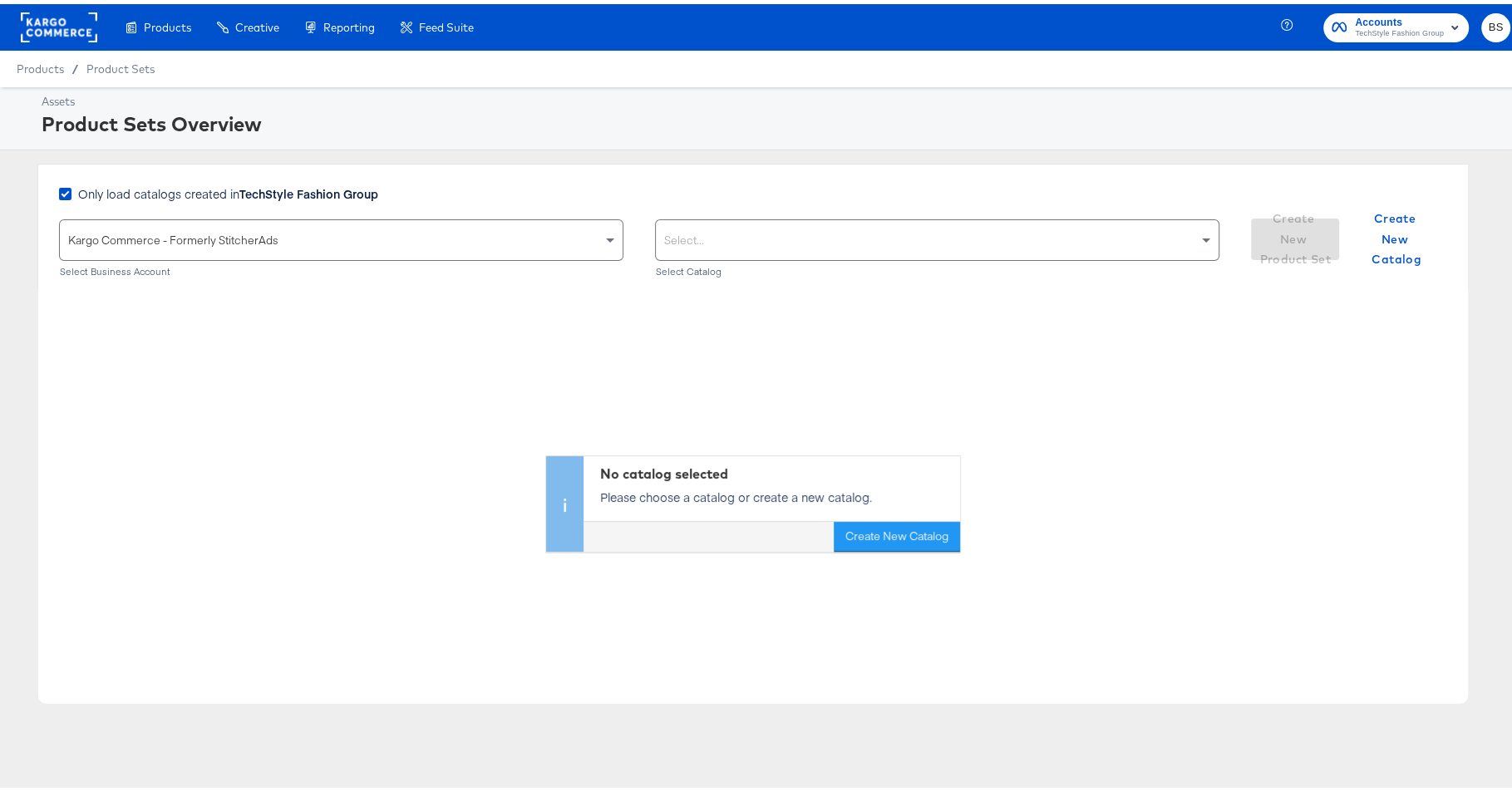
click at [183, 184] on span "Only load catalogs created in TechStyle Fashion Group" at bounding box center [227, 189] width 300 height 17
click at [0, 0] on input "Only load catalogs created in TechStyle Fashion Group" at bounding box center [0, 0] width 0 height 0
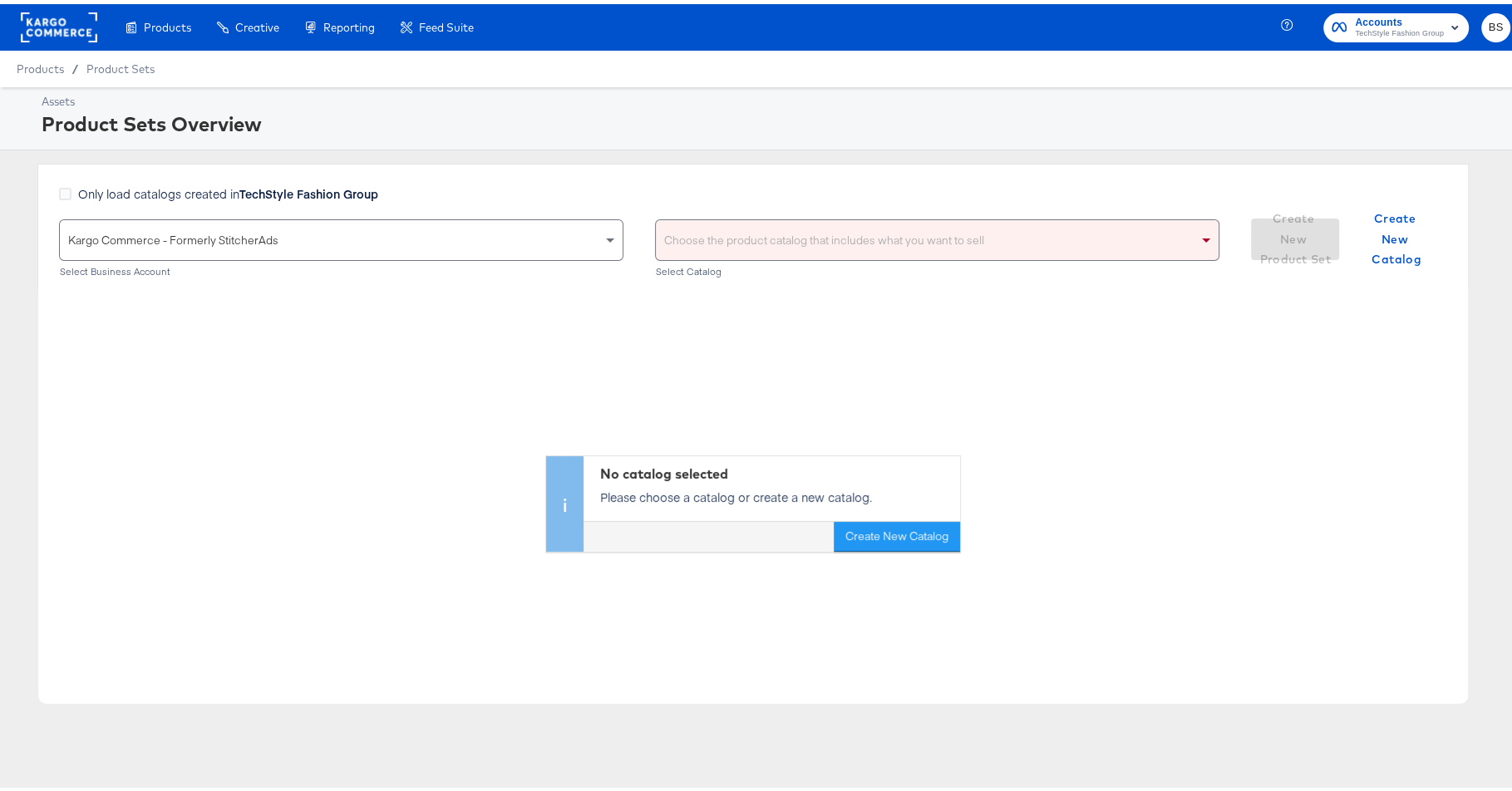
click at [735, 243] on div "Choose the product catalog that includes what you want to sell" at bounding box center [937, 236] width 563 height 40
paste input "KargoTest_Meta_Paid_FL+SC_US"
type input "KargoTest_Meta_Paid_FL+SC_US"
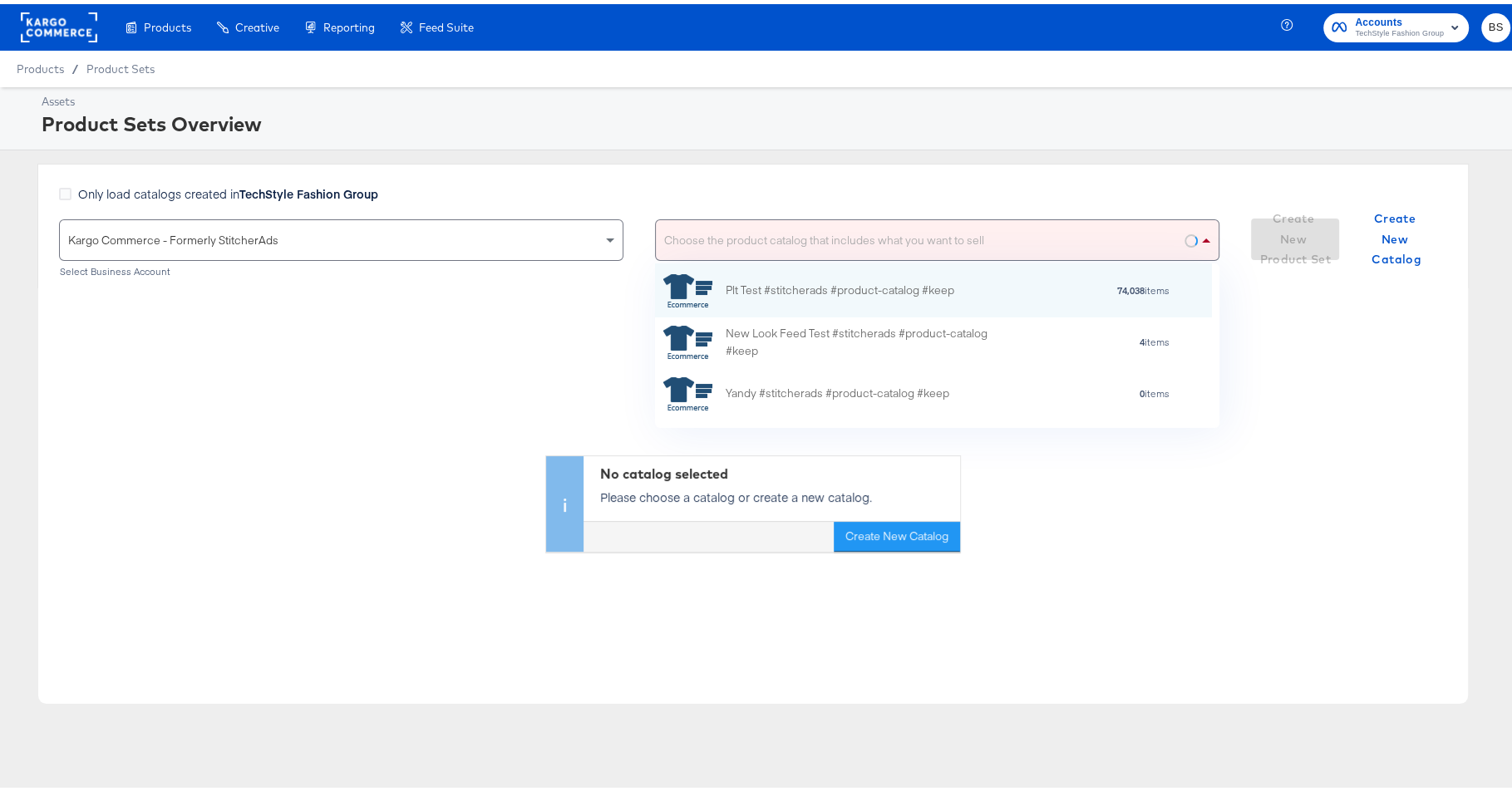
scroll to position [149, 541]
paste input "KargoTest_Meta_Paid_FL+SC_US"
type input "KargoTest_Meta_Paid_FL+SC_US"
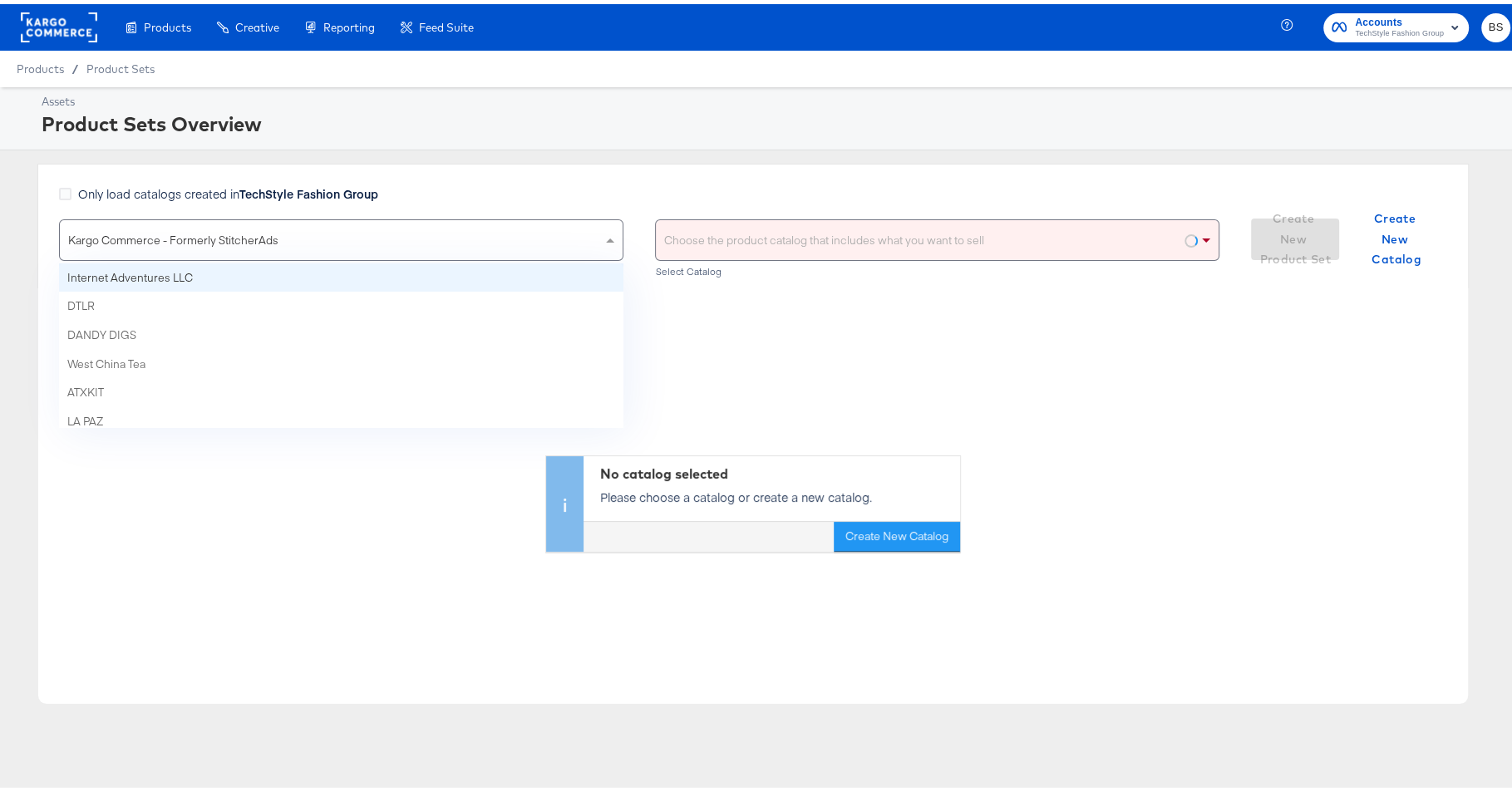
click at [386, 241] on div "Kargo Commerce - Formerly StitcherAds" at bounding box center [341, 236] width 563 height 40
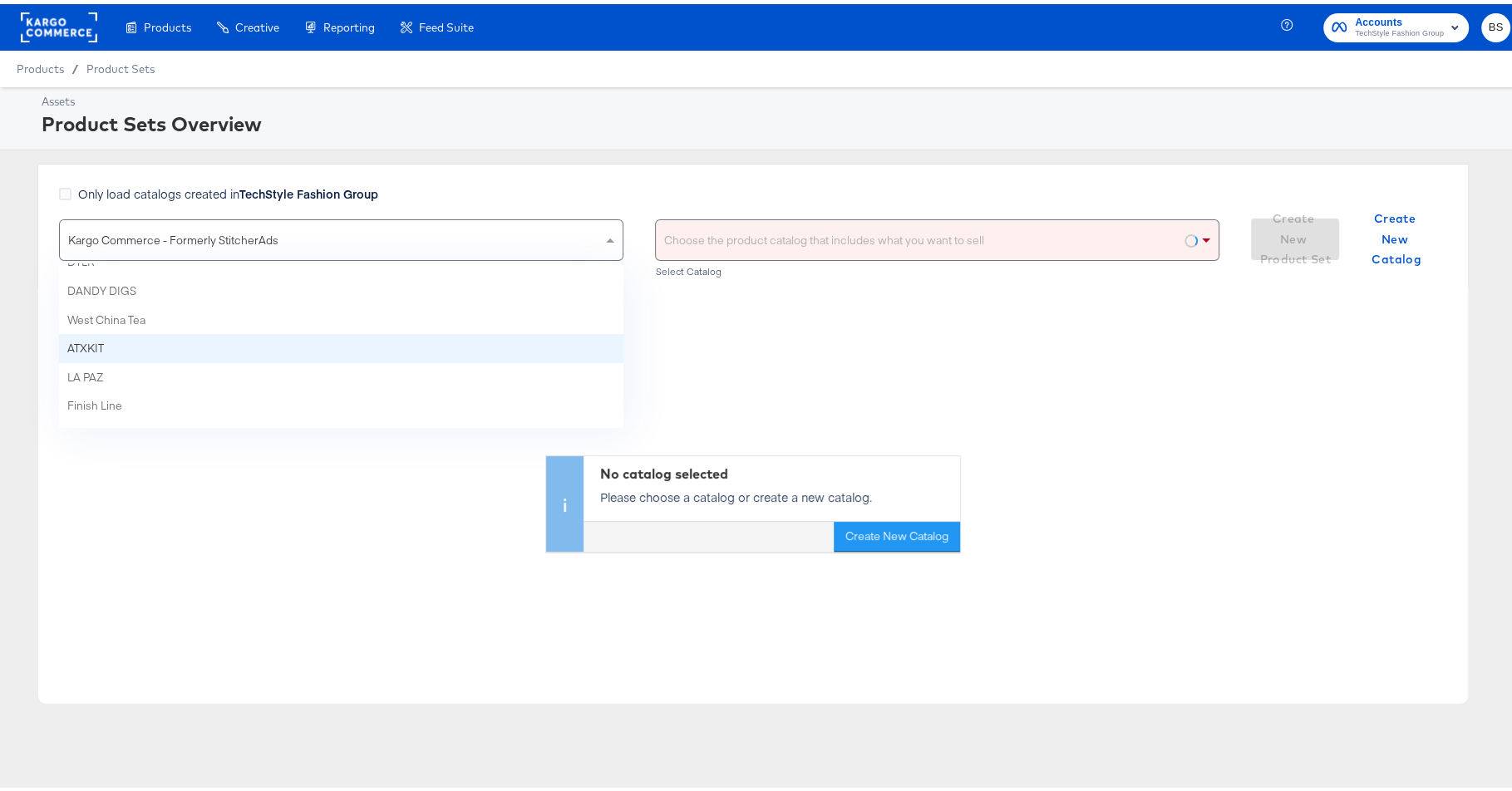
scroll to position [0, 0]
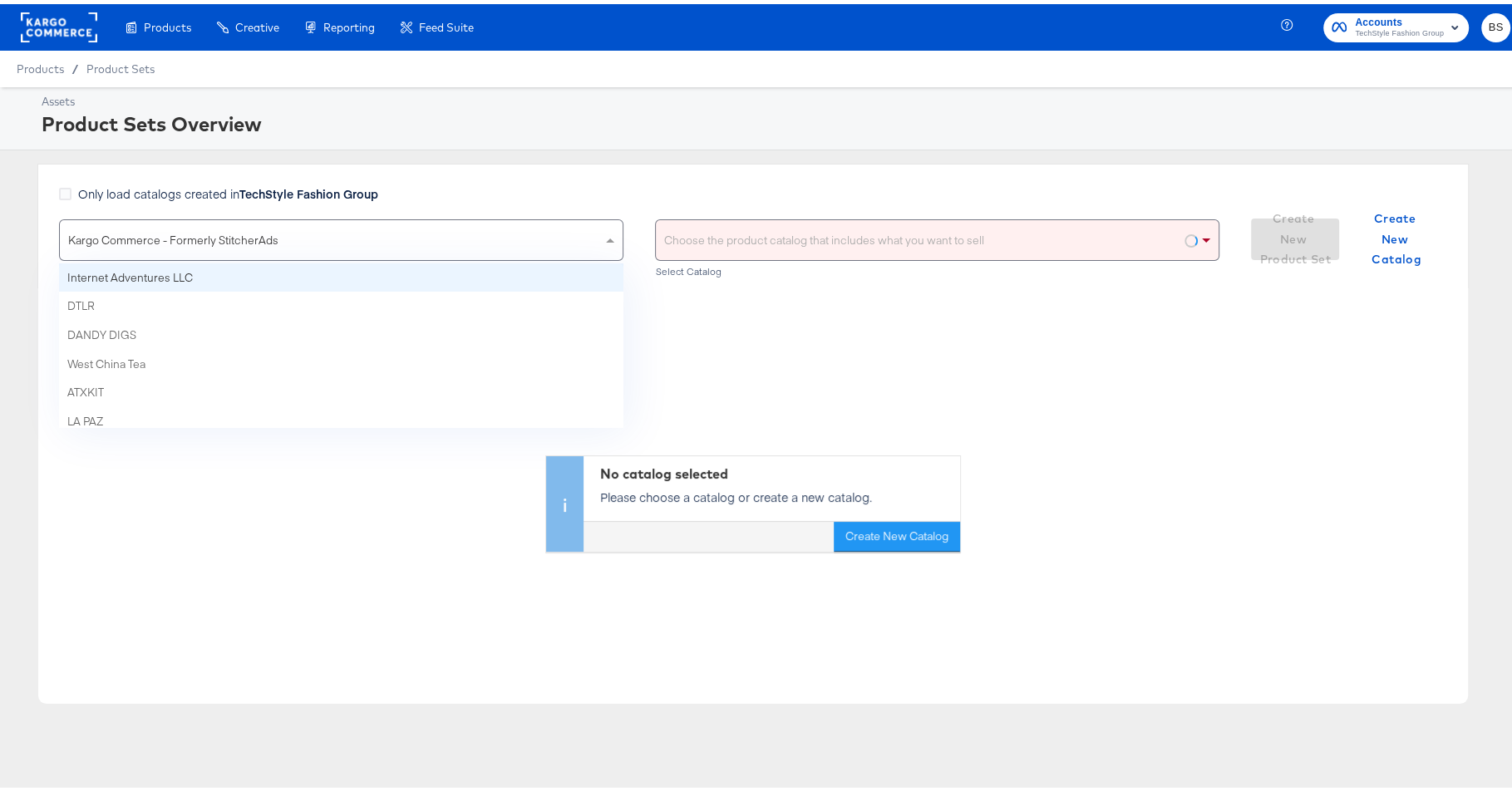
click at [619, 166] on div "Only load catalogs created in TechStyle Fashion Group Kargo Commerce - Formerly…" at bounding box center [753, 222] width 1432 height 125
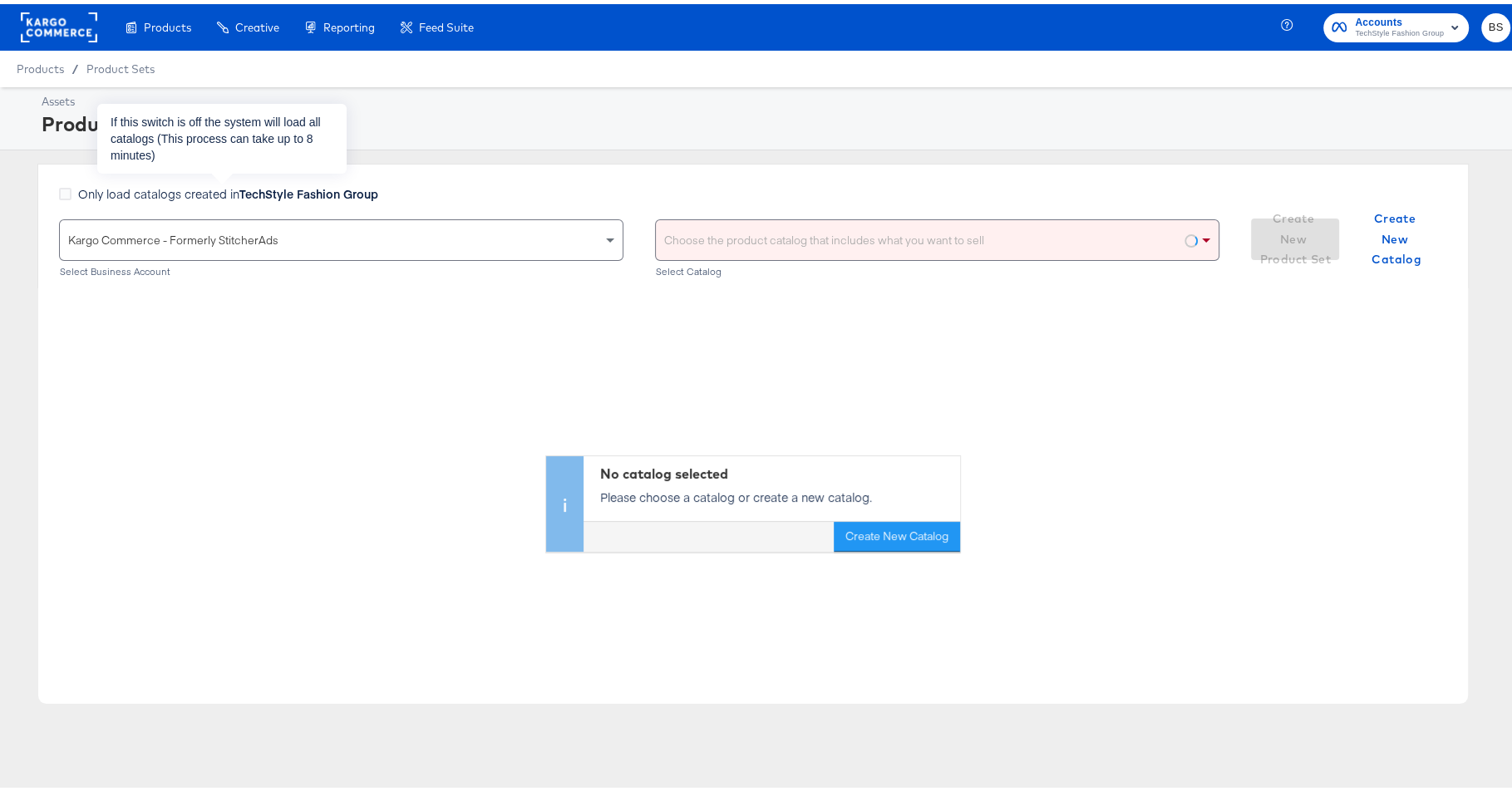
click at [291, 194] on strong "TechStyle Fashion Group" at bounding box center [308, 189] width 139 height 17
click at [0, 0] on input "Only load catalogs created in TechStyle Fashion Group" at bounding box center [0, 0] width 0 height 0
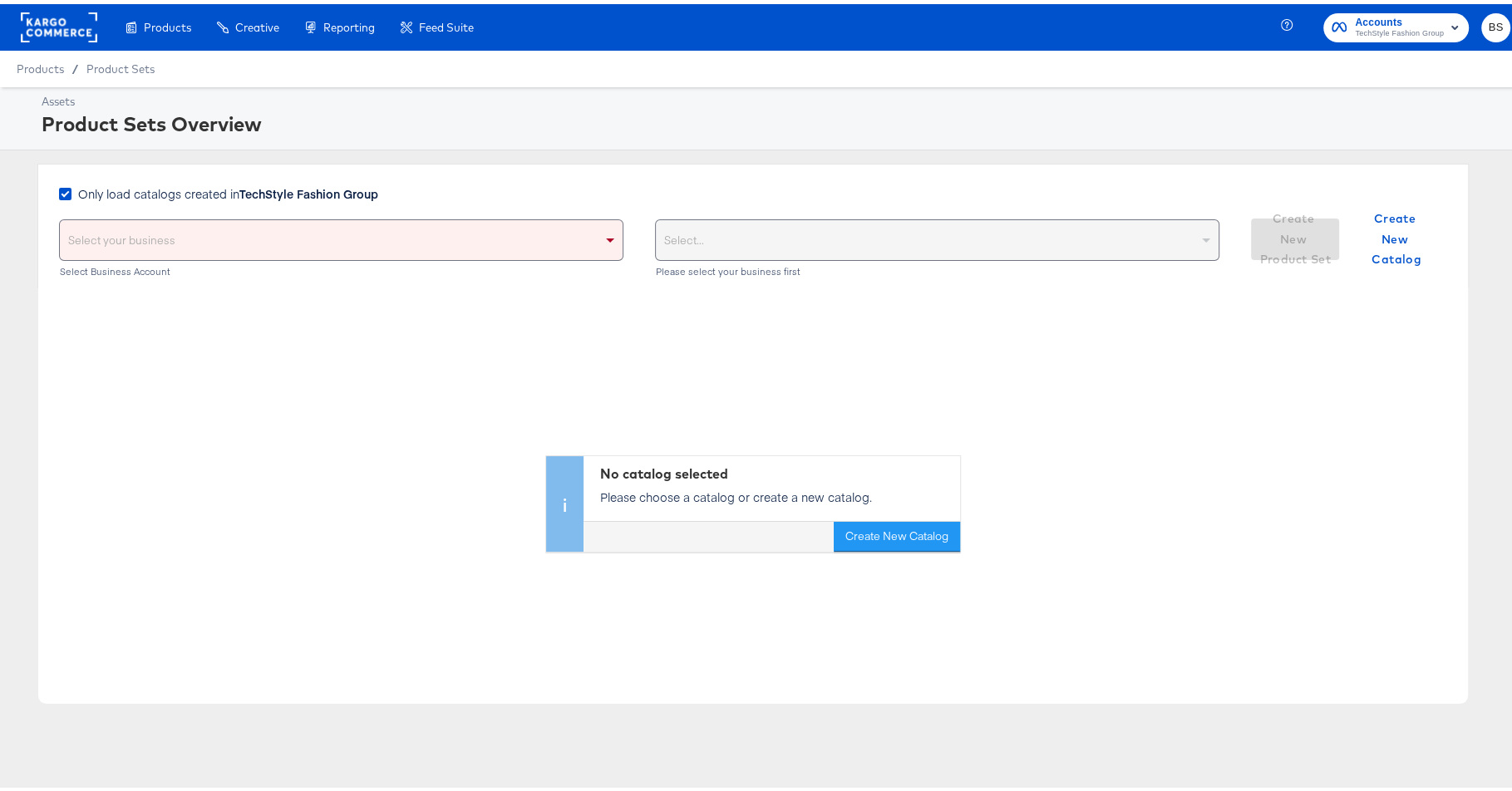
click at [511, 232] on div "Select your business" at bounding box center [341, 236] width 563 height 40
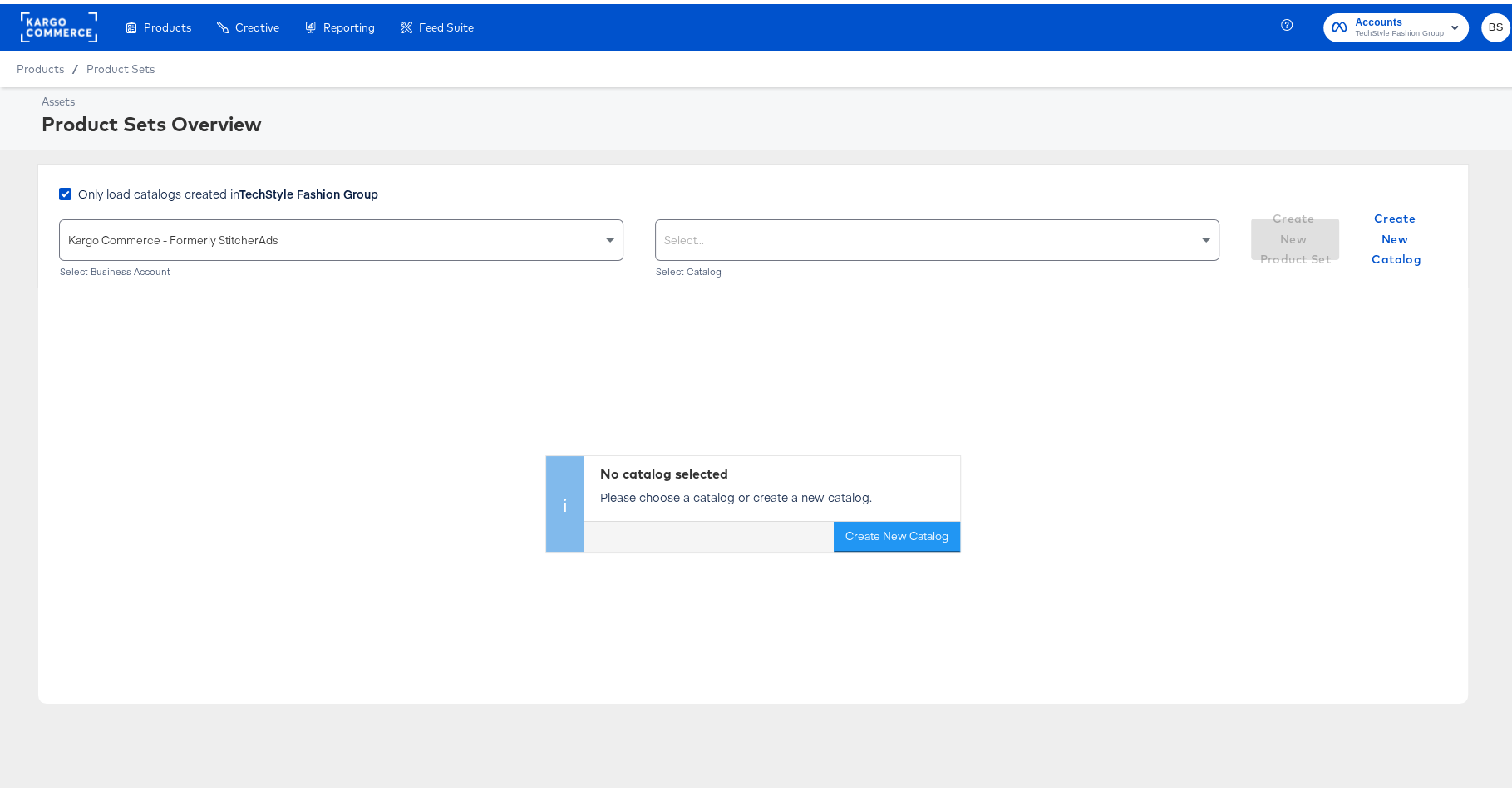
click at [814, 239] on div "Select..." at bounding box center [937, 236] width 563 height 40
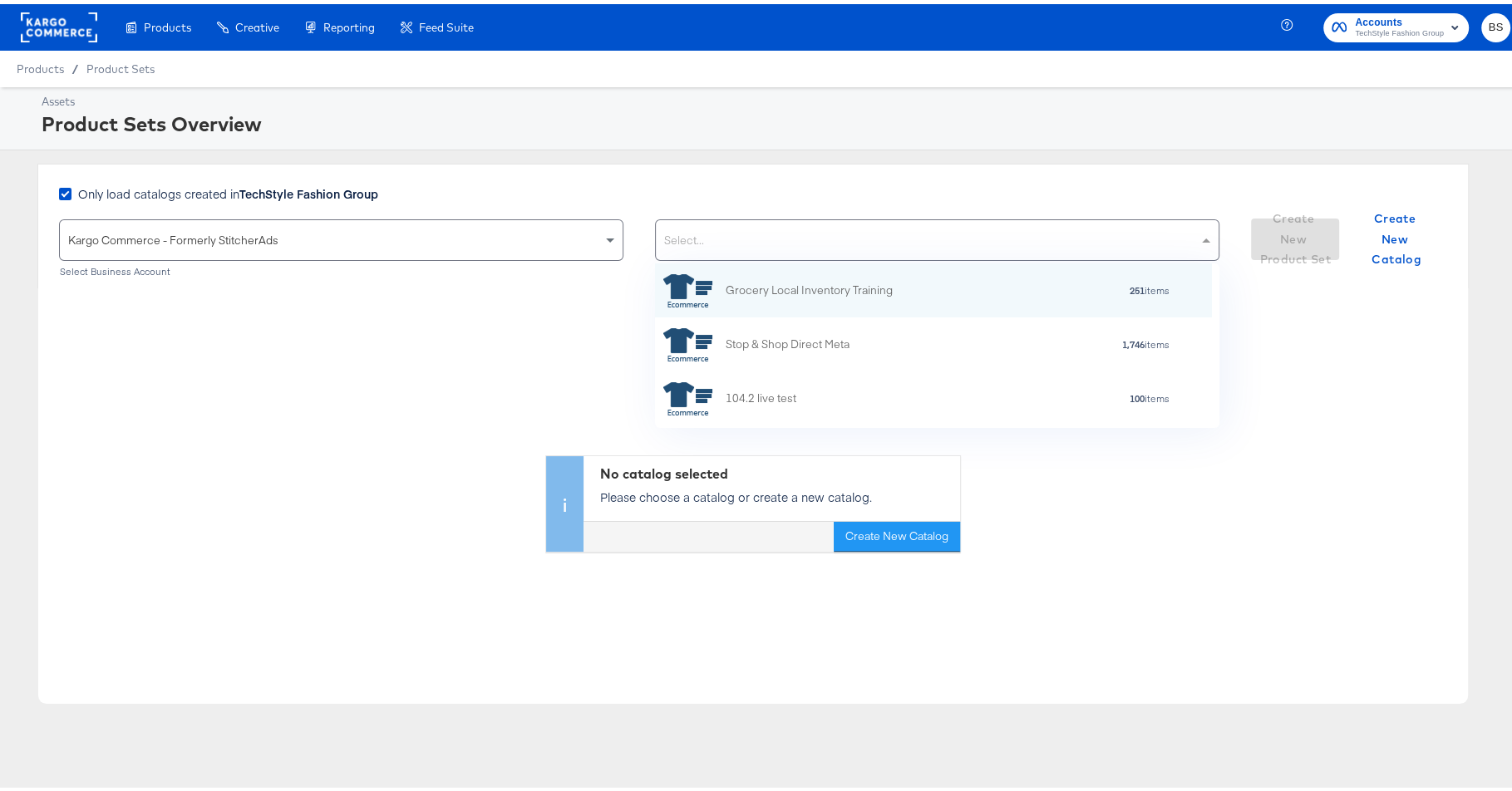
scroll to position [149, 541]
paste input "KargoTest_Meta_Paid_FL+SC_US"
type input "KargoTest_Meta_Paid_FL+SC_US"
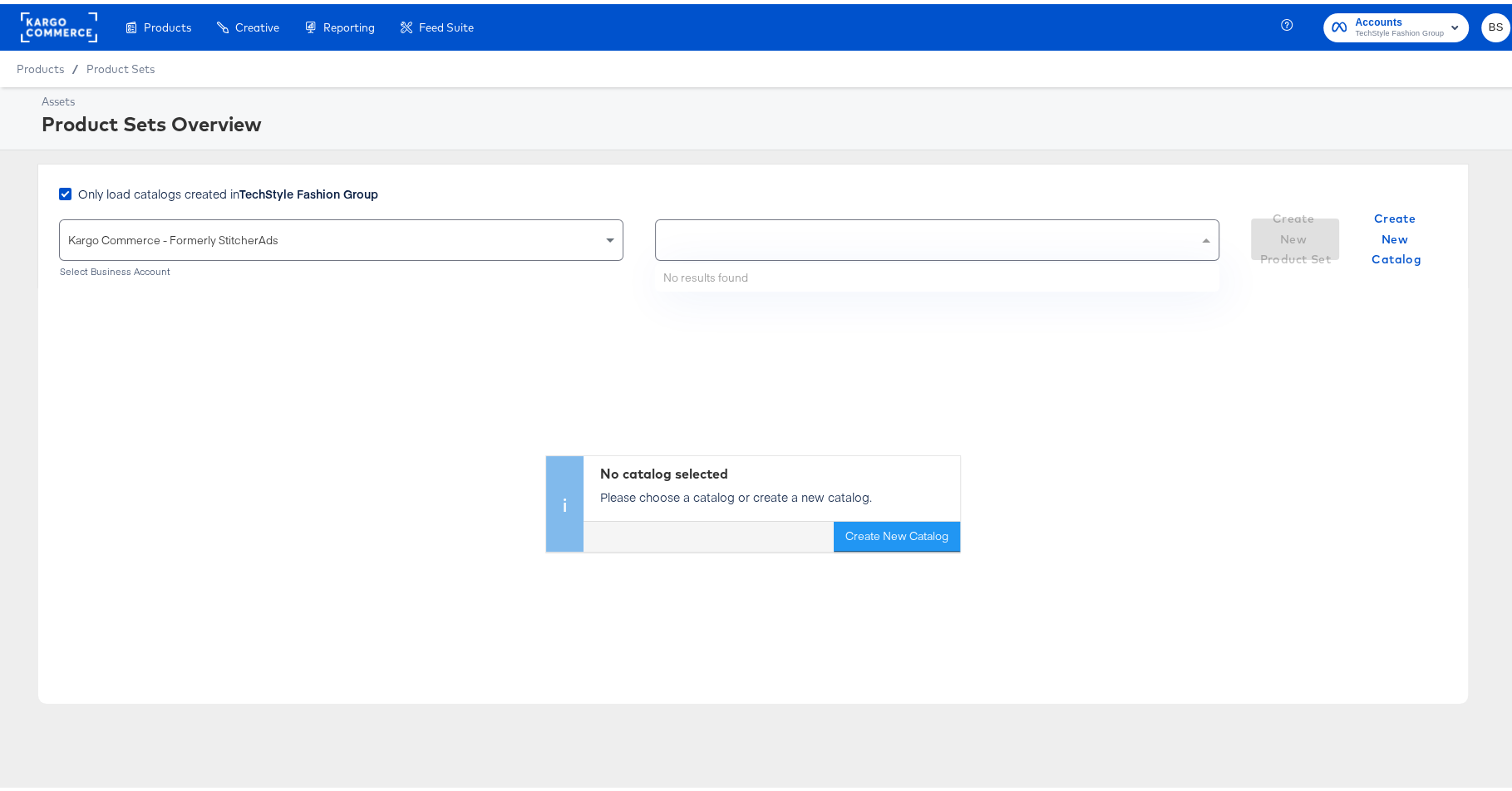
click at [218, 194] on span "Only load catalogs created in TechStyle Fashion Group" at bounding box center [227, 189] width 300 height 17
click at [0, 0] on input "Only load catalogs created in TechStyle Fashion Group" at bounding box center [0, 0] width 0 height 0
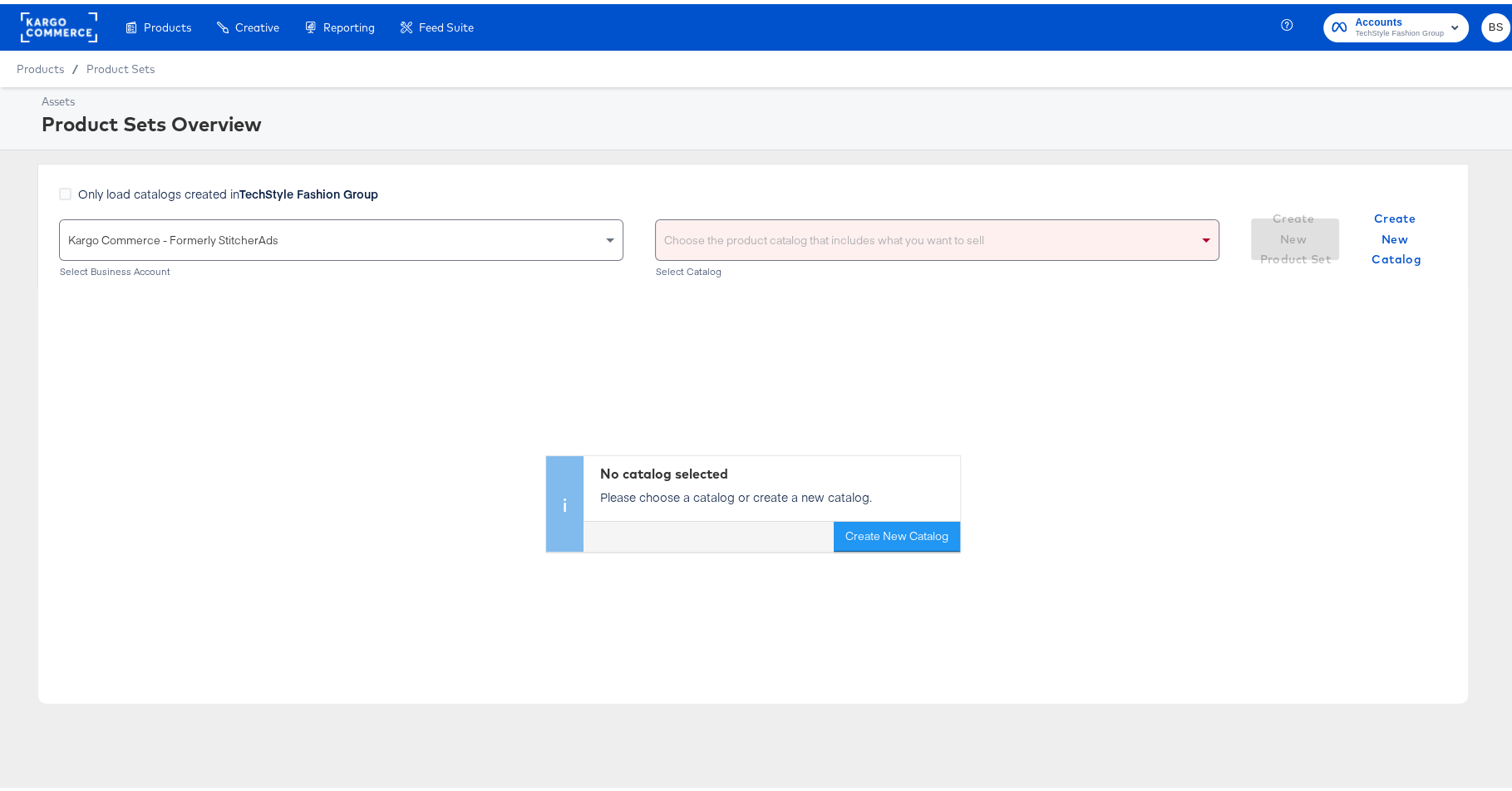
click at [723, 248] on div "Choose the product catalog that includes what you want to sell" at bounding box center [937, 236] width 563 height 40
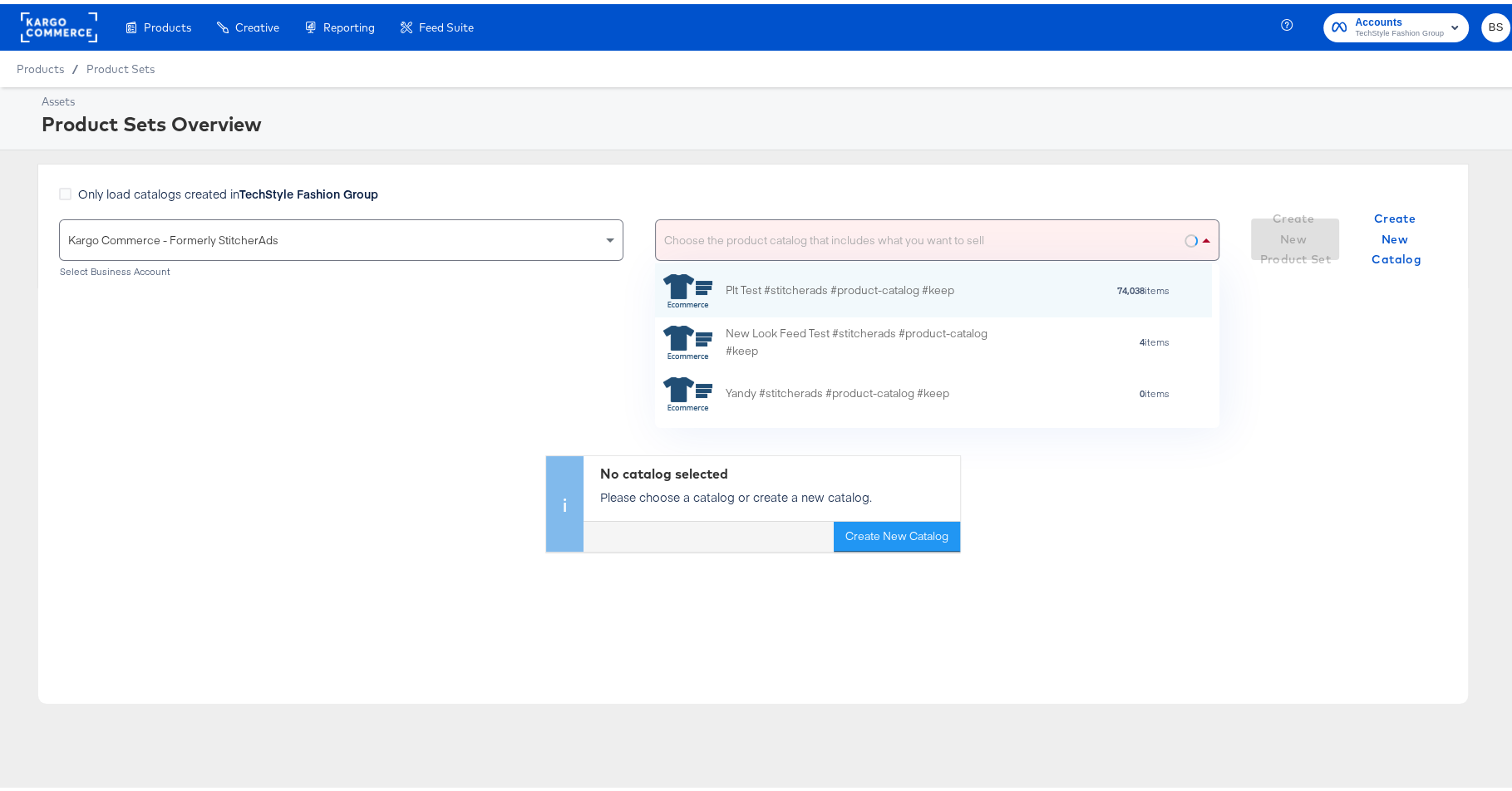
paste input "KargoTest_Meta_Paid_FL+SC_US"
type input "KargoTest_Meta_Paid_FL+SC_US"
paste input "KargoTest_Meta_Paid_FL+SC_US"
type input "KargoTest_Meta_Paid_FL+SC_US"
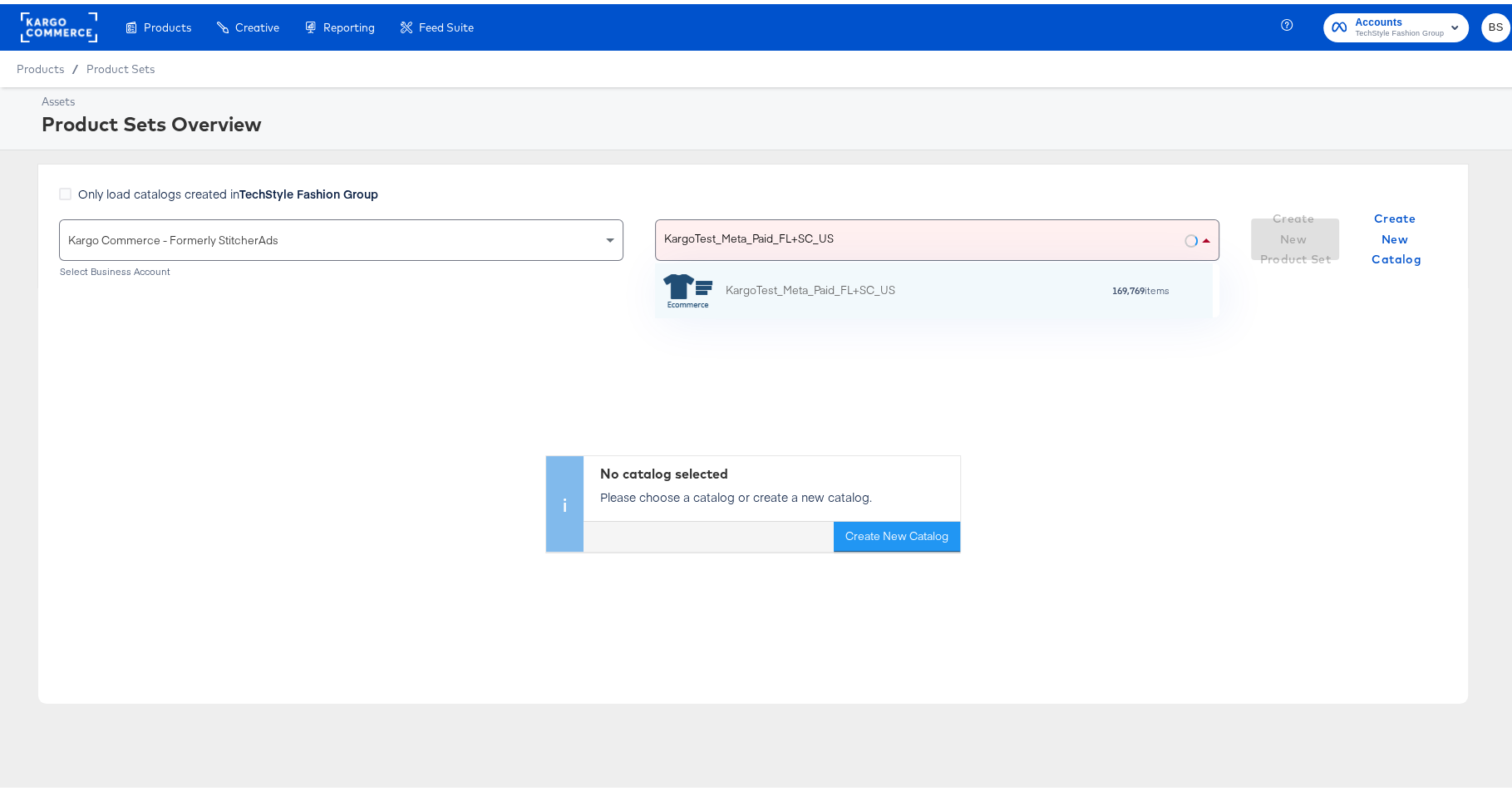
scroll to position [17, 17]
click at [908, 277] on div "KargoTest_Meta_Paid_FL+SC_US 169,769 items" at bounding box center [931, 286] width 536 height 33
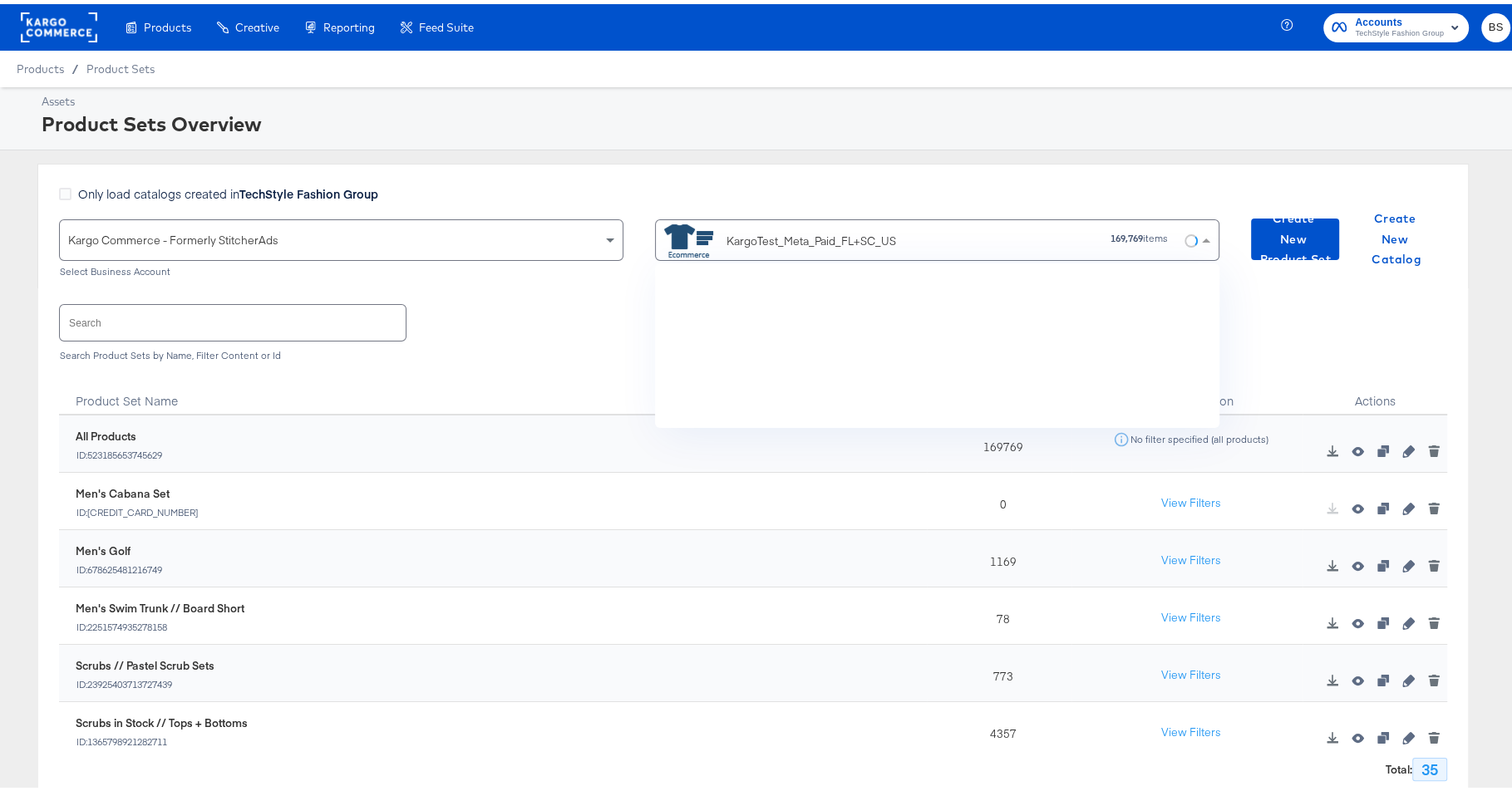
scroll to position [102653, 0]
click at [874, 87] on div "Assets Product Sets Overview" at bounding box center [763, 114] width 1527 height 63
click at [239, 325] on input "text" at bounding box center [232, 319] width 346 height 35
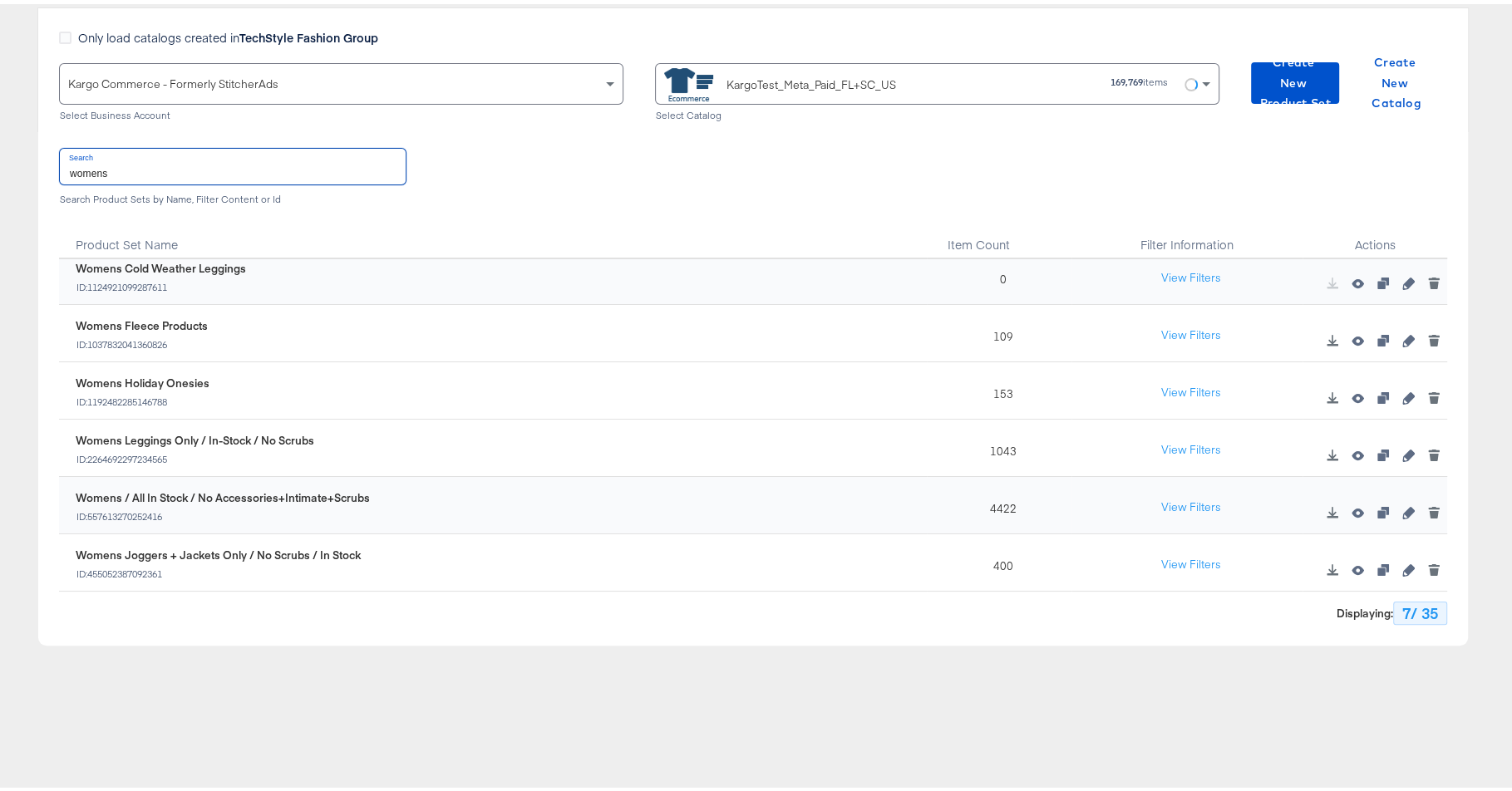
scroll to position [158, 0]
type input "womens"
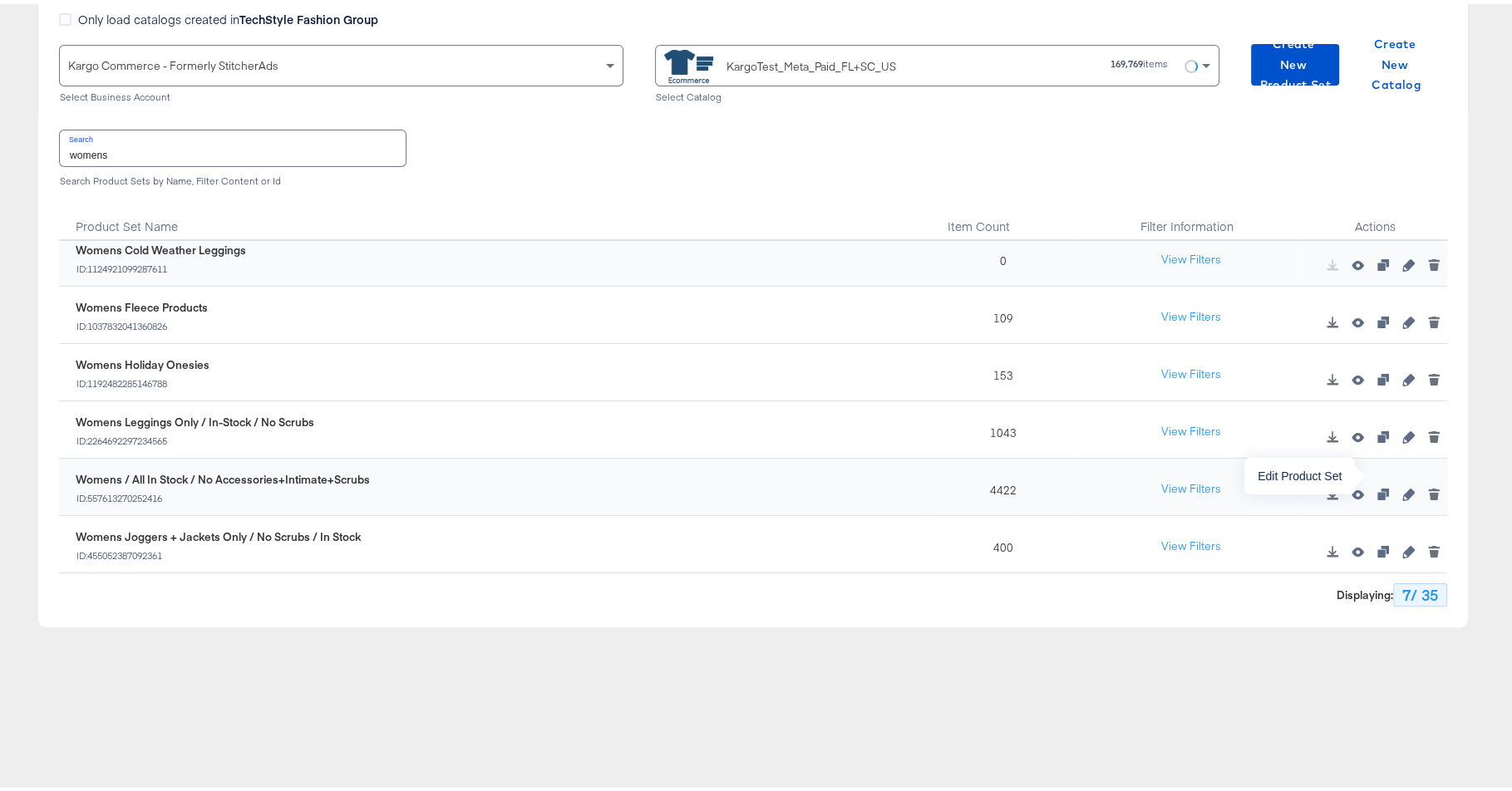
click at [1403, 485] on icon "button" at bounding box center [1409, 491] width 12 height 12
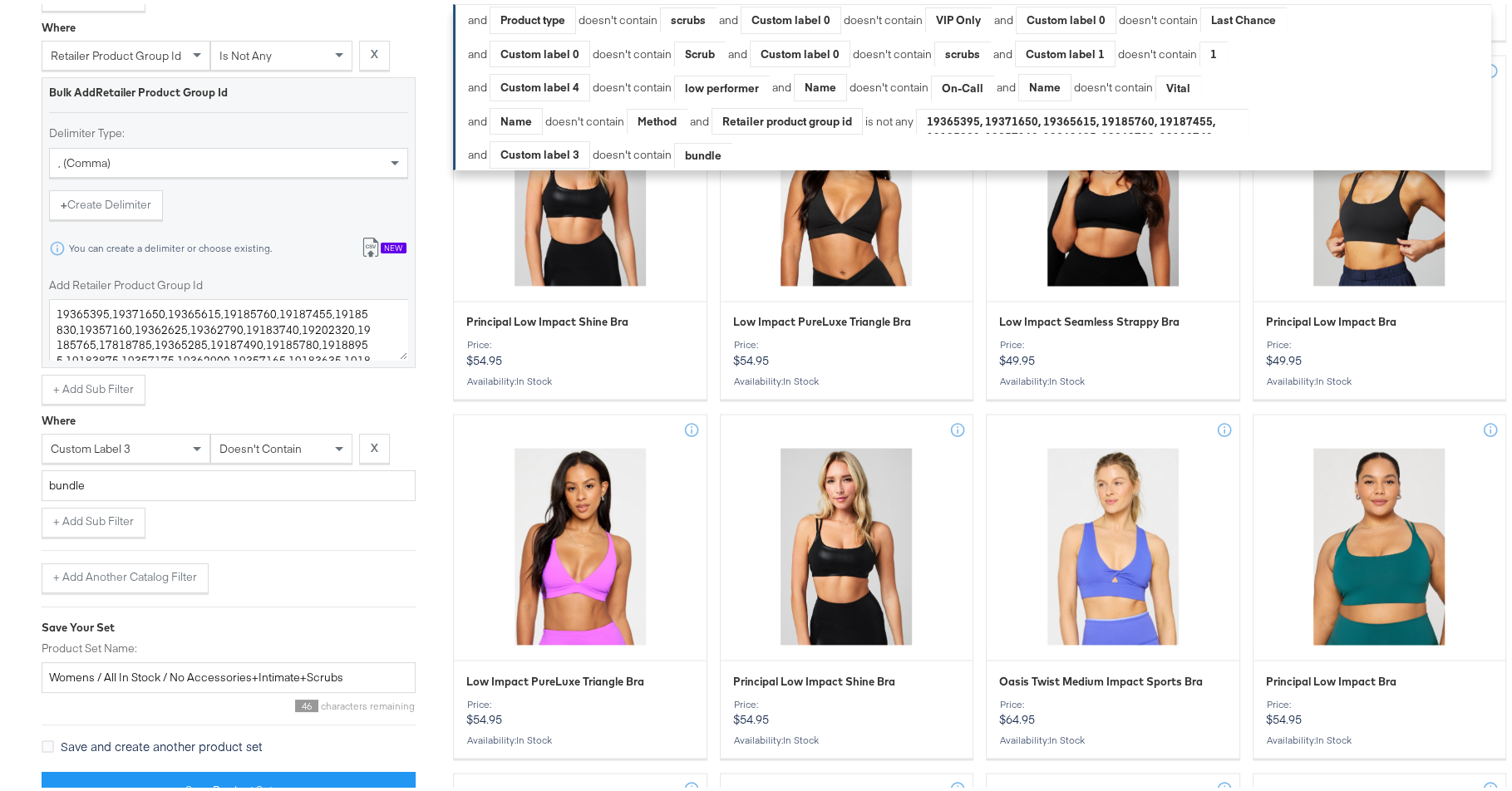
scroll to position [2703, 0]
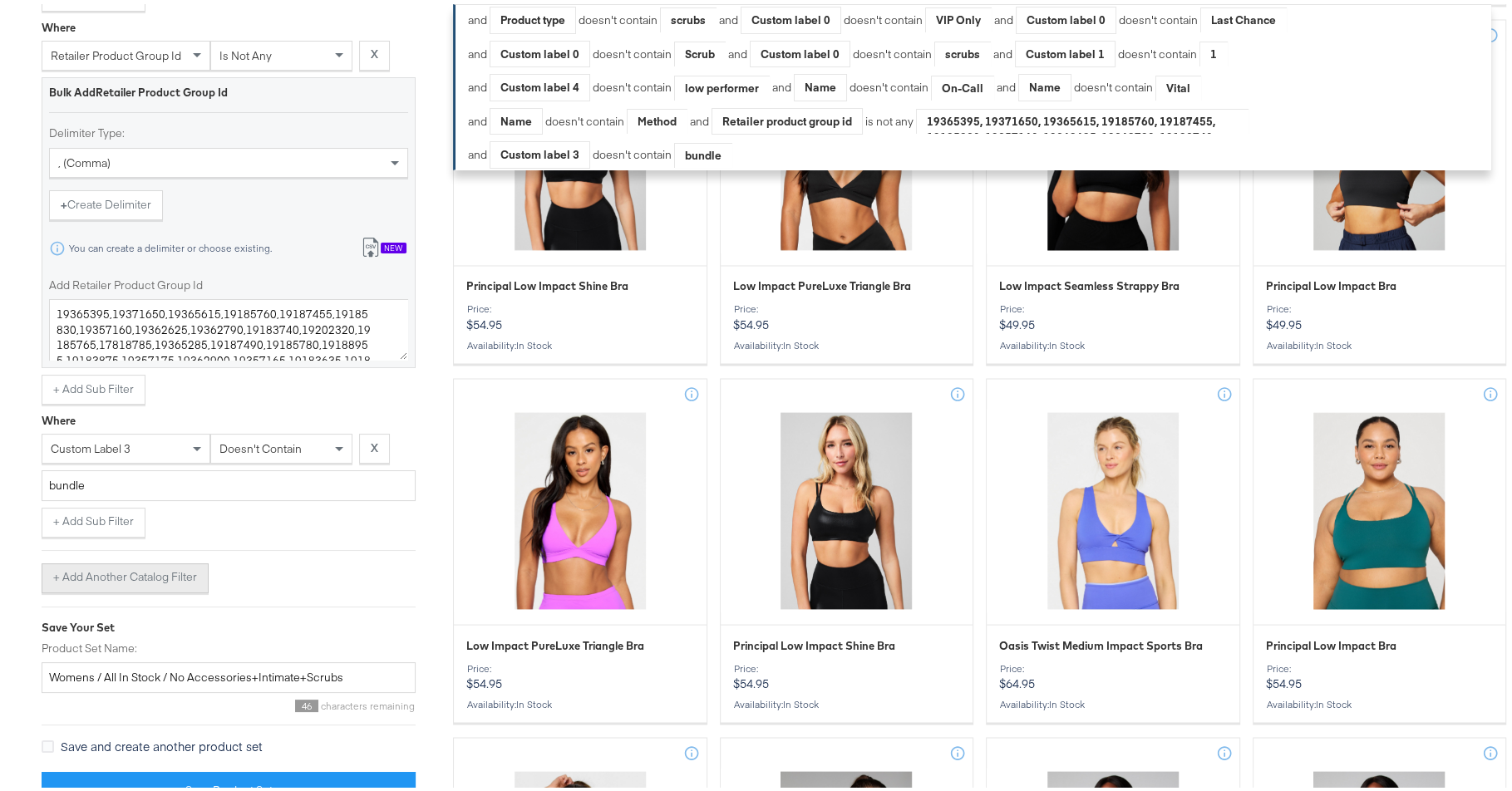
click at [118, 567] on button "+ Add Another Catalog Filter" at bounding box center [125, 574] width 167 height 30
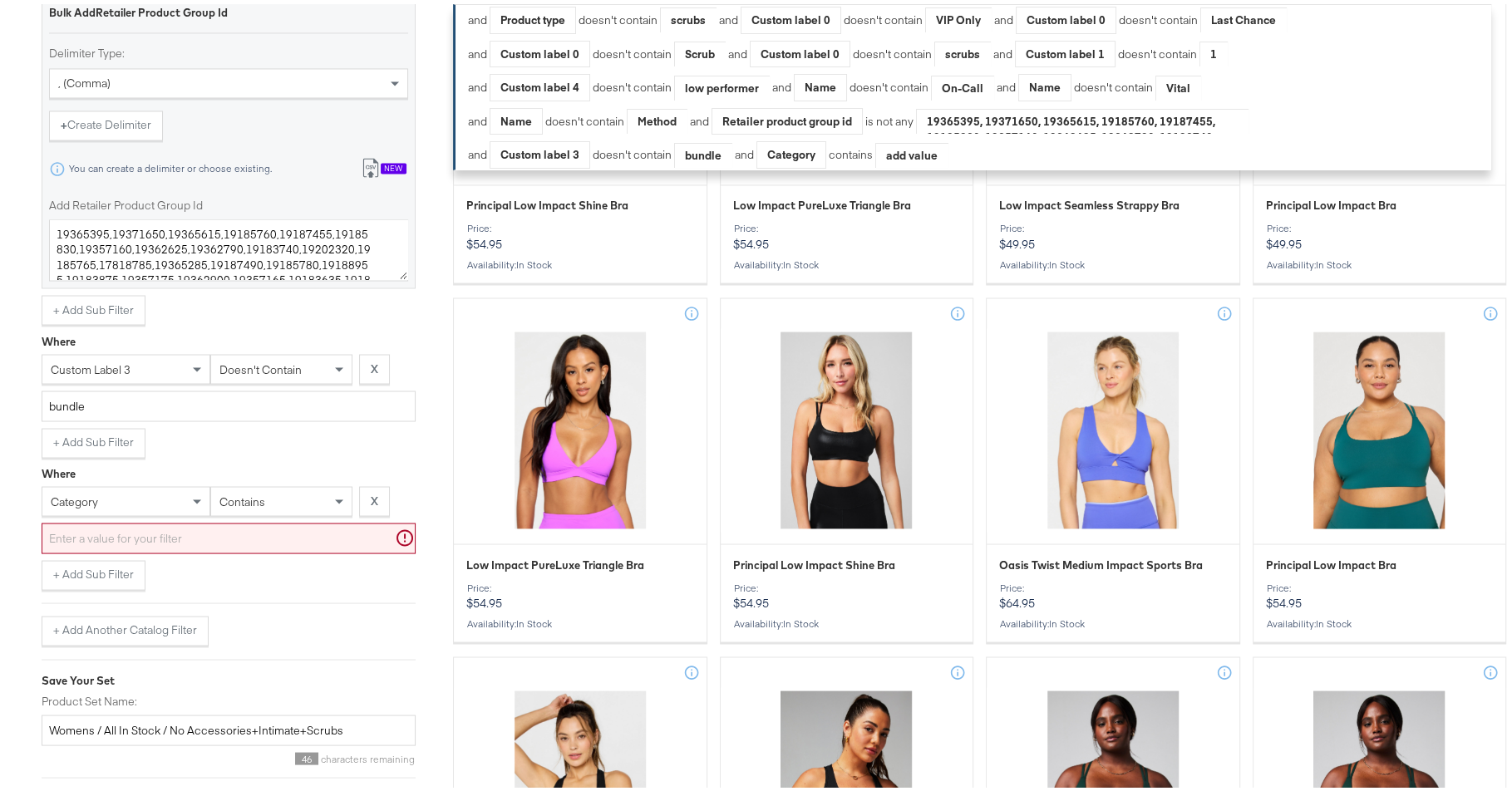
scroll to position [2842, 0]
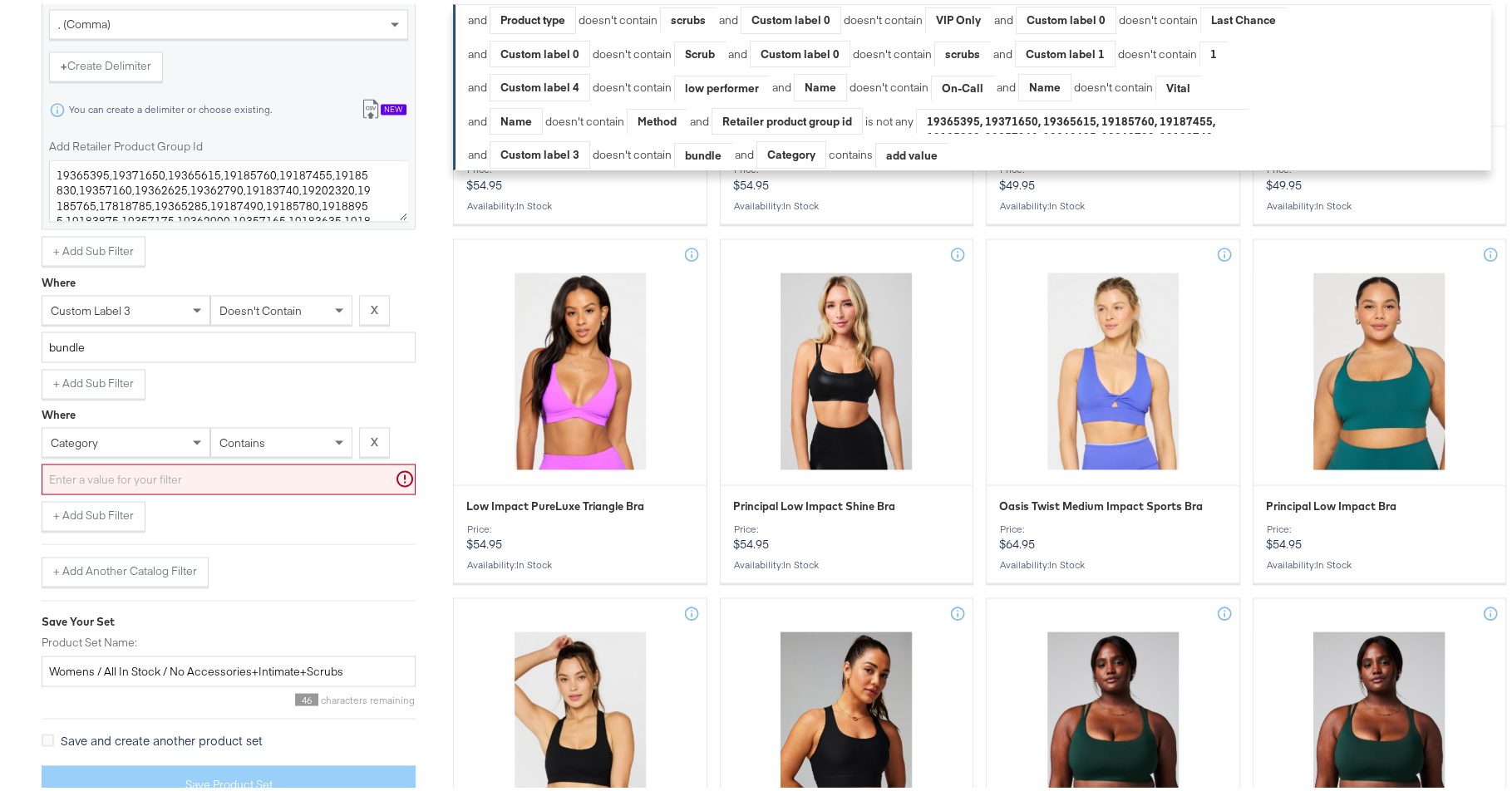
click at [136, 432] on div "category" at bounding box center [126, 438] width 167 height 28
click at [284, 424] on div "contains" at bounding box center [281, 438] width 140 height 28
click at [248, 460] on input "text" at bounding box center [228, 475] width 374 height 30
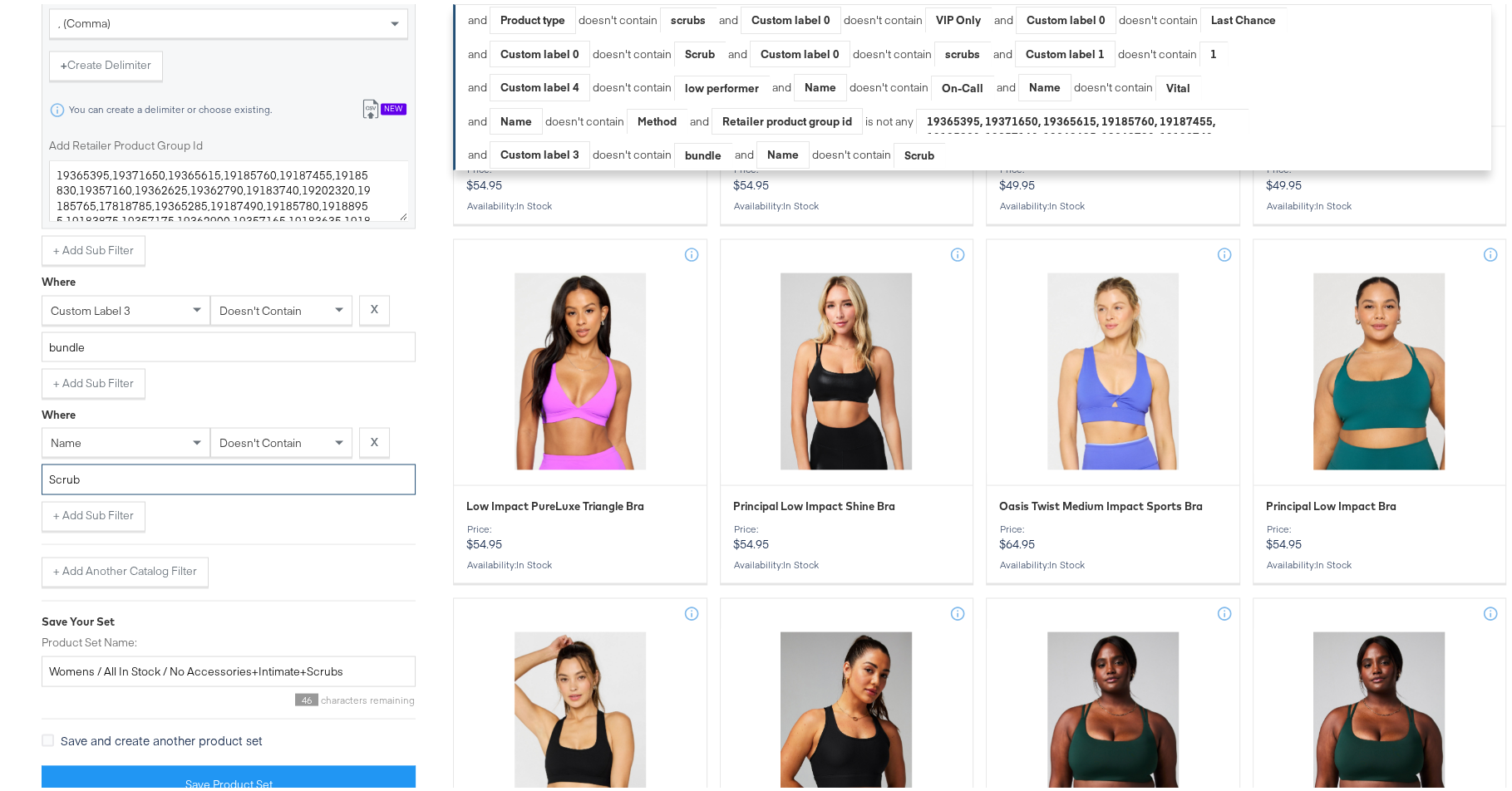
type input "Scrub"
click at [265, 504] on div "+ Add Sub Filter" at bounding box center [228, 511] width 374 height 30
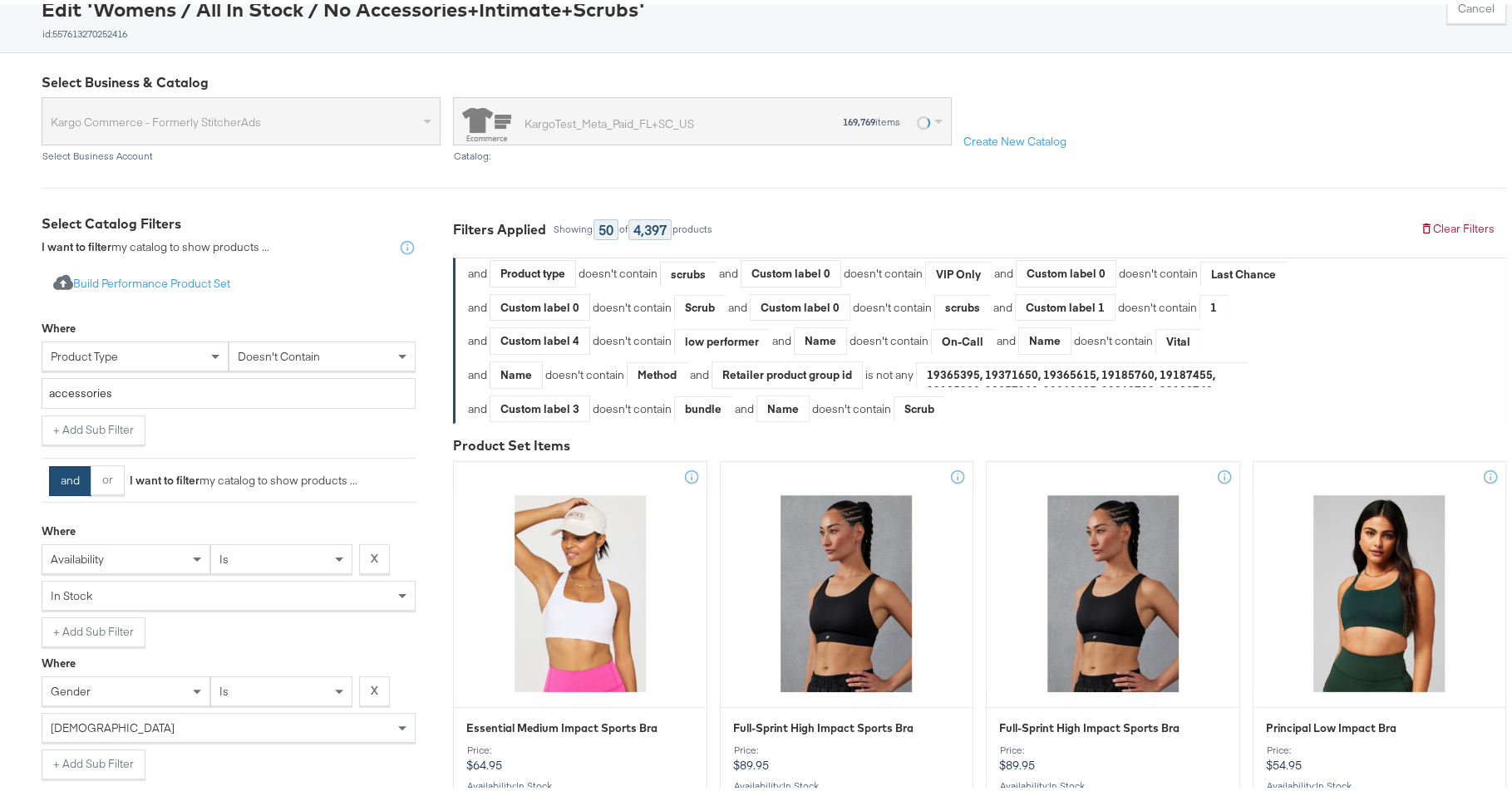
scroll to position [0, 0]
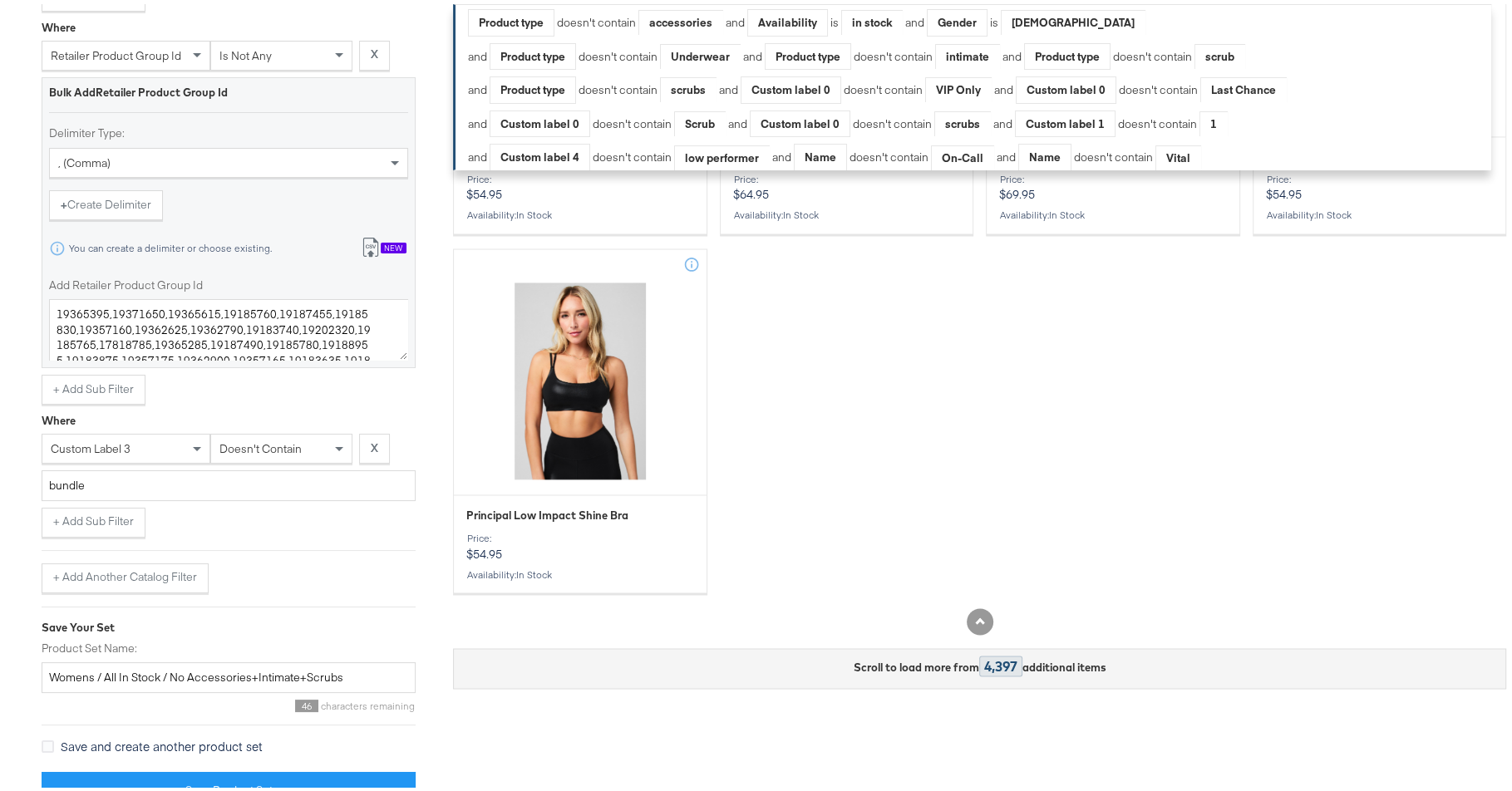
scroll to position [2620, 0]
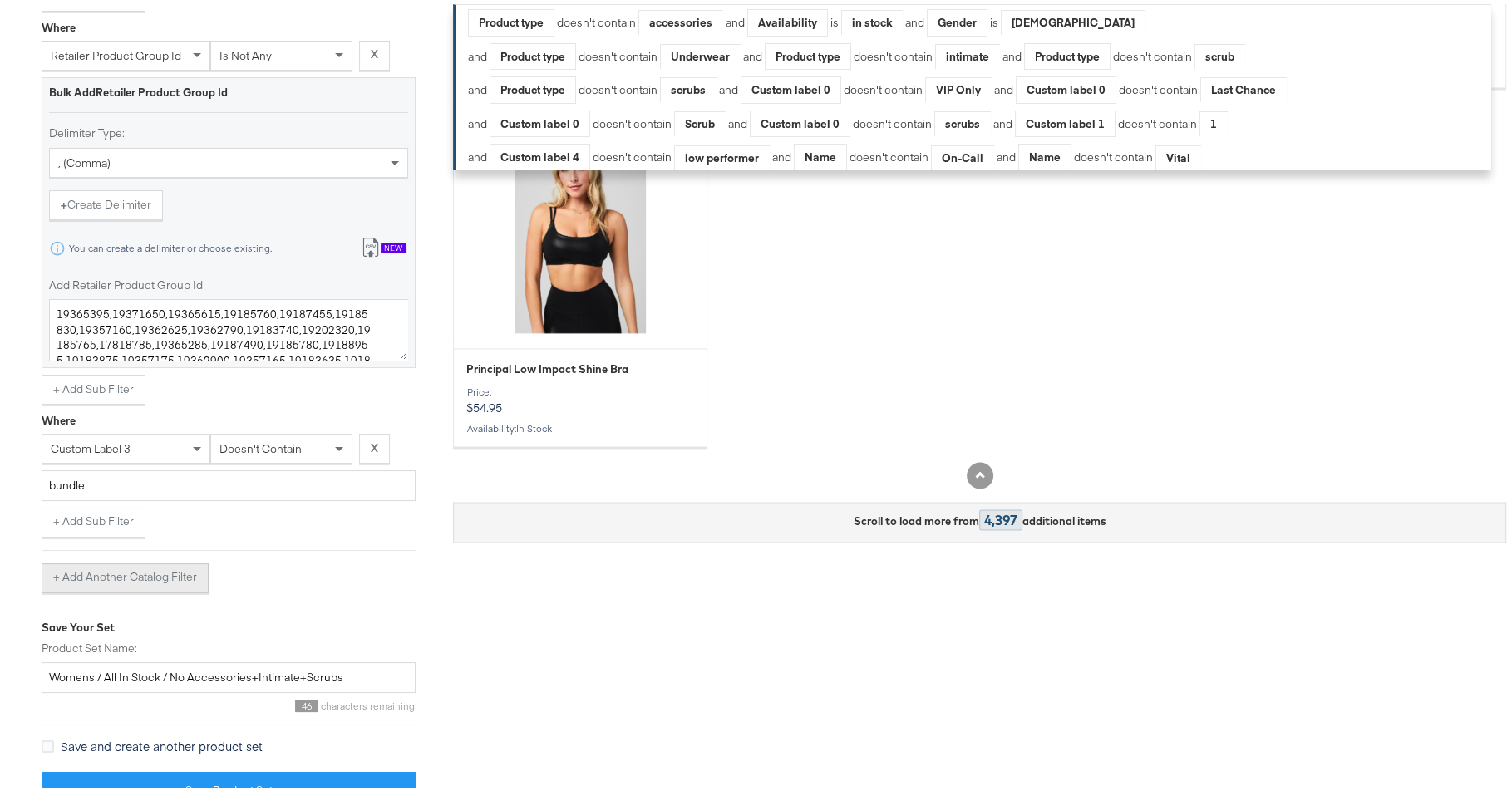
click at [176, 559] on button "+ Add Another Catalog Filter" at bounding box center [125, 574] width 167 height 30
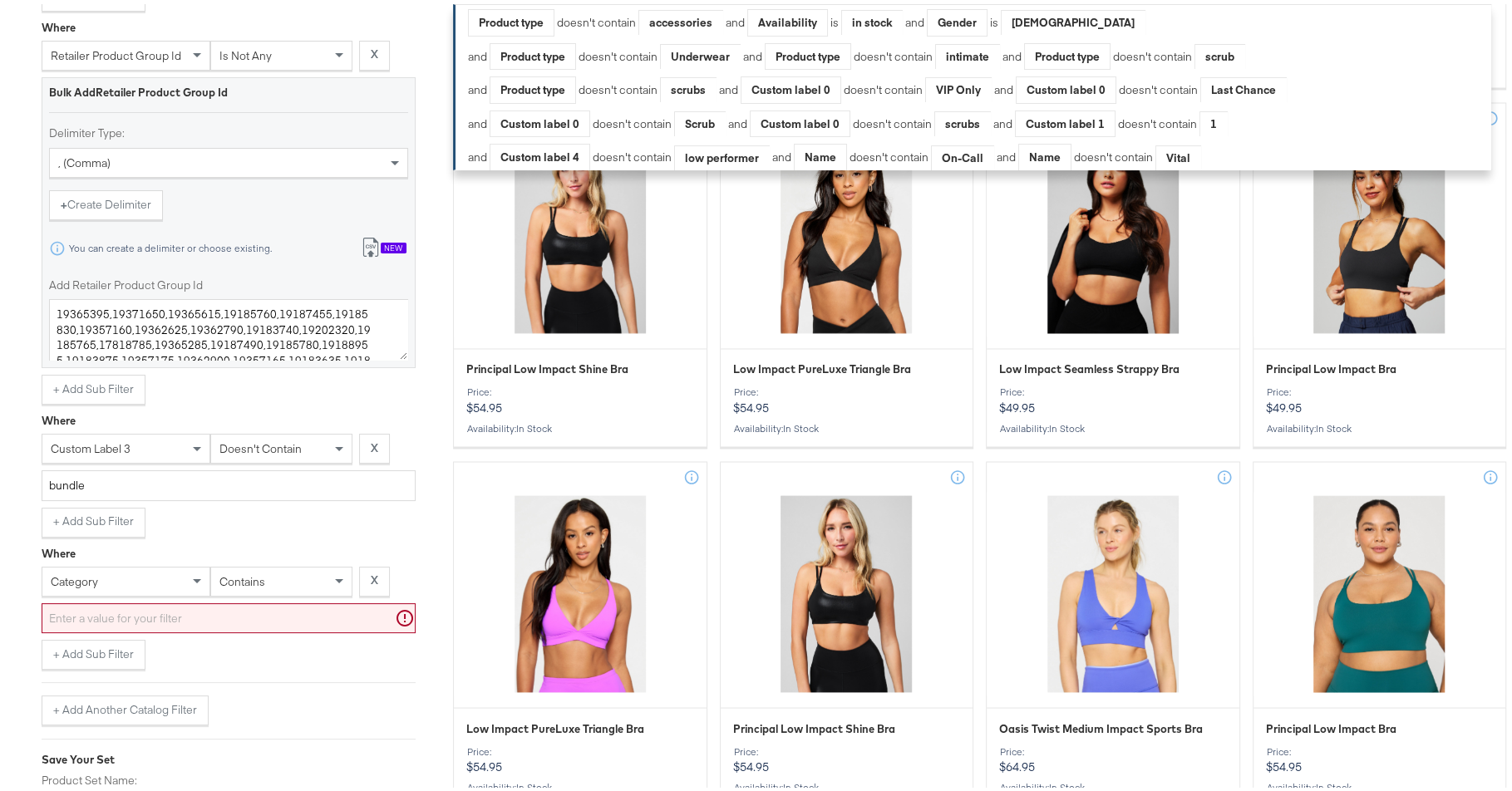
click at [183, 564] on div "category" at bounding box center [126, 577] width 167 height 28
click at [214, 600] on input "text" at bounding box center [228, 614] width 374 height 30
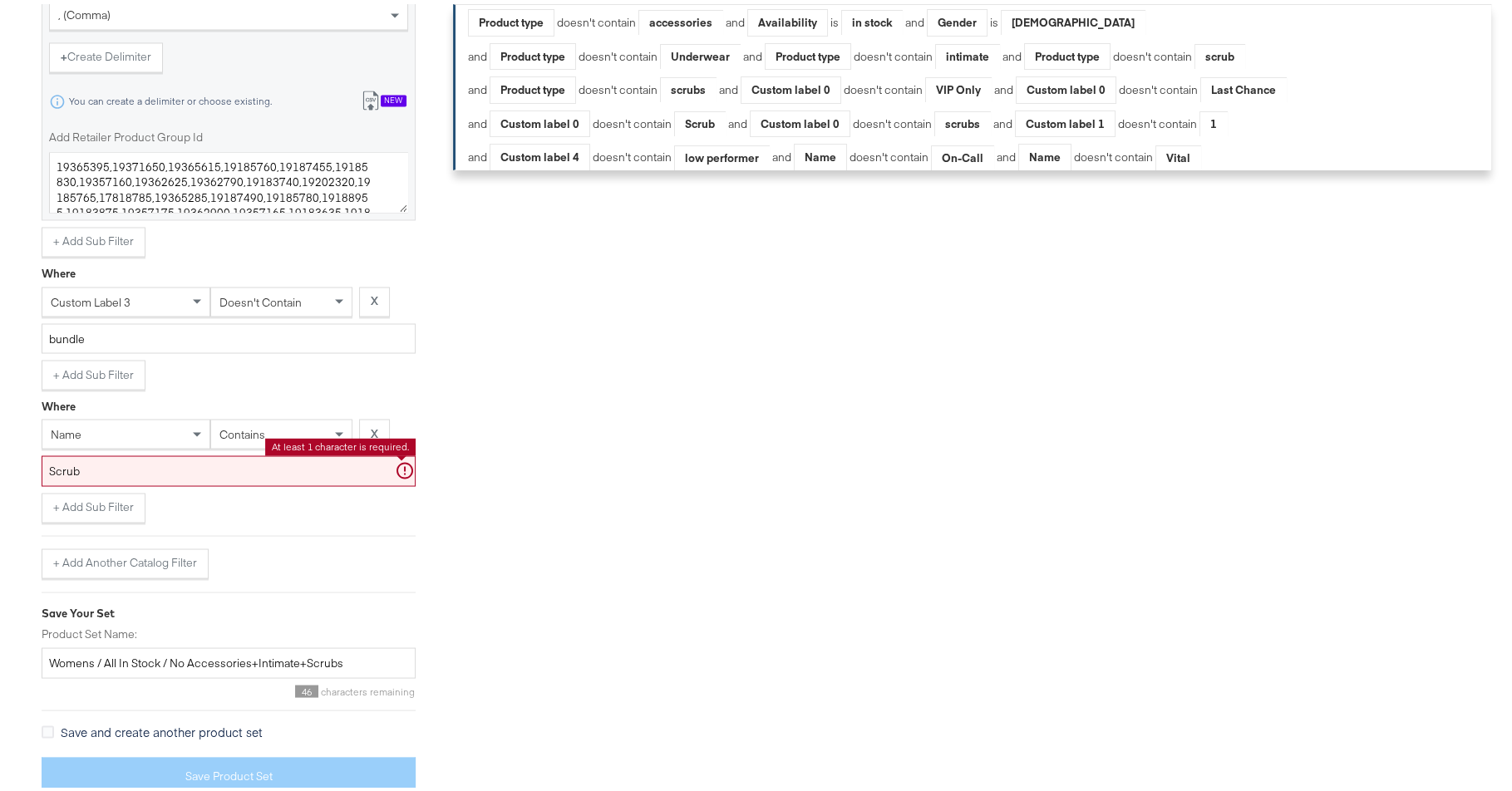
scroll to position [2764, 0]
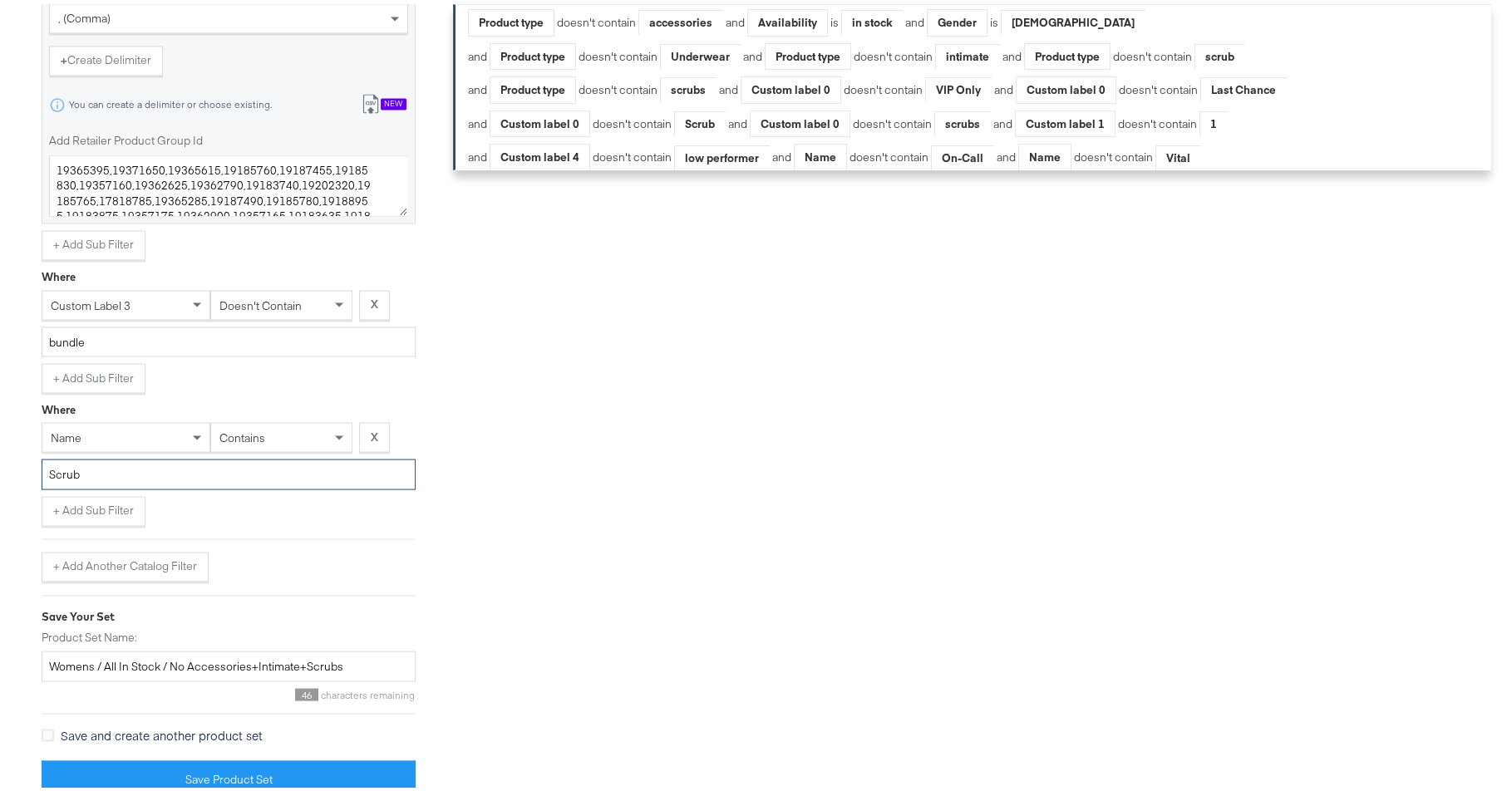
type input "Scrub"
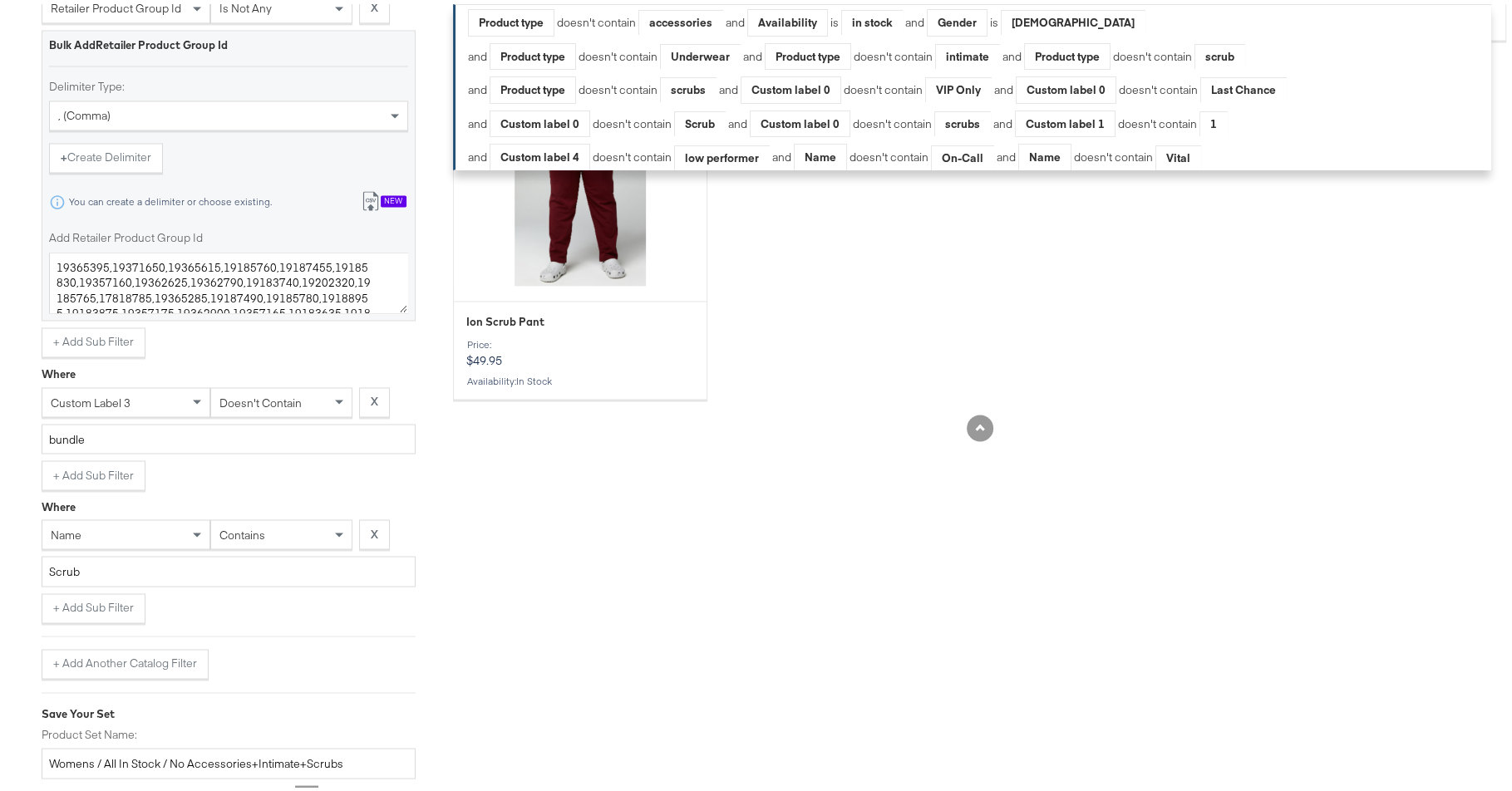
scroll to position [2752, 0]
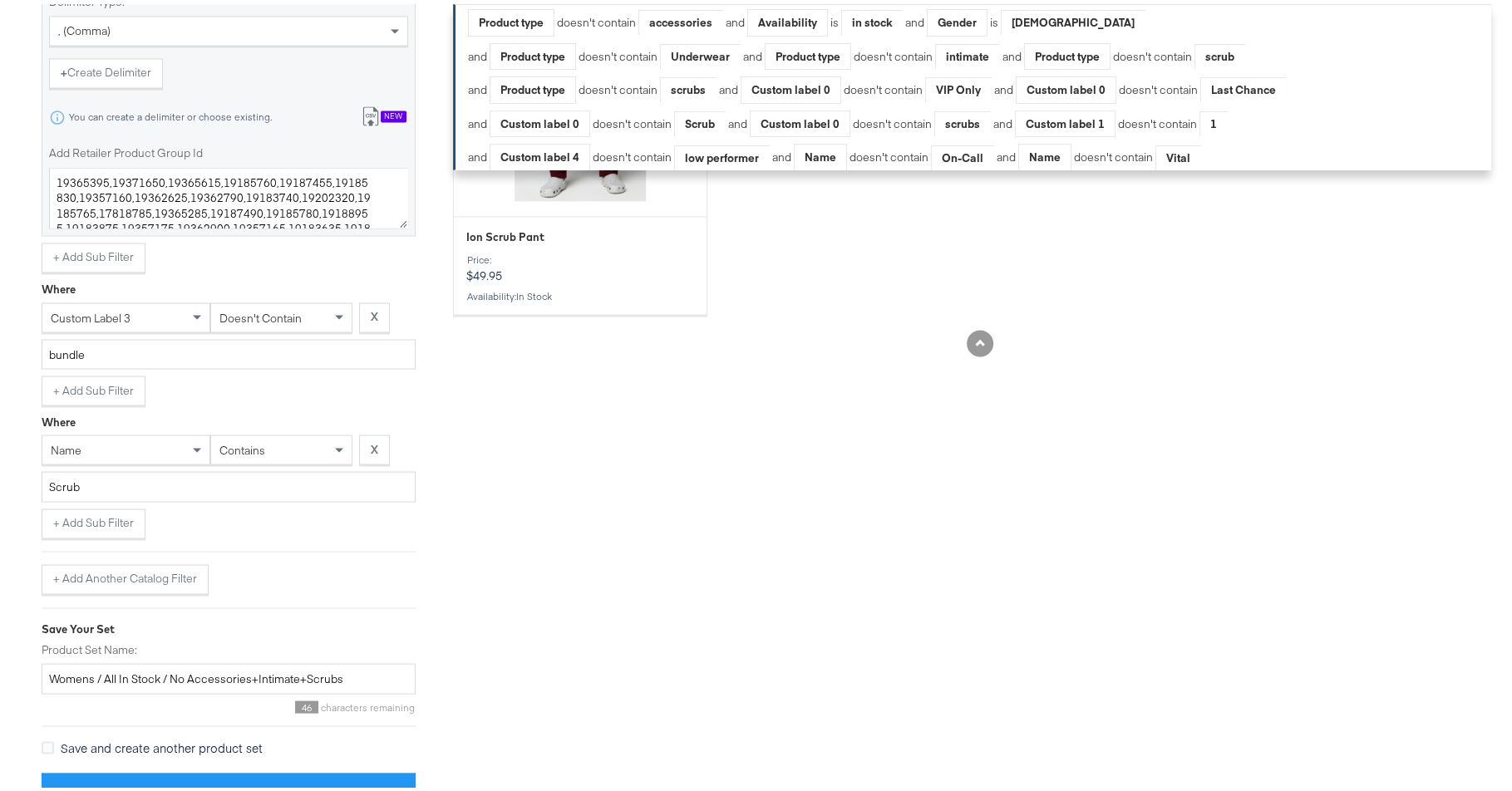
click at [286, 432] on div "contains" at bounding box center [281, 445] width 140 height 28
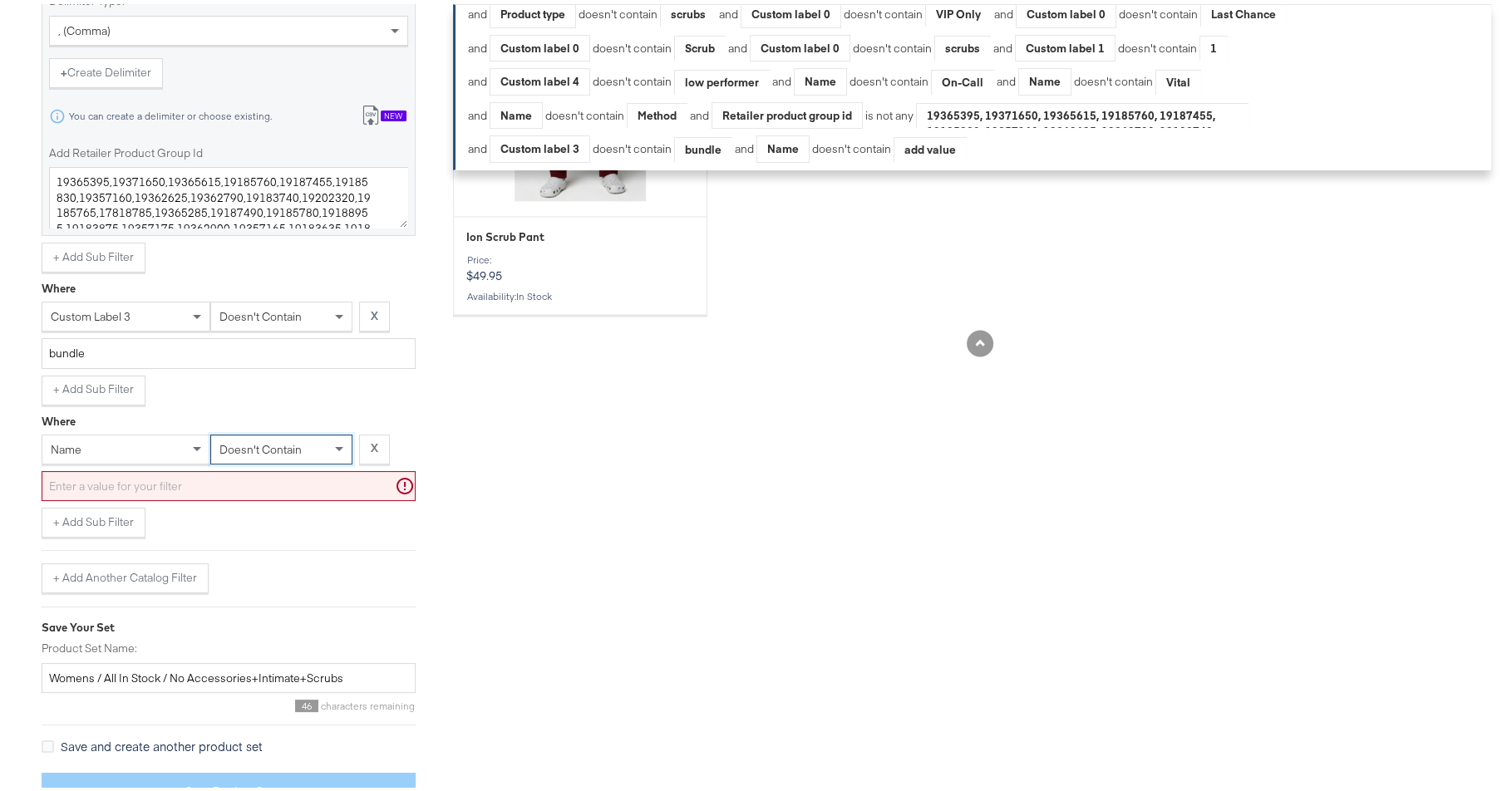
click at [361, 474] on input "text" at bounding box center [228, 483] width 374 height 30
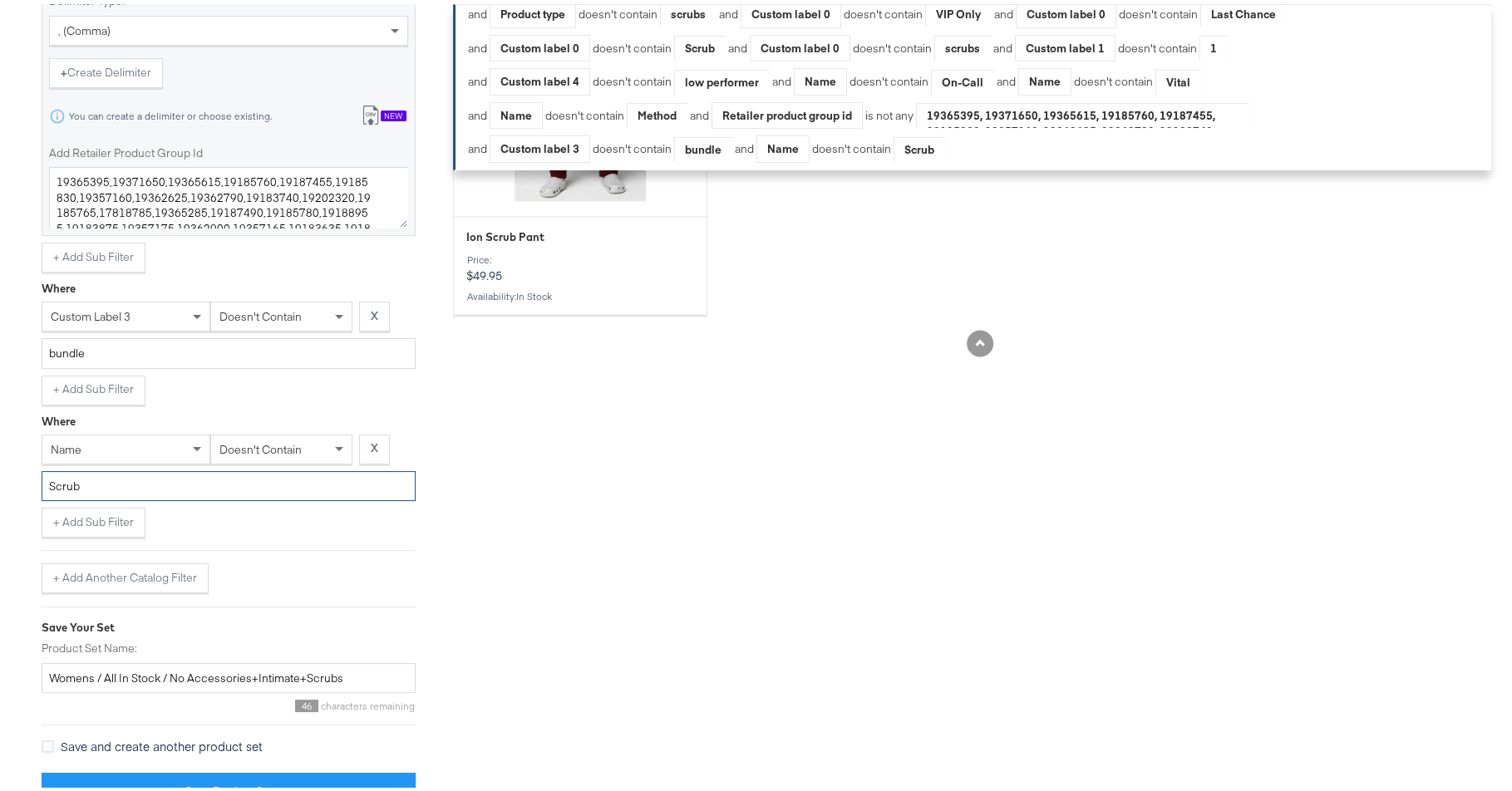
type input "Scrub"
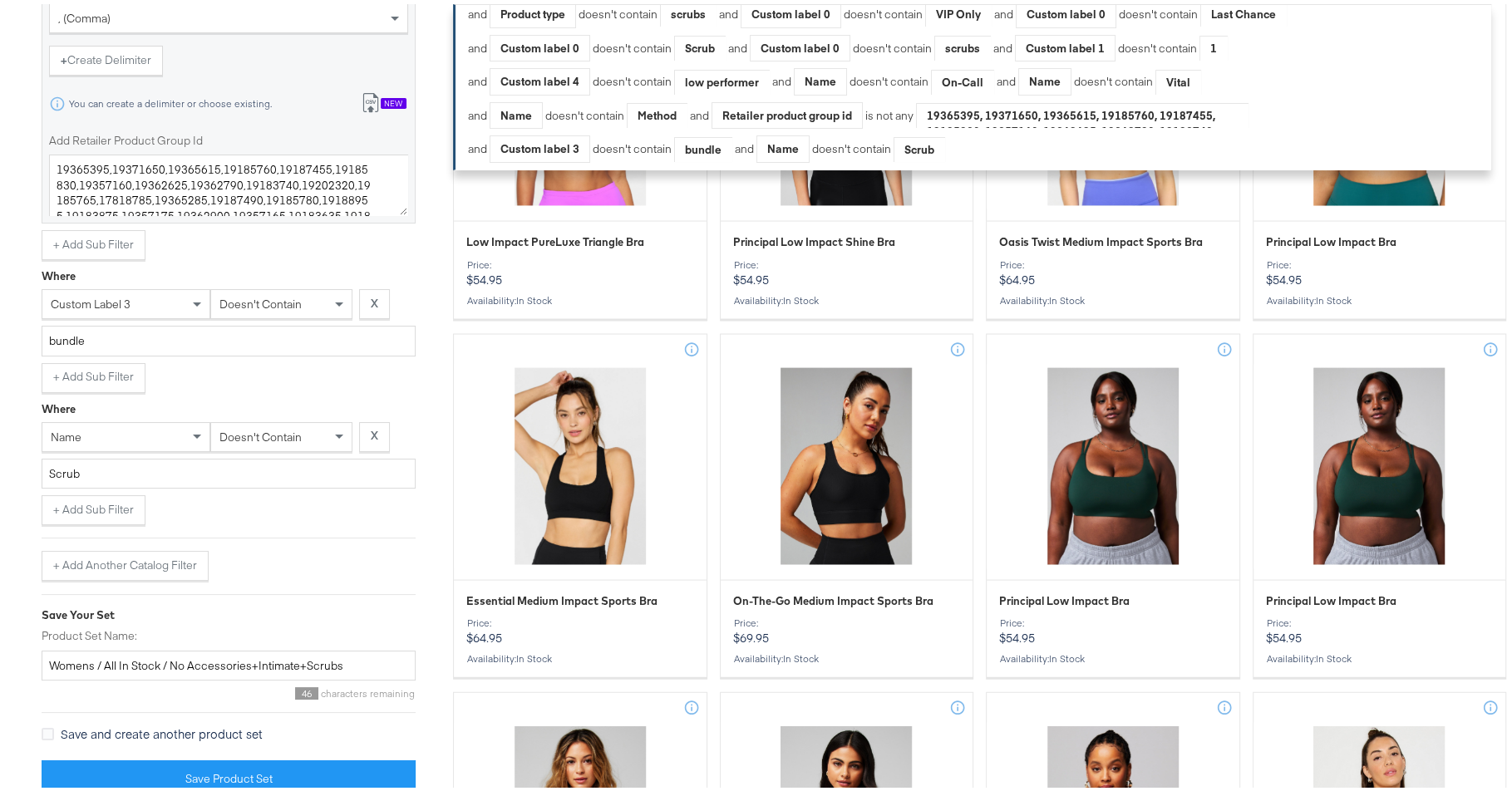
scroll to position [3109, 0]
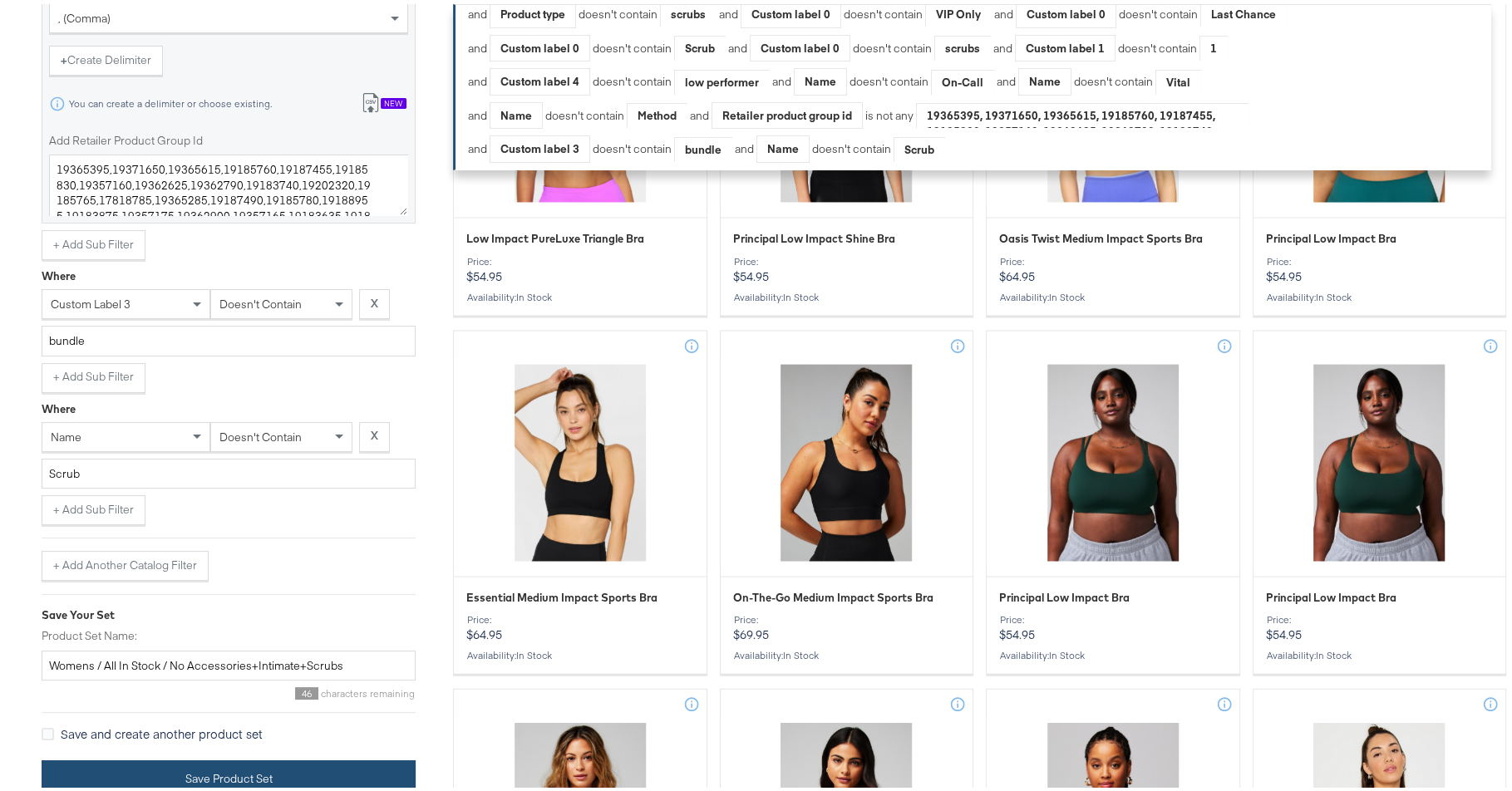
click at [293, 759] on button "Save Product Set" at bounding box center [228, 775] width 374 height 37
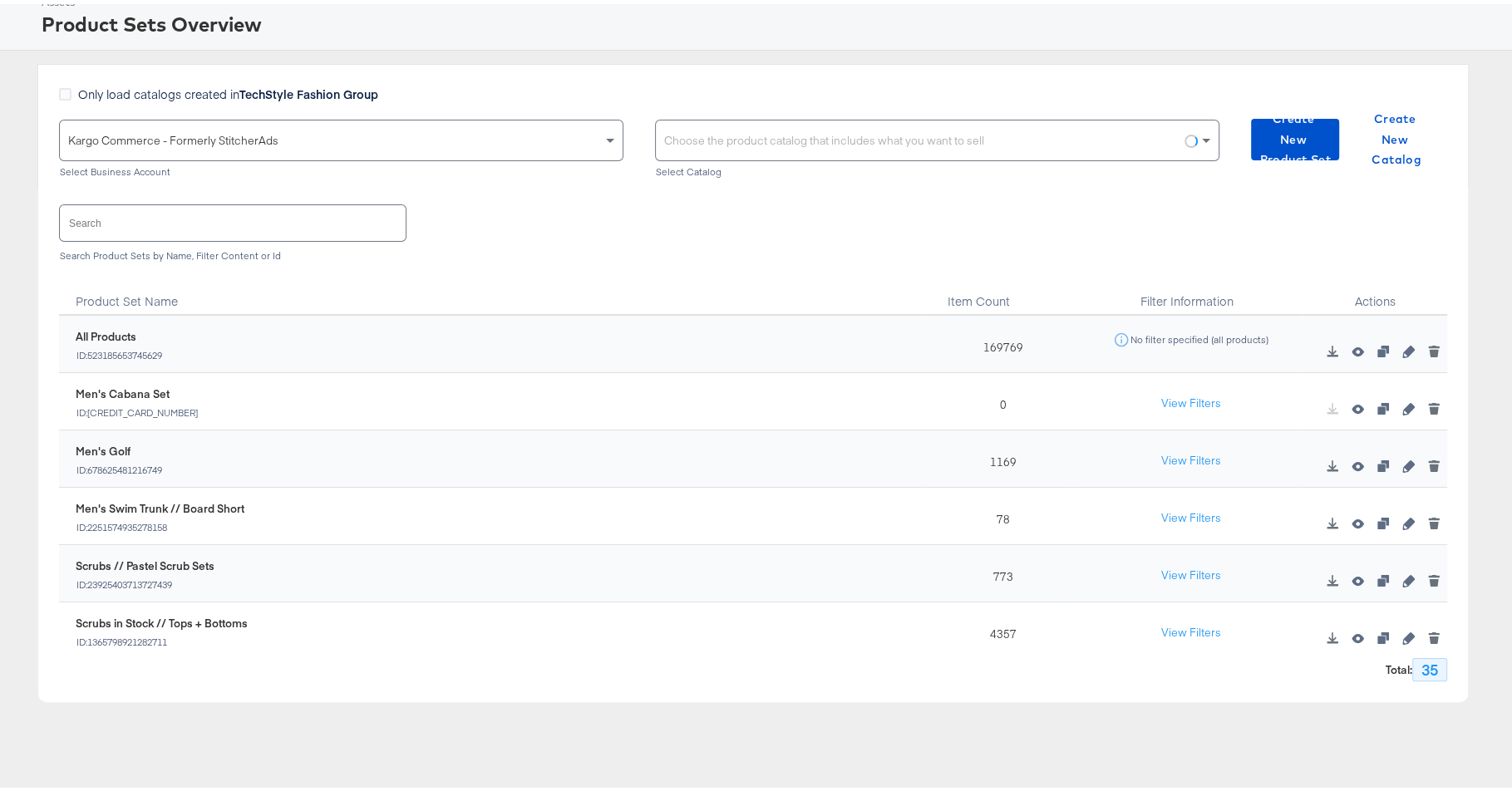
scroll to position [90, 0]
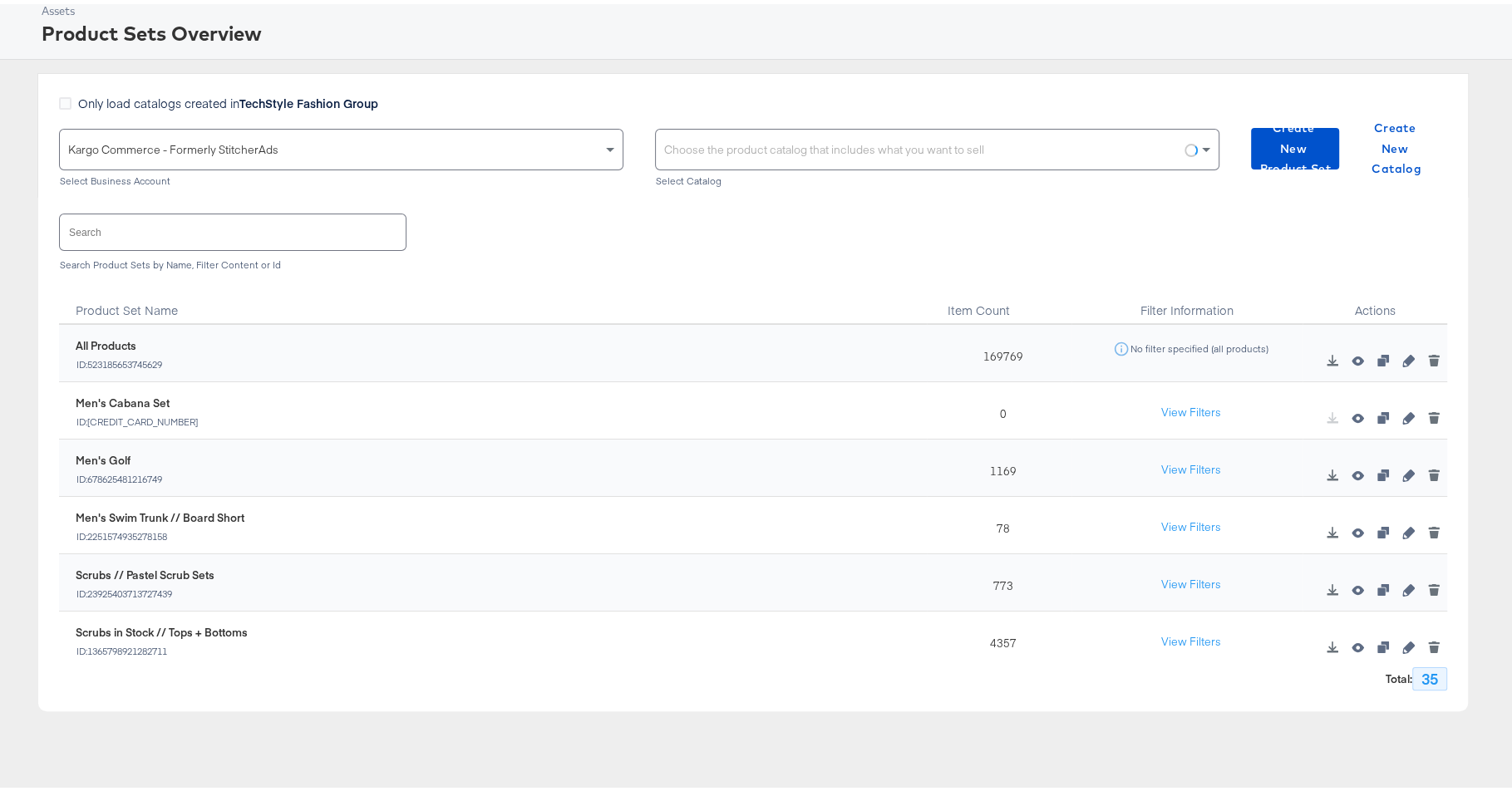
click at [714, 131] on div "Choose the product catalog that includes what you want to sell" at bounding box center [937, 145] width 563 height 40
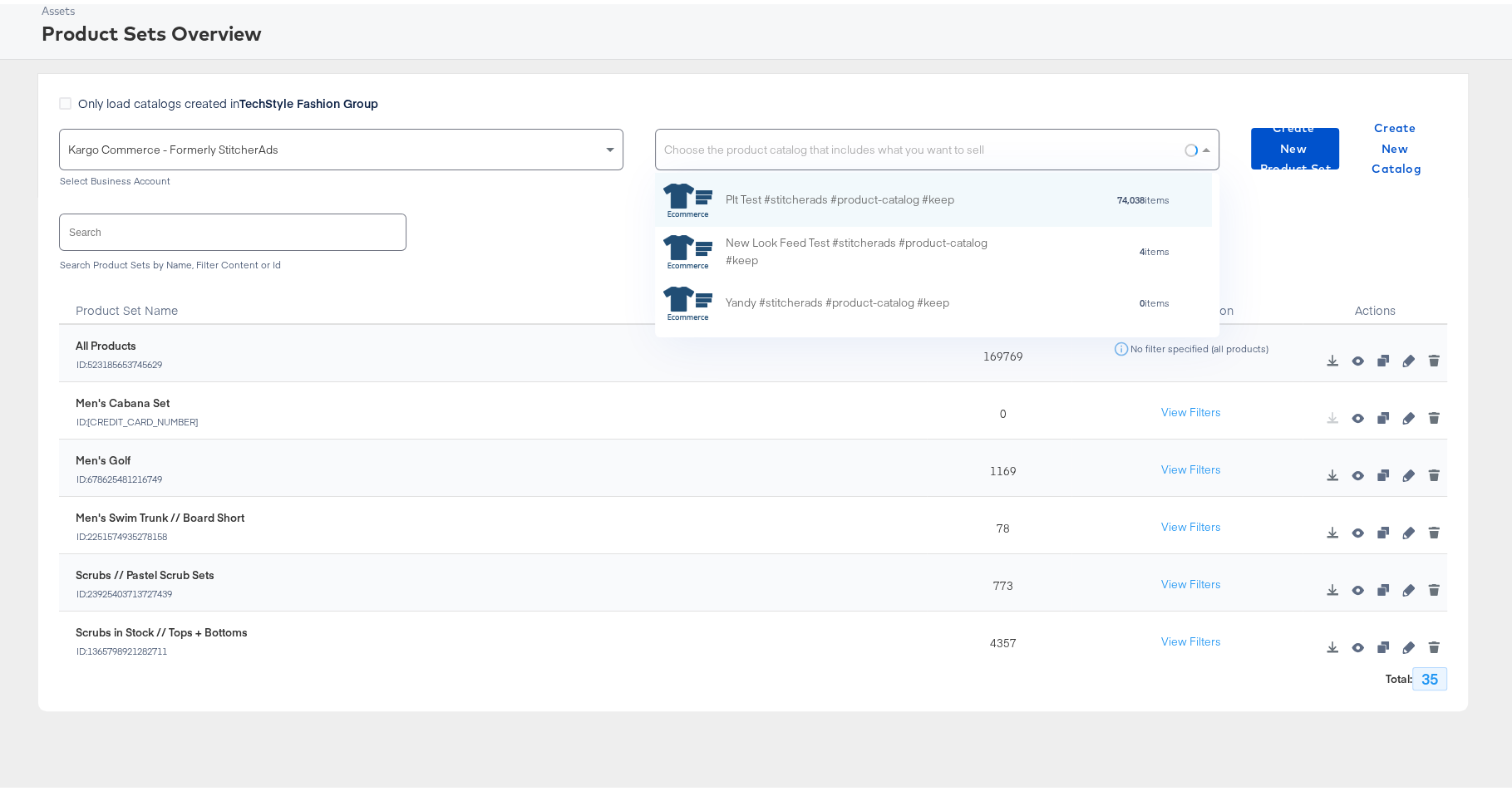
scroll to position [149, 541]
paste input "KargoTest_Meta_Paid_FL+SC_US"
type input "KargoTest_Meta_Paid_FL+SC_US"
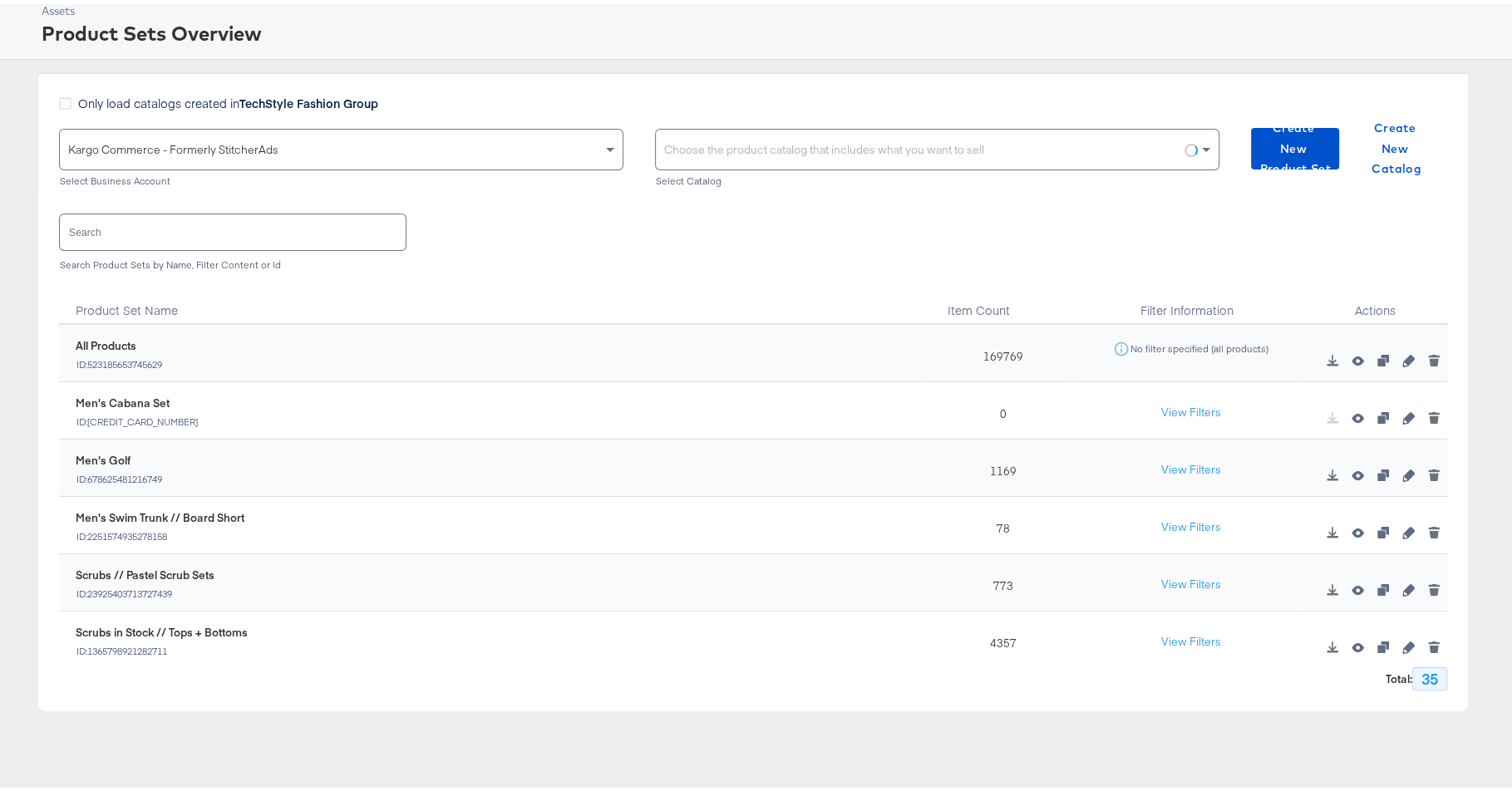
click at [724, 104] on div "Only load catalogs created in TechStyle Fashion Group" at bounding box center [639, 107] width 1160 height 34
click at [836, 150] on div "Choose the product catalog that includes what you want to sell" at bounding box center [937, 145] width 563 height 40
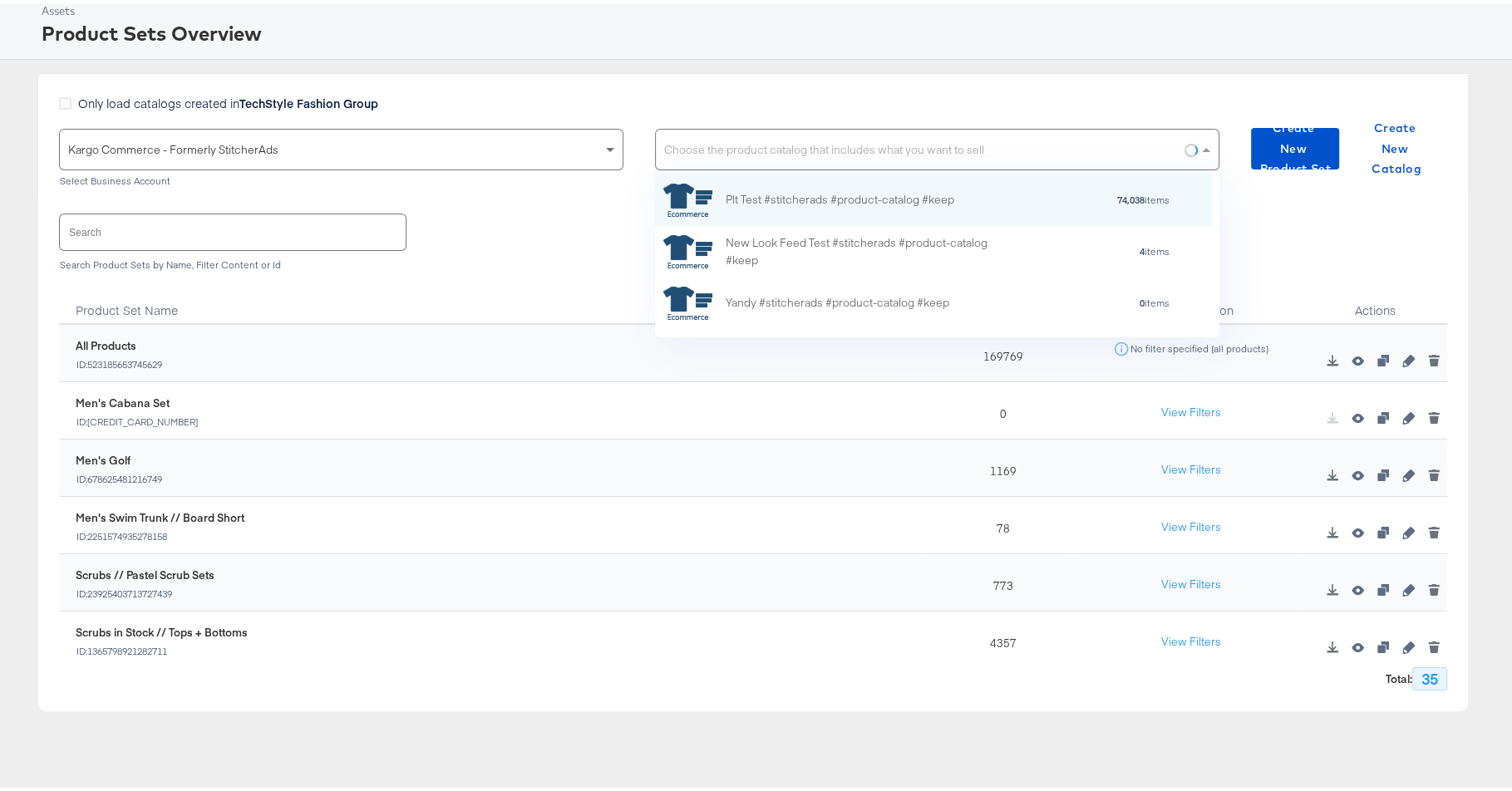
paste input "KargoTest_Meta_Paid_FL+SC_US"
type input "KargoTest_Meta_Paid_FL+SC_US"
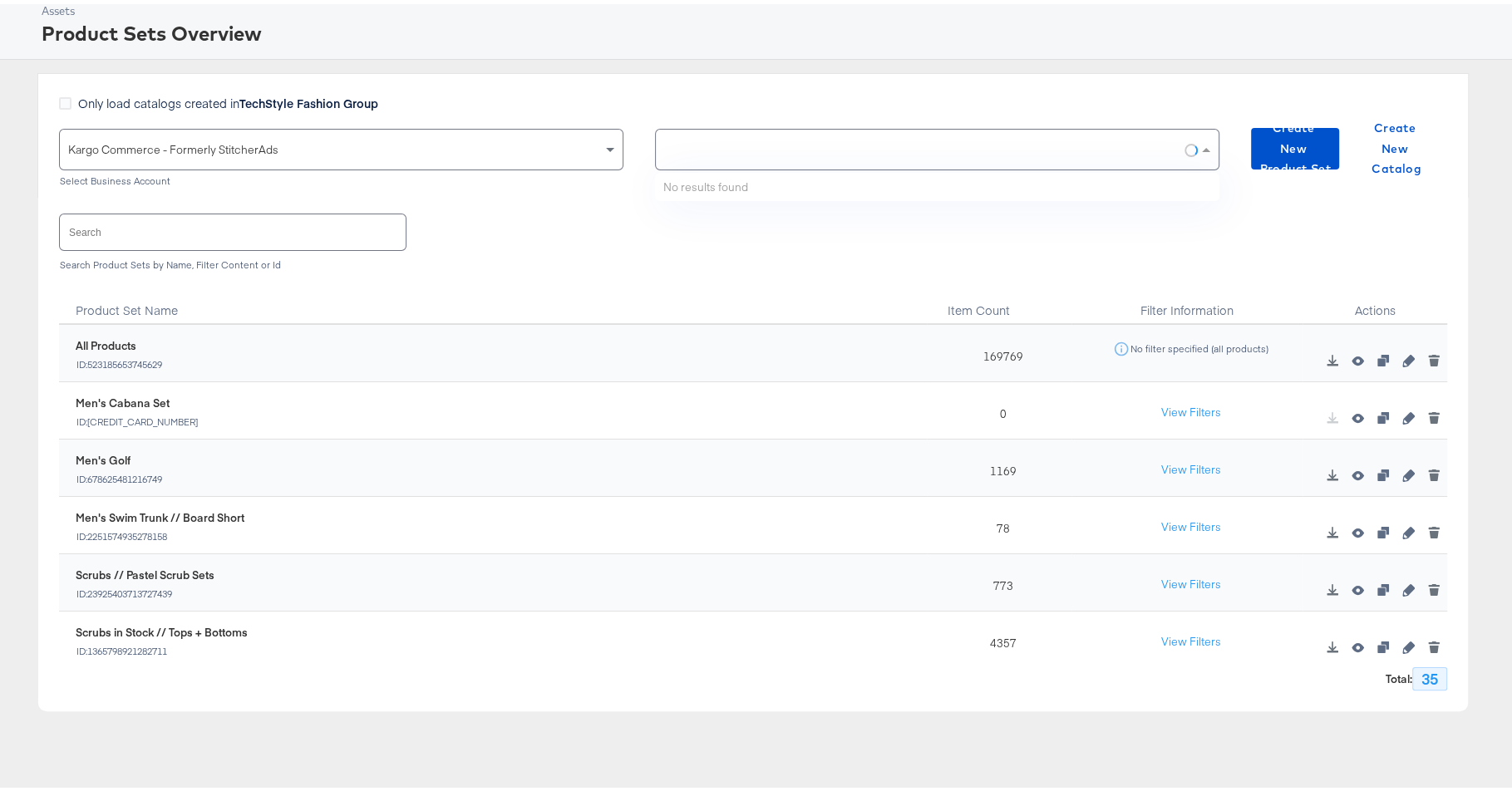
click at [270, 229] on input "text" at bounding box center [232, 228] width 346 height 35
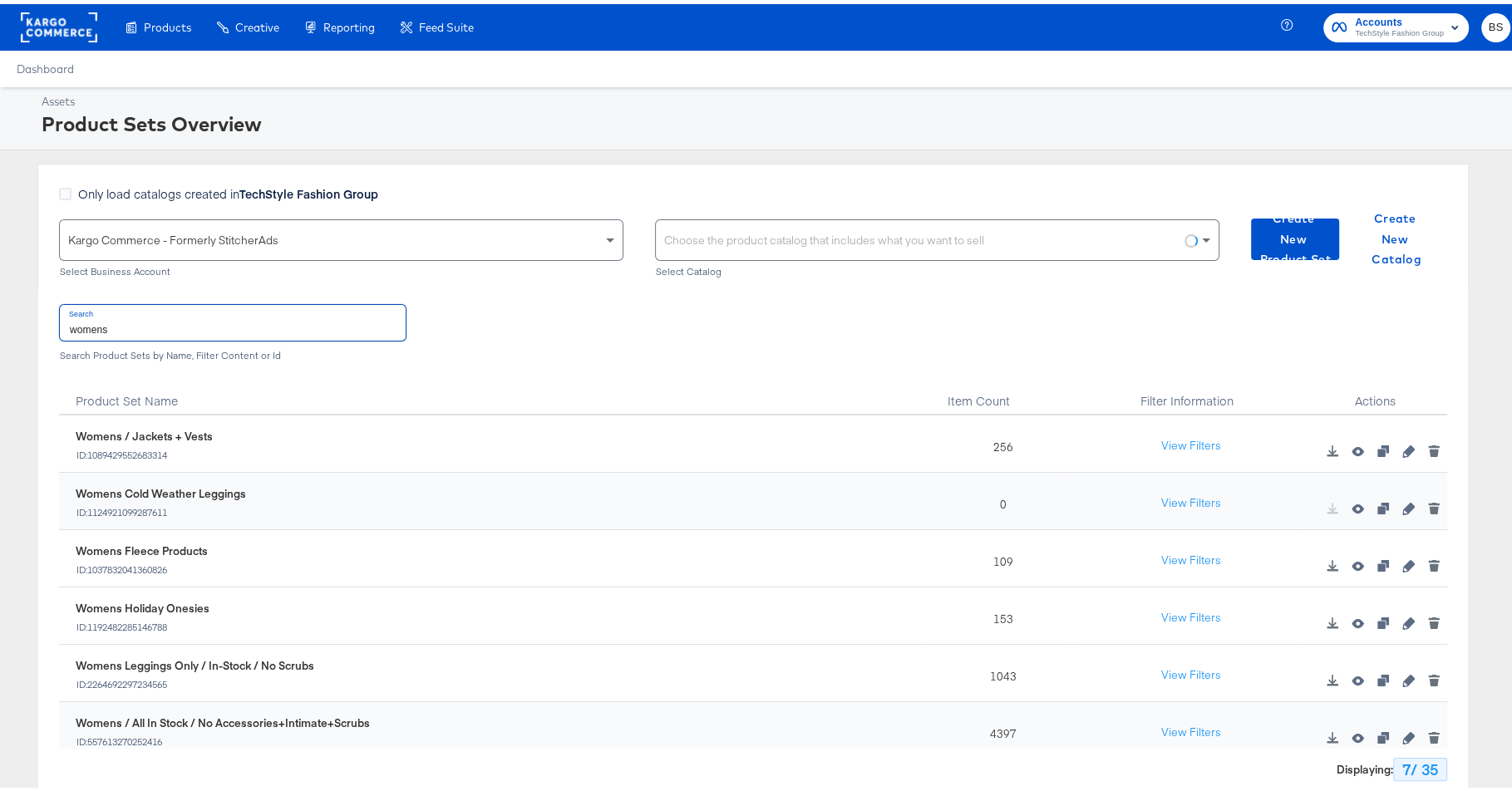
scroll to position [84, 0]
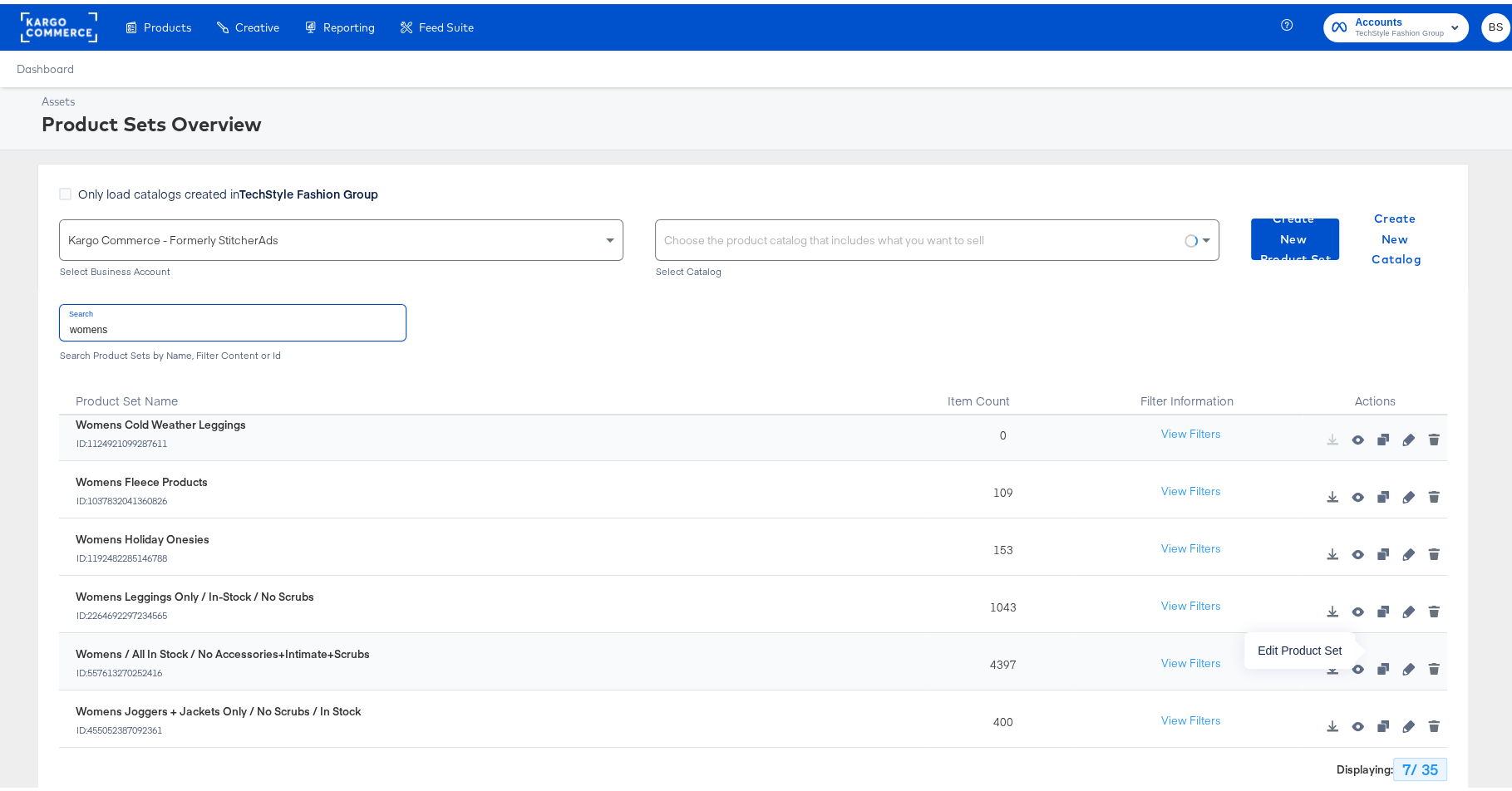
type input "womens"
click at [1403, 659] on icon "button" at bounding box center [1409, 665] width 12 height 12
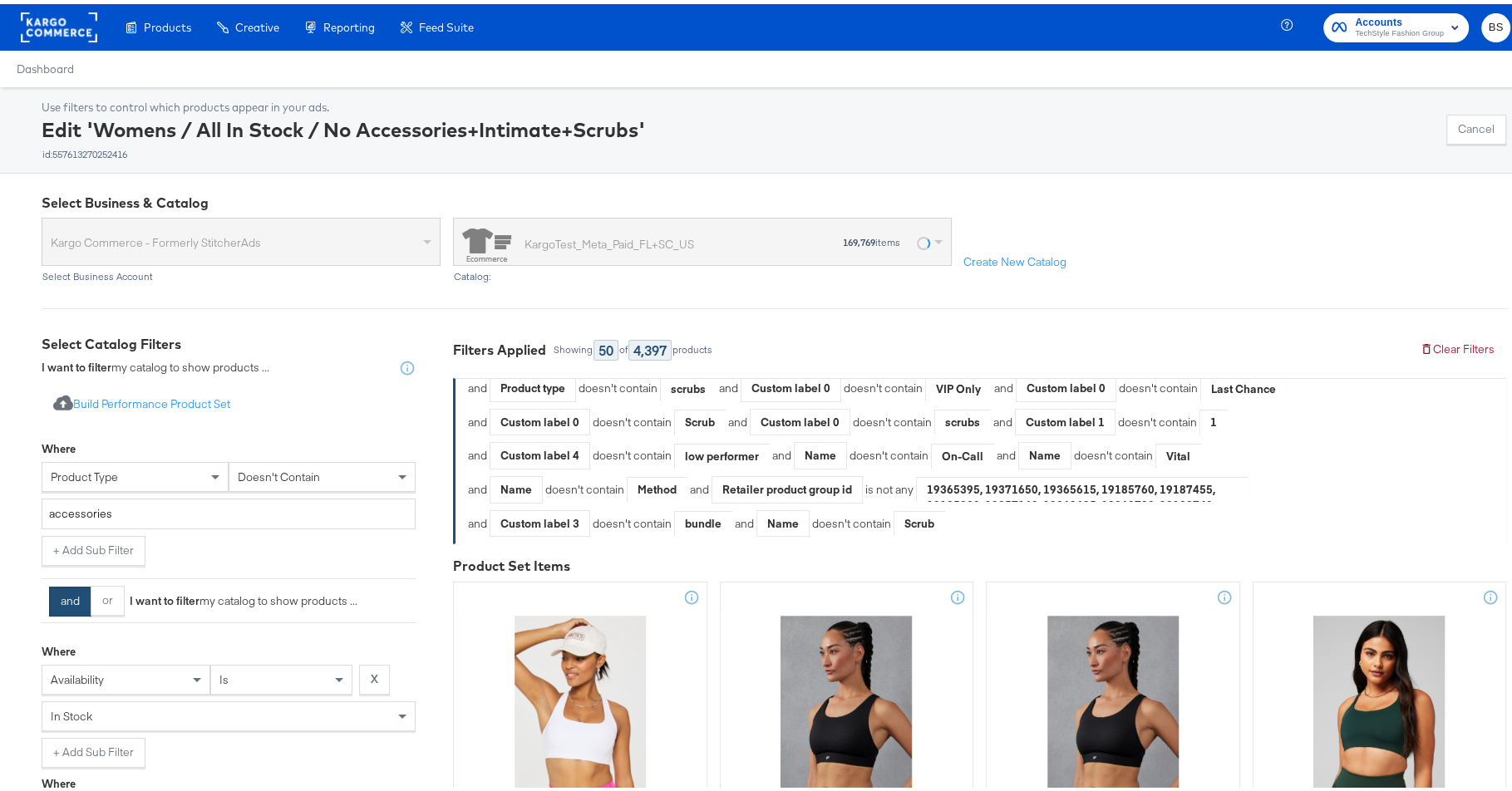
scroll to position [117, 0]
